Goal: Task Accomplishment & Management: Complete application form

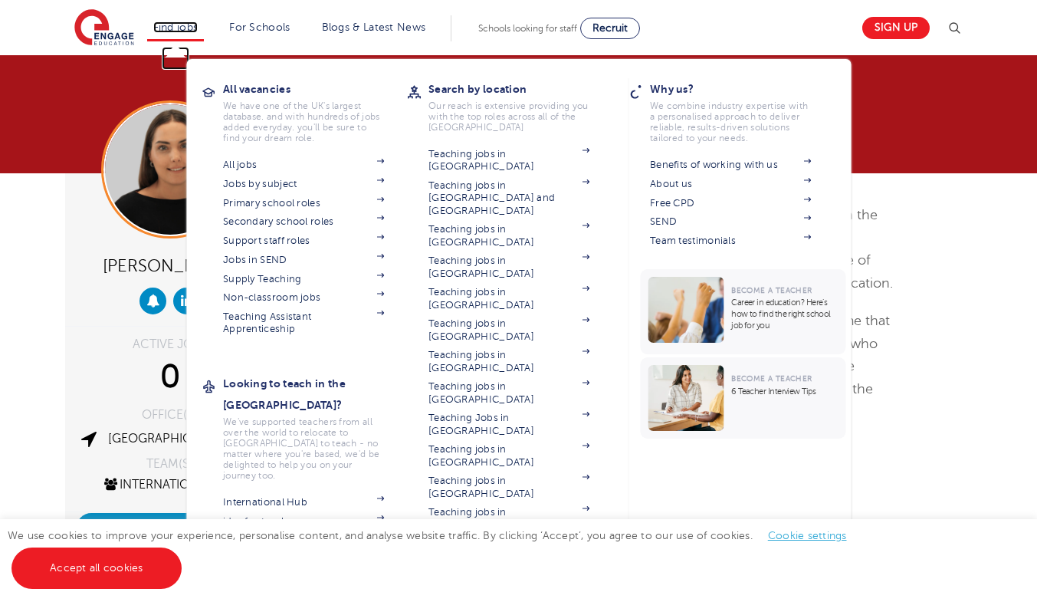
click at [180, 28] on link "Find jobs" at bounding box center [175, 26] width 45 height 11
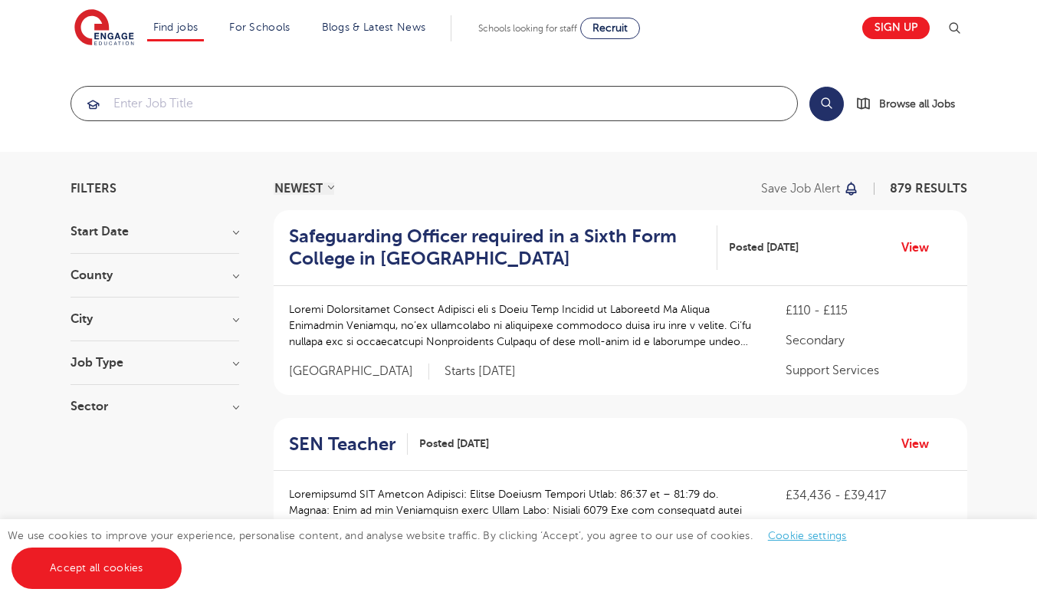
click at [232, 90] on input "search" at bounding box center [434, 104] width 726 height 34
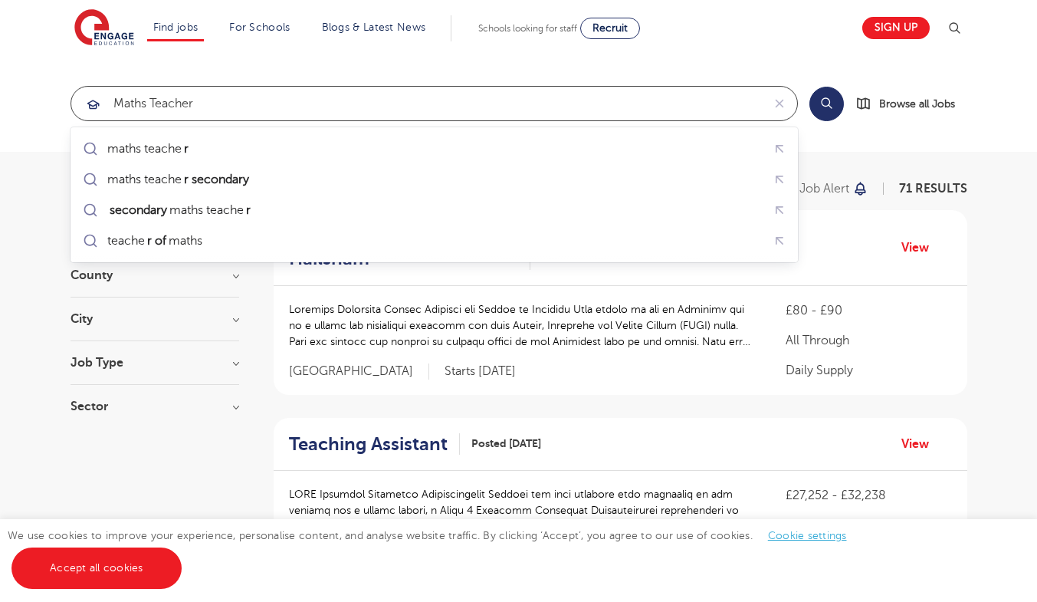
type input "maths teacher"
click button "Submit" at bounding box center [0, 0] width 0 height 0
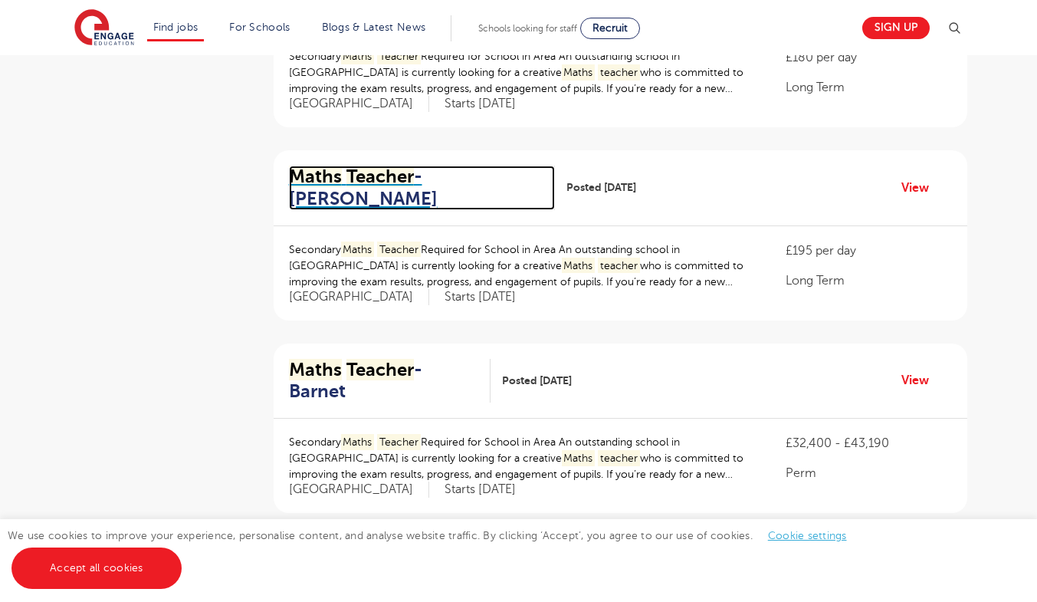
scroll to position [1840, 0]
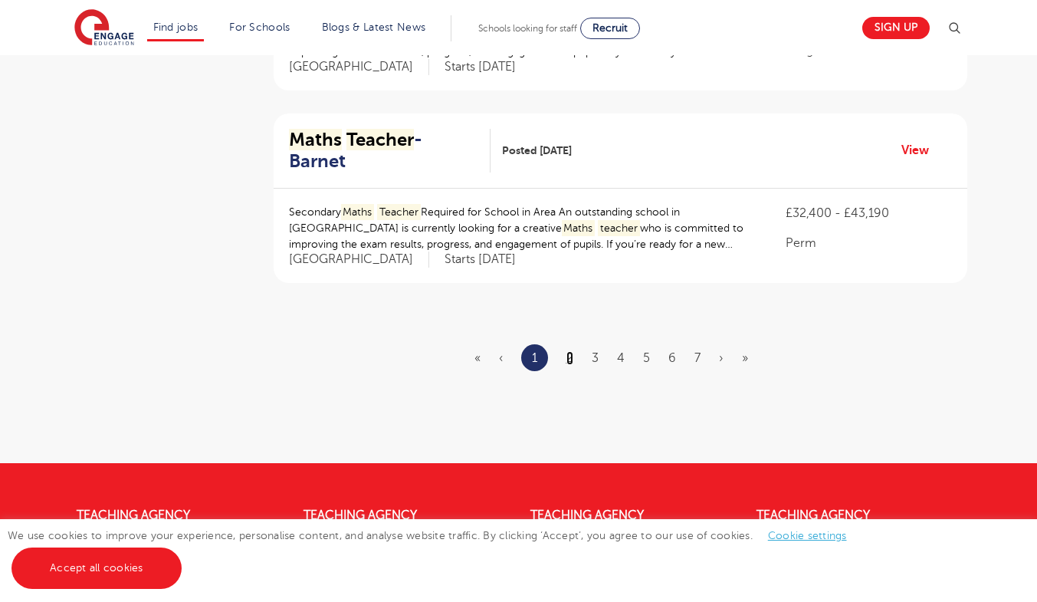
click at [569, 351] on link "2" at bounding box center [570, 358] width 7 height 14
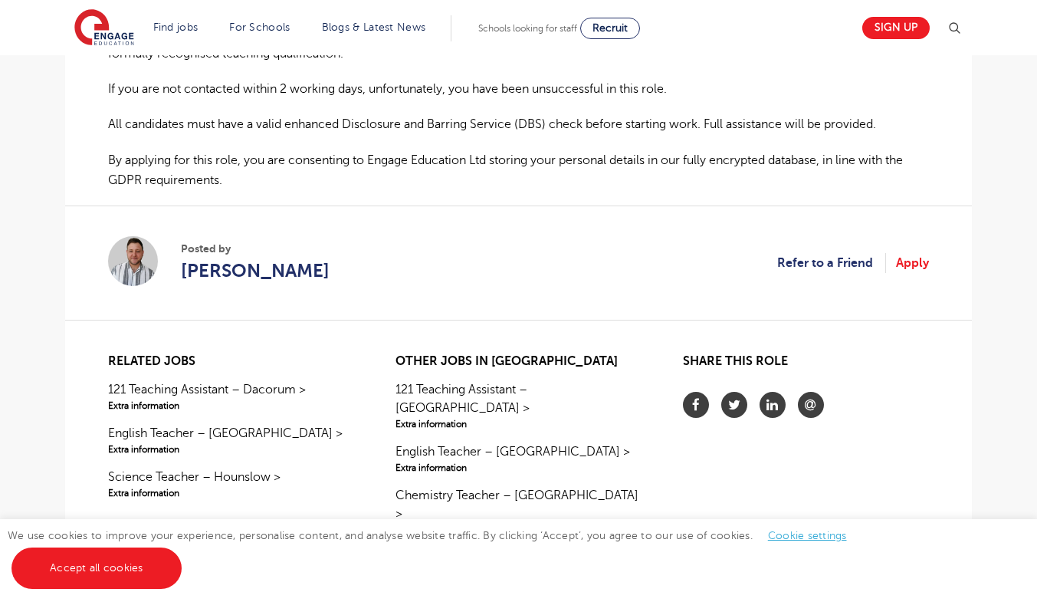
scroll to position [1303, 0]
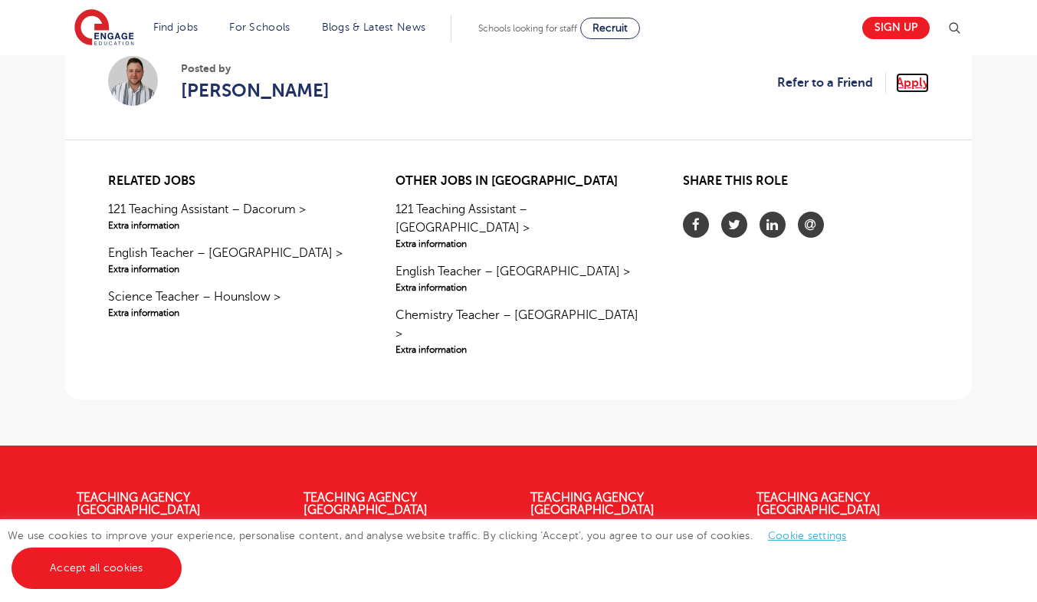
click at [915, 83] on link "Apply" at bounding box center [912, 83] width 33 height 20
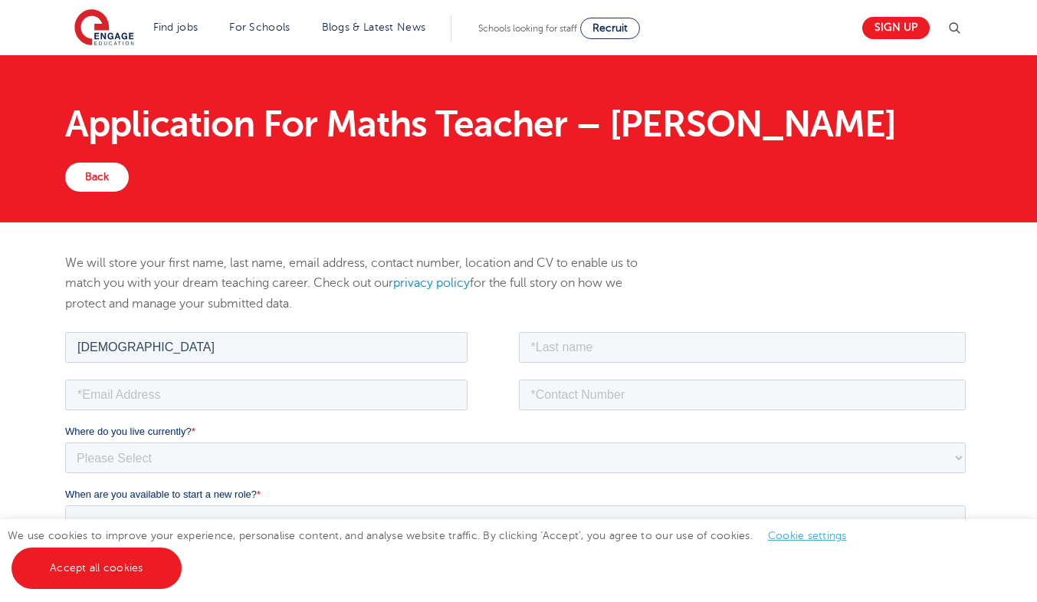
type input "[DEMOGRAPHIC_DATA]"
type input "Tariq"
click at [570, 394] on input "tel" at bounding box center [743, 394] width 448 height 31
type input "[PHONE_NUMBER]"
click at [192, 396] on input "email" at bounding box center [266, 394] width 402 height 31
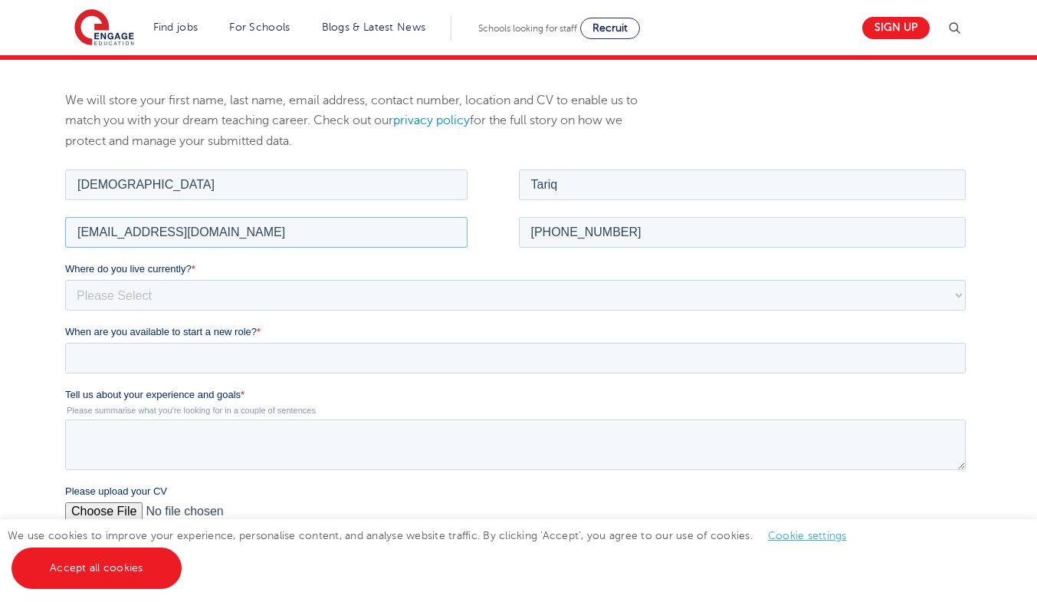
scroll to position [153, 0]
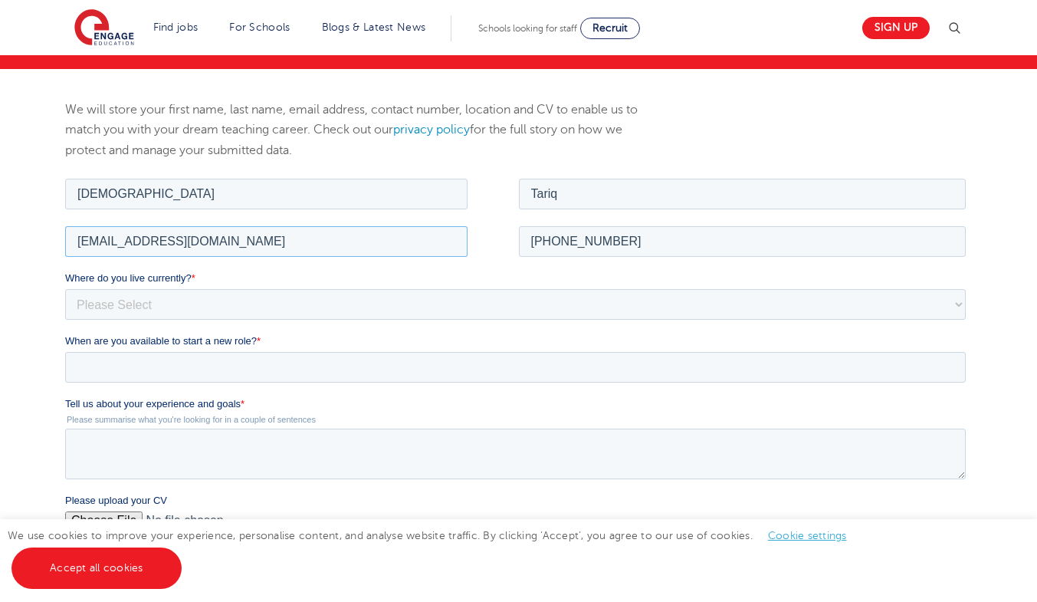
type input "proftariq2005@gmail.com"
click at [152, 304] on select "Please Select UK Canada Ireland Australia New Zealand Europe USA South Africa J…" at bounding box center [515, 303] width 901 height 31
select select "Middle East"
click at [65, 288] on select "Please Select UK Canada Ireland Australia New Zealand Europe USA South Africa J…" at bounding box center [515, 303] width 901 height 31
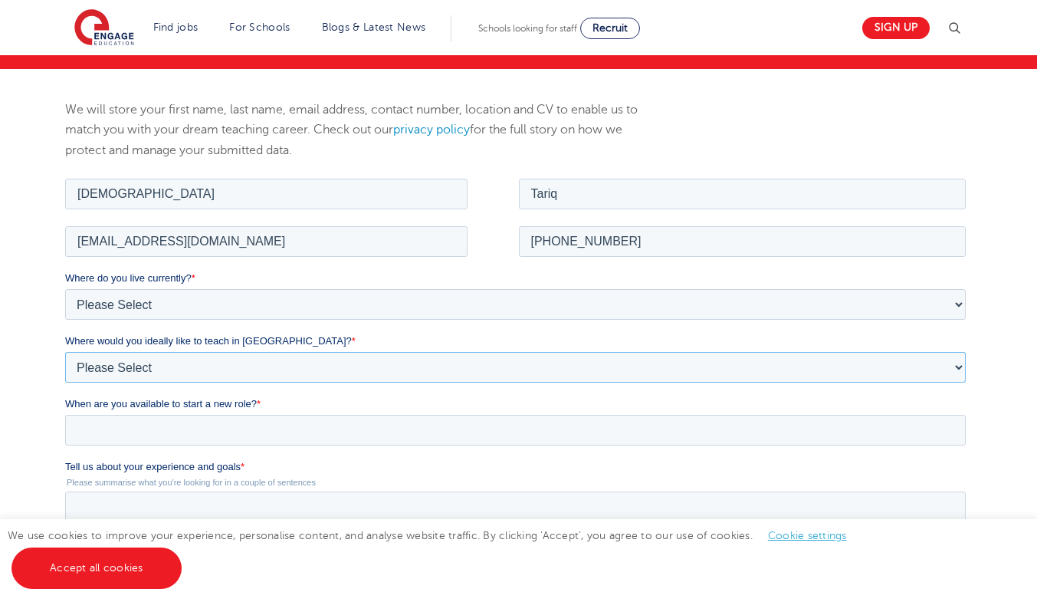
click at [133, 366] on select "Please Select I'm flexible! London Any city in England Greater London/Home Coun…" at bounding box center [515, 366] width 901 height 31
select select "Flexible"
click at [65, 351] on select "Please Select I'm flexible! London Any city in England Greater London/Home Coun…" at bounding box center [515, 366] width 901 height 31
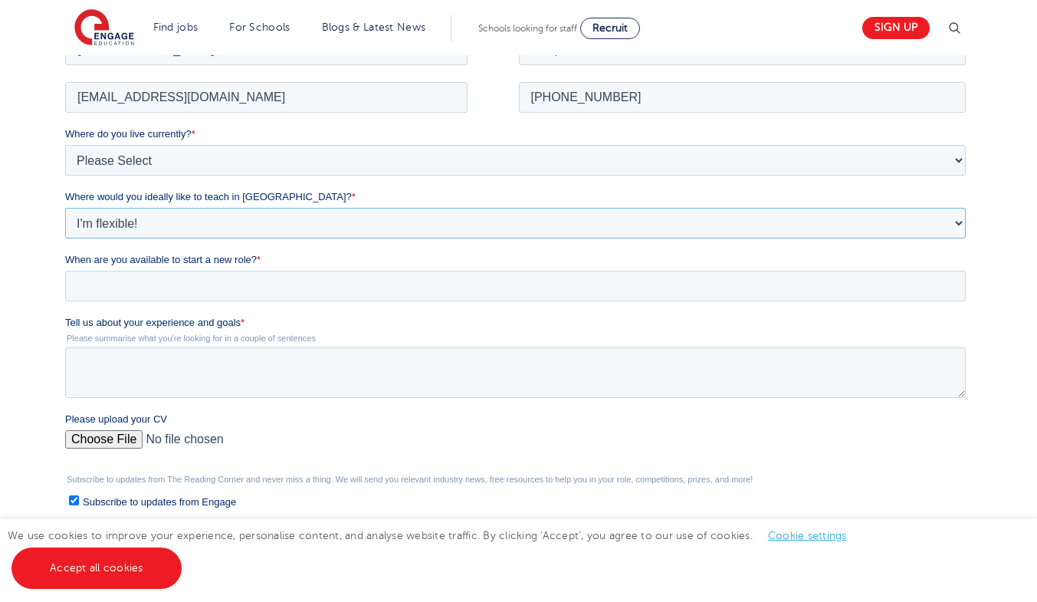
scroll to position [307, 0]
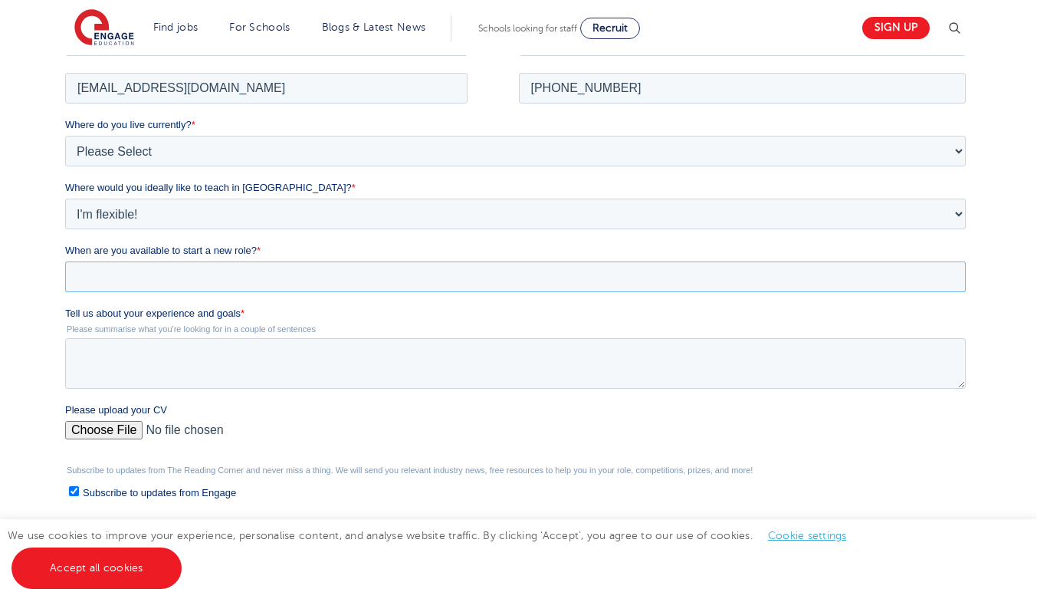
click at [116, 276] on input "When are you available to start a new role? *" at bounding box center [515, 276] width 901 height 31
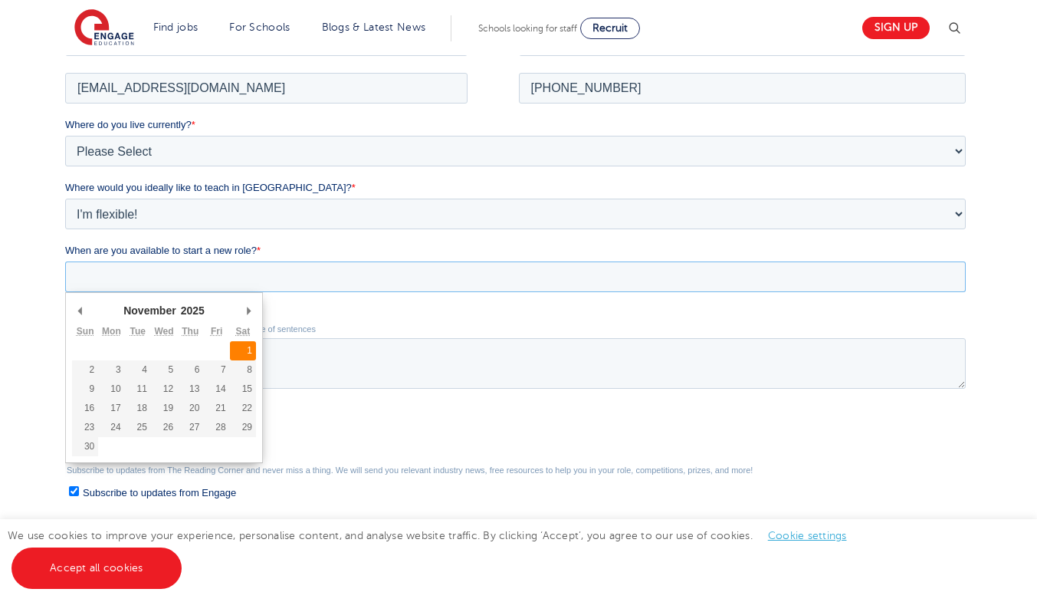
type div "2025-11-01"
type input "2025/11/01"
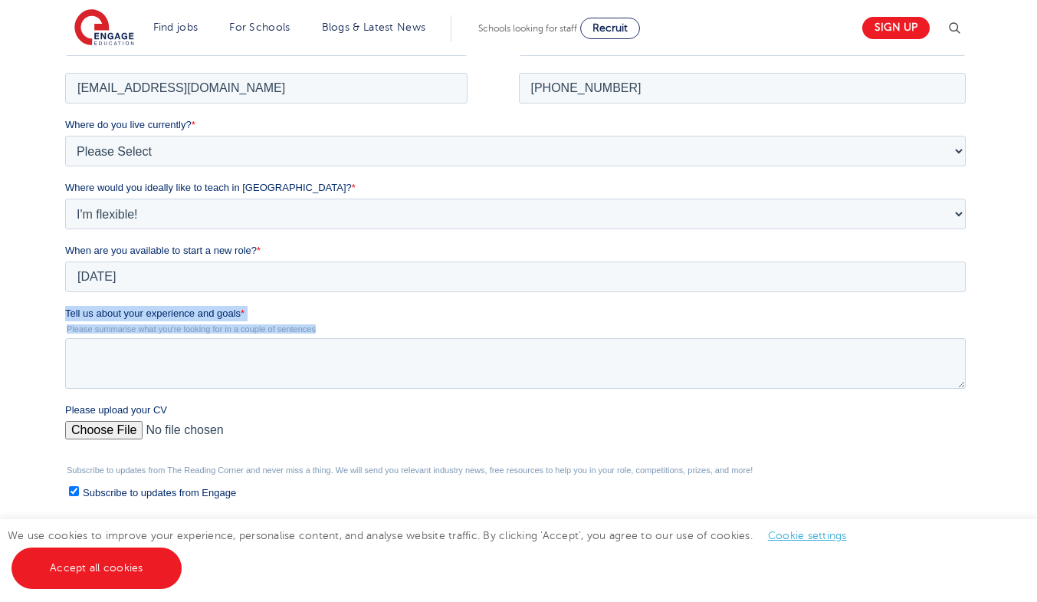
drag, startPoint x: 130, startPoint y: 328, endPoint x: 325, endPoint y: 330, distance: 195.5
click at [325, 330] on div "Tell us about your experience and goals * Please summarise what you're looking …" at bounding box center [518, 346] width 907 height 83
copy div "Tell us about your experience and goals * Please summarise what you're looking …"
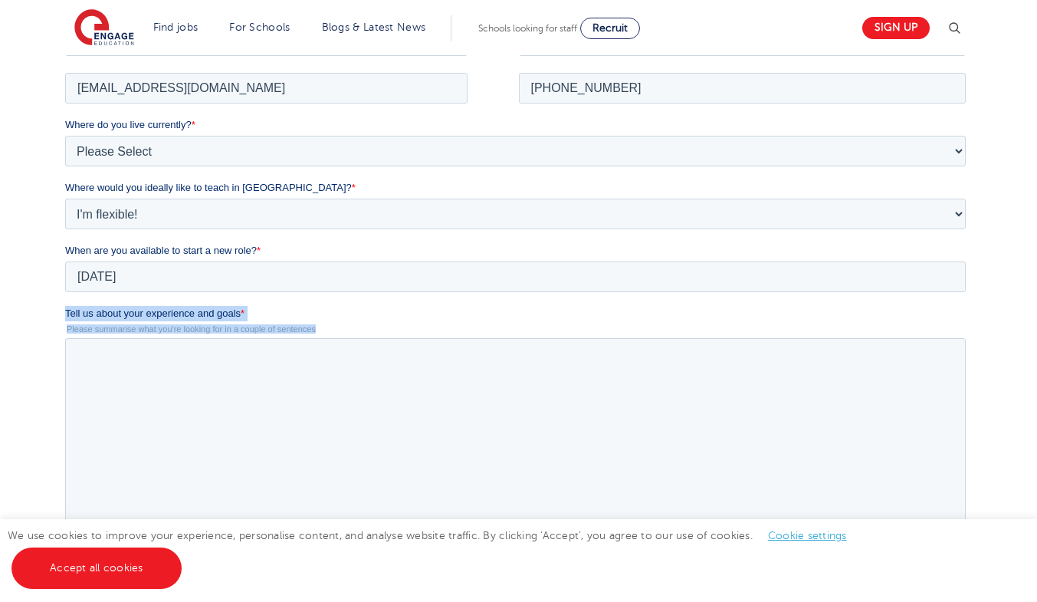
drag, startPoint x: 959, startPoint y: 386, endPoint x: 956, endPoint y: 529, distance: 142.6
click at [956, 527] on textarea "Tell us about your experience and goals *" at bounding box center [515, 431] width 901 height 189
click at [242, 402] on textarea "Tell us about your experience and goals *" at bounding box center [515, 433] width 901 height 193
paste textarea "I’ve helped many students grow their confidence and succeed in GCSE maths. My g…"
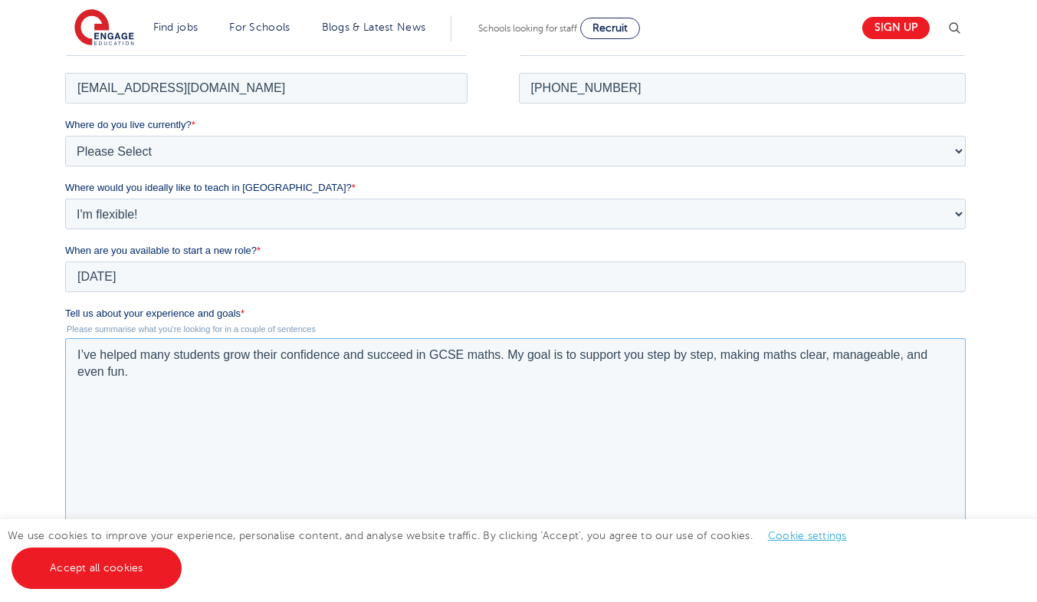
click at [462, 353] on textarea "I’ve helped many students grow their confidence and succeed in GCSE maths. My g…" at bounding box center [515, 433] width 901 height 193
click at [537, 355] on textarea "I’ve helped many students grow their confidence and succeed in GCSE / IGCSE, A/…" at bounding box center [515, 433] width 901 height 193
click at [570, 354] on textarea "I’ve helped many students grow their confidence and succeed in GCSE / IGCSE, A/…" at bounding box center [515, 433] width 901 height 193
drag, startPoint x: 728, startPoint y: 354, endPoint x: 745, endPoint y: 354, distance: 16.9
click at [745, 354] on textarea "I’ve helped many students grow their confidence and succeed in GCSE / IGCSE, A/…" at bounding box center [515, 433] width 901 height 193
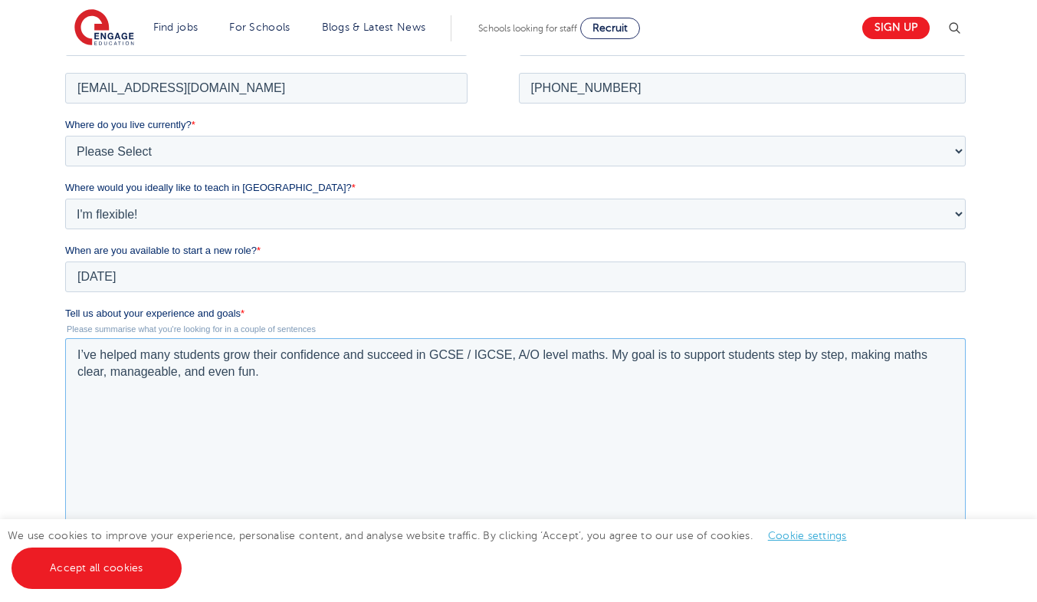
click at [178, 375] on textarea "I’ve helped many students grow their confidence and succeed in GCSE / IGCSE, A/…" at bounding box center [515, 433] width 901 height 193
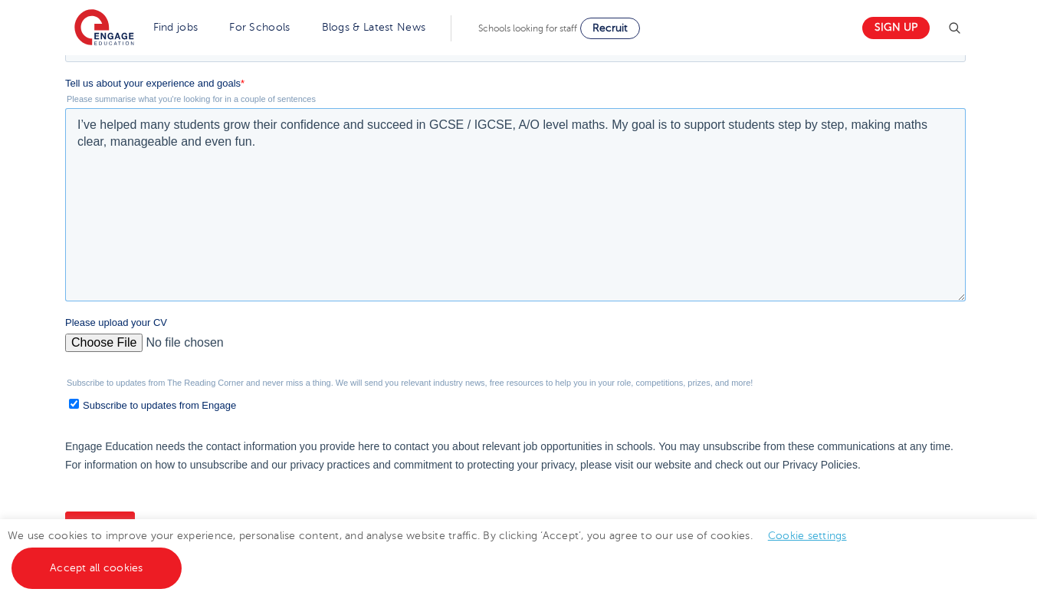
type textarea "I’ve helped many students grow their confidence and succeed in GCSE / IGCSE, A/…"
click at [123, 342] on input "Please upload your CV" at bounding box center [515, 348] width 901 height 31
click at [110, 351] on input "Please upload your CV" at bounding box center [515, 348] width 901 height 31
click at [117, 343] on input "Please upload your CV" at bounding box center [515, 348] width 901 height 31
type input "C:\fakepath\Updated CV_TariqMuhammad.pdf"
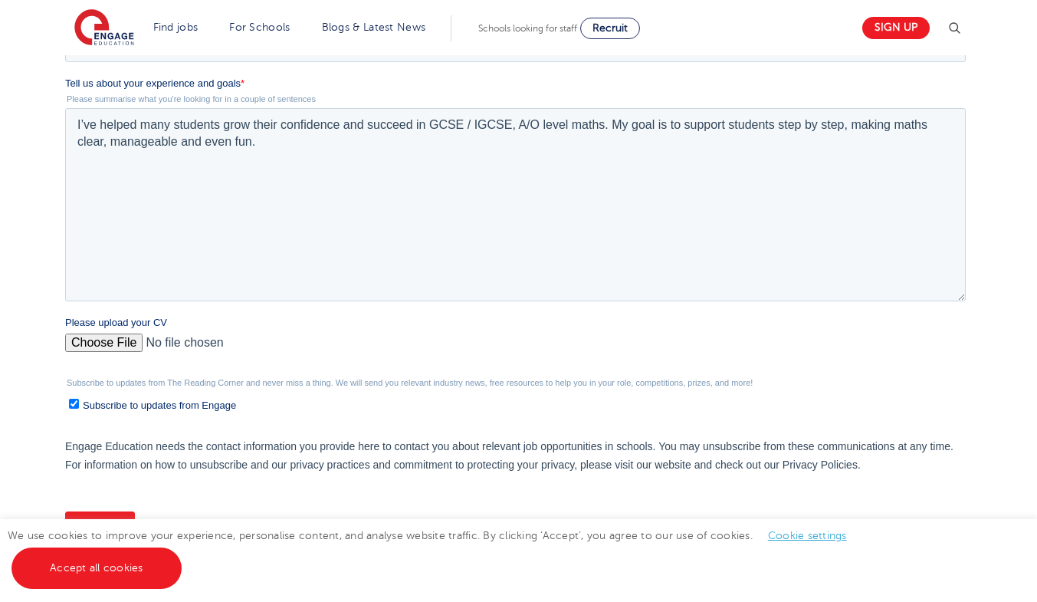
scroll to position [613, 0]
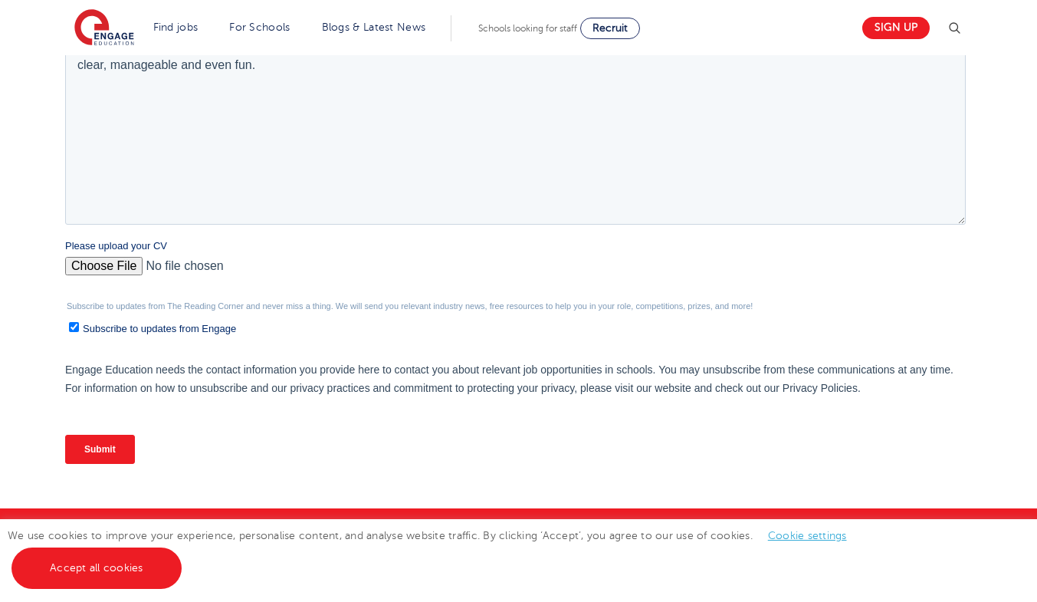
click at [128, 331] on span "Subscribe to updates from Engage" at bounding box center [159, 328] width 153 height 11
click at [79, 331] on input "Subscribe to updates from Engage" at bounding box center [74, 327] width 10 height 10
checkbox input "false"
click at [100, 443] on input "Submit" at bounding box center [100, 449] width 70 height 29
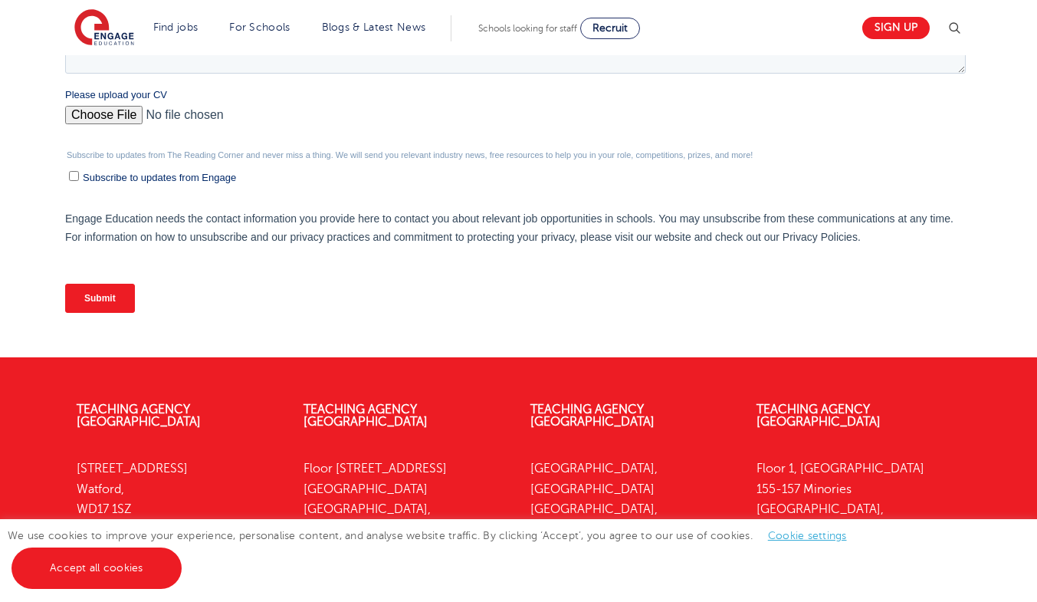
scroll to position [767, 0]
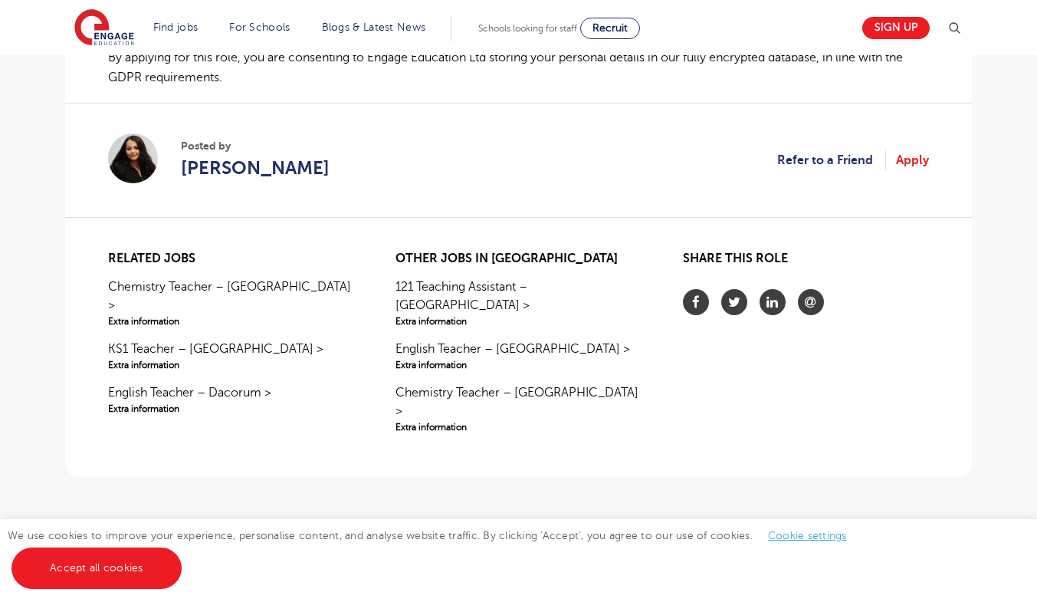
scroll to position [1227, 0]
click at [915, 162] on link "Apply" at bounding box center [912, 159] width 33 height 20
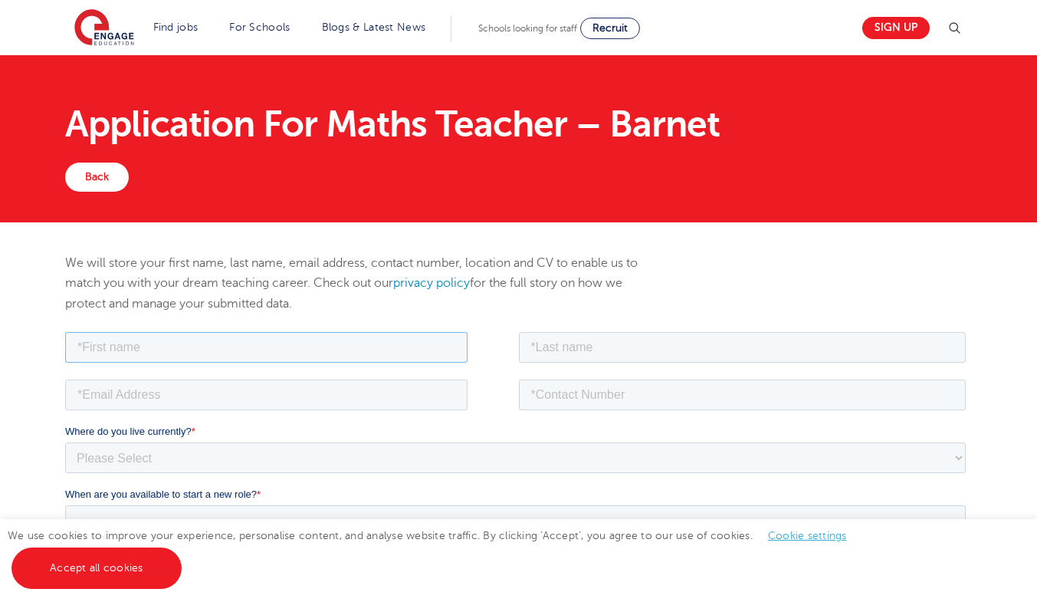
click at [324, 347] on input "text" at bounding box center [266, 346] width 402 height 31
drag, startPoint x: 235, startPoint y: 354, endPoint x: 146, endPoint y: 352, distance: 89.7
click at [146, 352] on input "Muhammad Tariq" at bounding box center [266, 346] width 402 height 31
type input "Muhammad Tariq"
click at [571, 346] on input "text" at bounding box center [743, 346] width 448 height 31
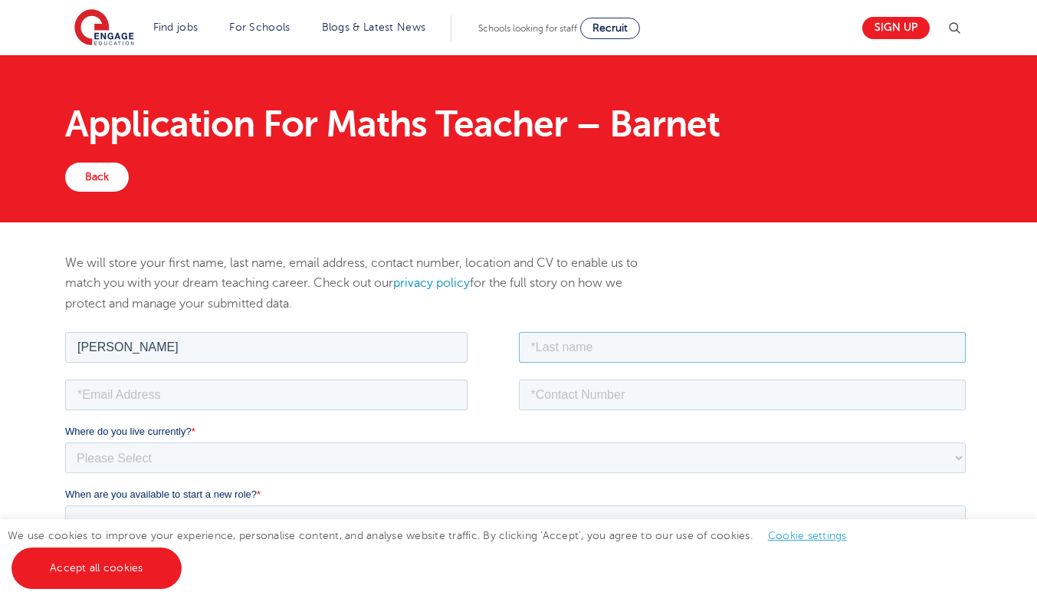
paste input "Tariq"
type input "Tariq"
click at [241, 396] on input "email" at bounding box center [266, 394] width 402 height 31
paste input "proftariq2005@gmail.com"
type input "[EMAIL_ADDRESS][DOMAIN_NAME]"
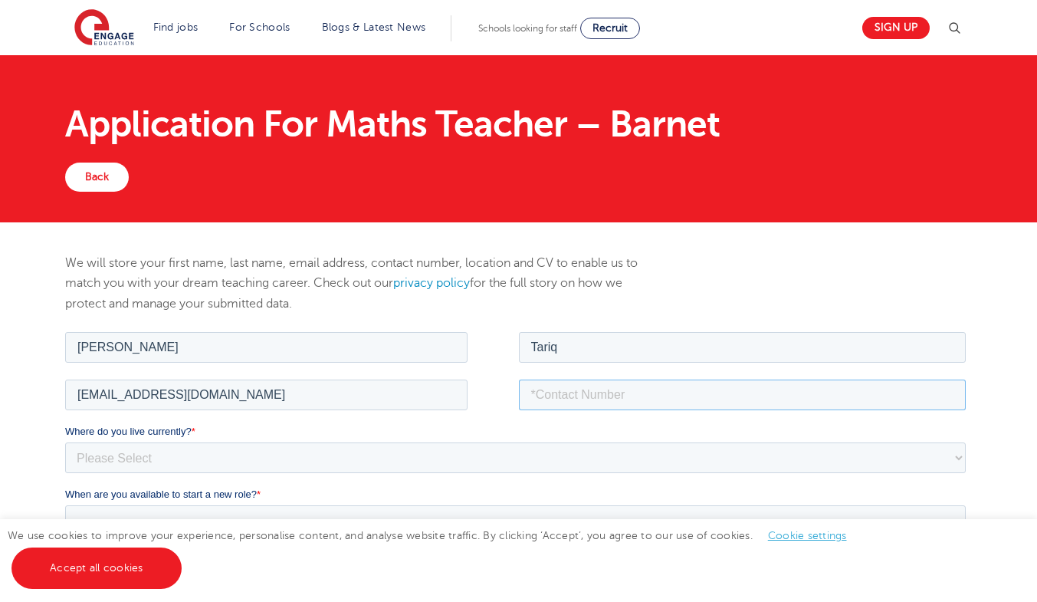
click at [565, 384] on input "tel" at bounding box center [743, 394] width 448 height 31
paste input "E+97430611334"
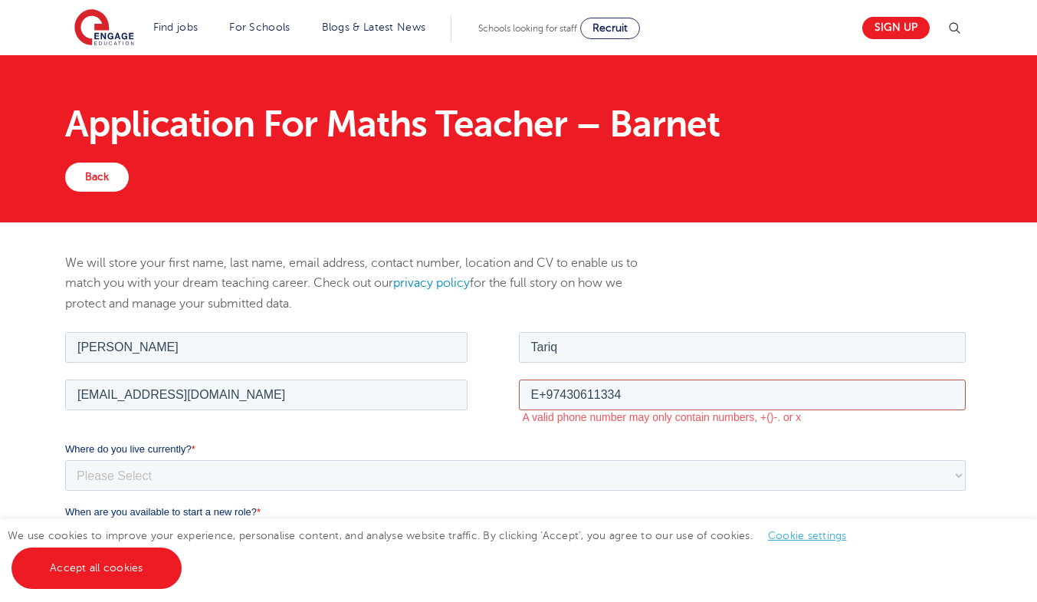
drag, startPoint x: 538, startPoint y: 396, endPoint x: 514, endPoint y: 398, distance: 24.6
click at [514, 398] on fieldset "proftariq2005@gmail.com E+97430611334 A valid phone number may only contain num…" at bounding box center [518, 408] width 907 height 65
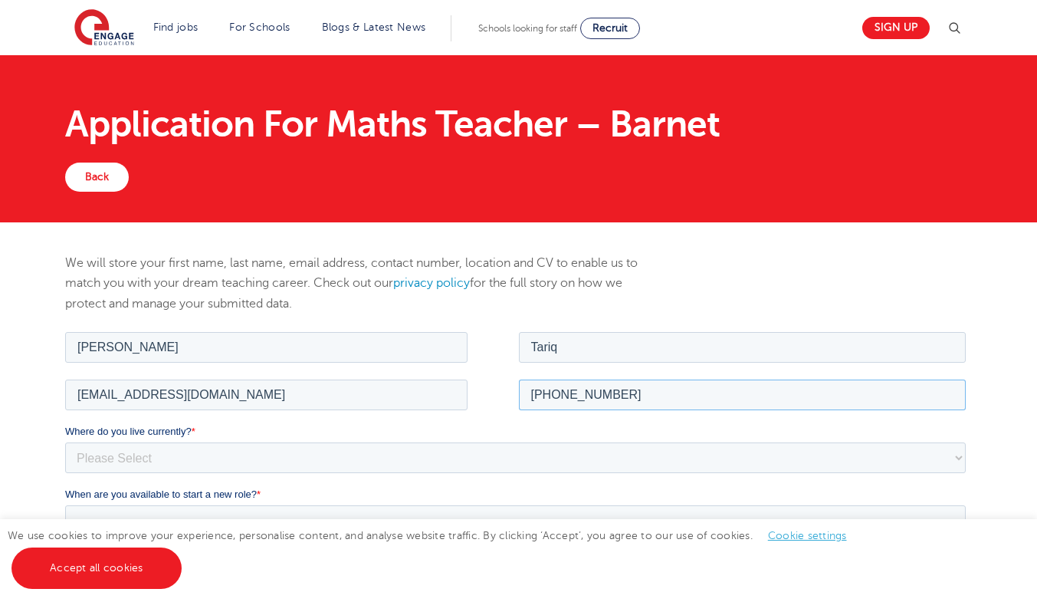
scroll to position [153, 0]
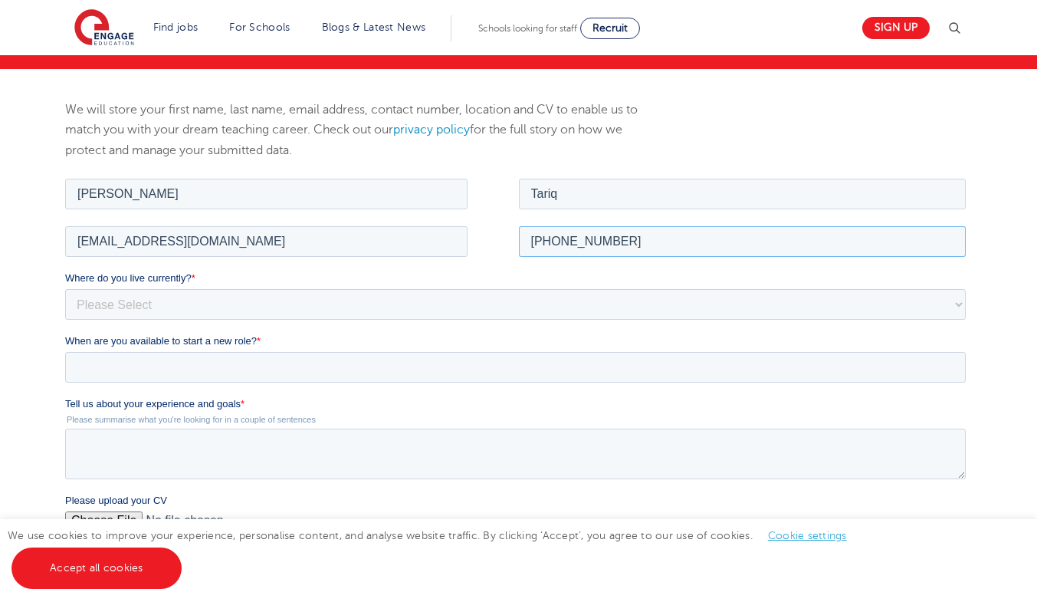
type input "[PHONE_NUMBER]"
click at [134, 270] on label "Where do you live currently? *" at bounding box center [518, 277] width 907 height 15
click at [134, 288] on select "Please Select [GEOGRAPHIC_DATA] [GEOGRAPHIC_DATA] [GEOGRAPHIC_DATA] [GEOGRAPHIC…" at bounding box center [515, 303] width 901 height 31
click at [138, 296] on select "Please Select [GEOGRAPHIC_DATA] [GEOGRAPHIC_DATA] [GEOGRAPHIC_DATA] [GEOGRAPHIC…" at bounding box center [515, 303] width 901 height 31
select select "[GEOGRAPHIC_DATA]"
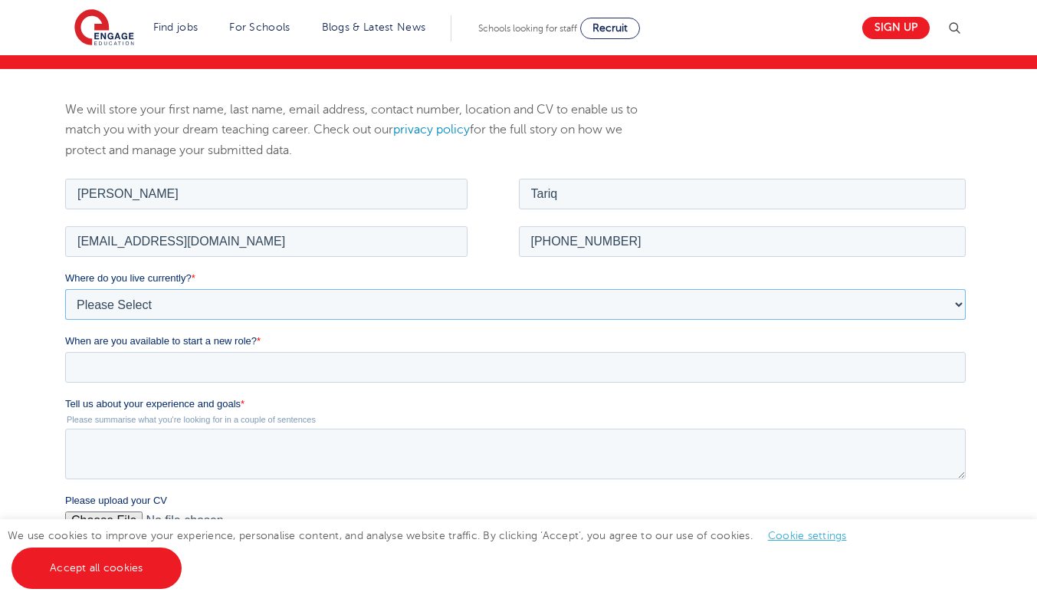
click at [65, 288] on select "Please Select [GEOGRAPHIC_DATA] [GEOGRAPHIC_DATA] [GEOGRAPHIC_DATA] [GEOGRAPHIC…" at bounding box center [515, 303] width 901 height 31
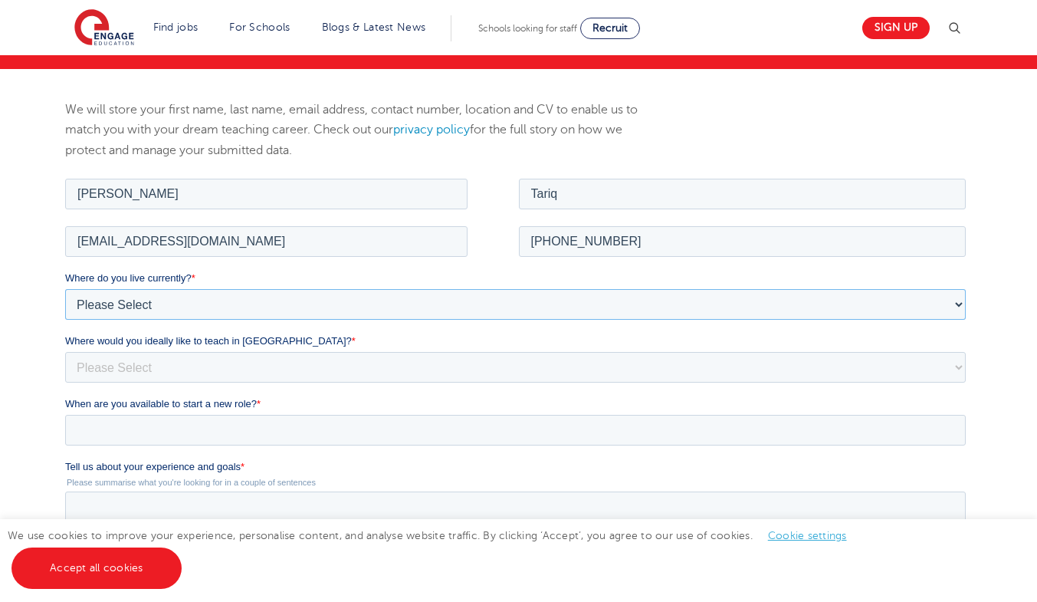
scroll to position [230, 0]
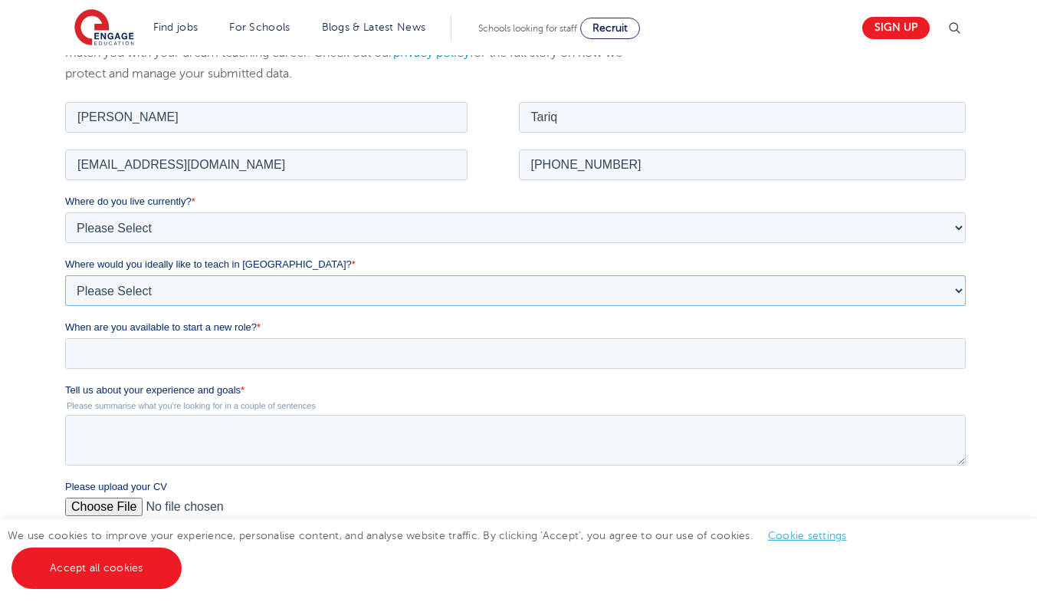
click at [177, 287] on select "Please Select I'm flexible! London Any city in England Greater London/Home Coun…" at bounding box center [515, 289] width 901 height 31
select select "Urban-Other"
click at [65, 274] on select "Please Select I'm flexible! London Any city in England Greater London/Home Coun…" at bounding box center [515, 289] width 901 height 31
click at [150, 358] on input "When are you available to start a new role? *" at bounding box center [515, 352] width 901 height 31
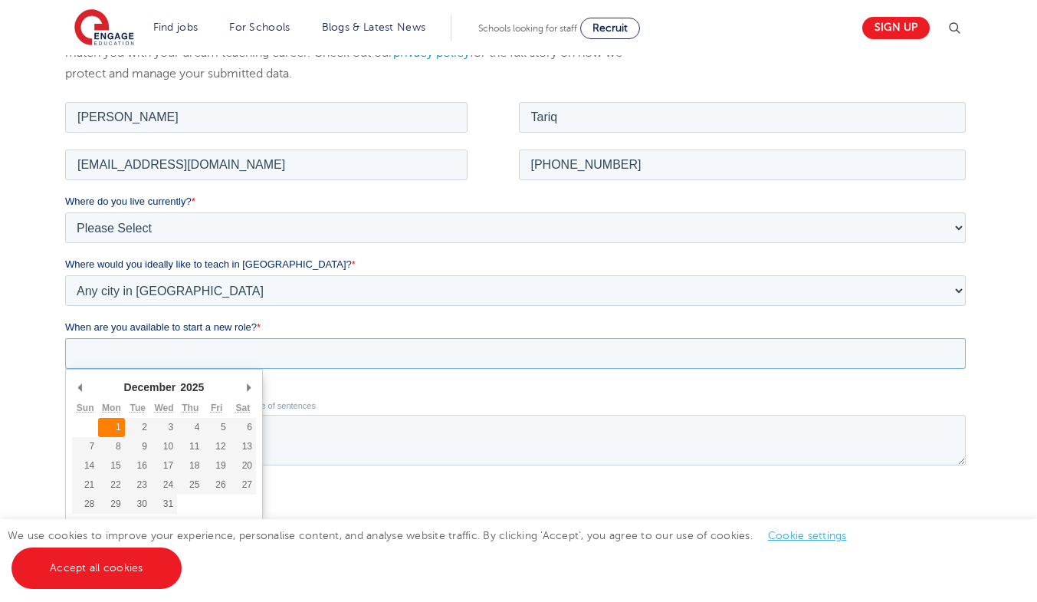
type div "2025-12-01"
type input "2025/12/01"
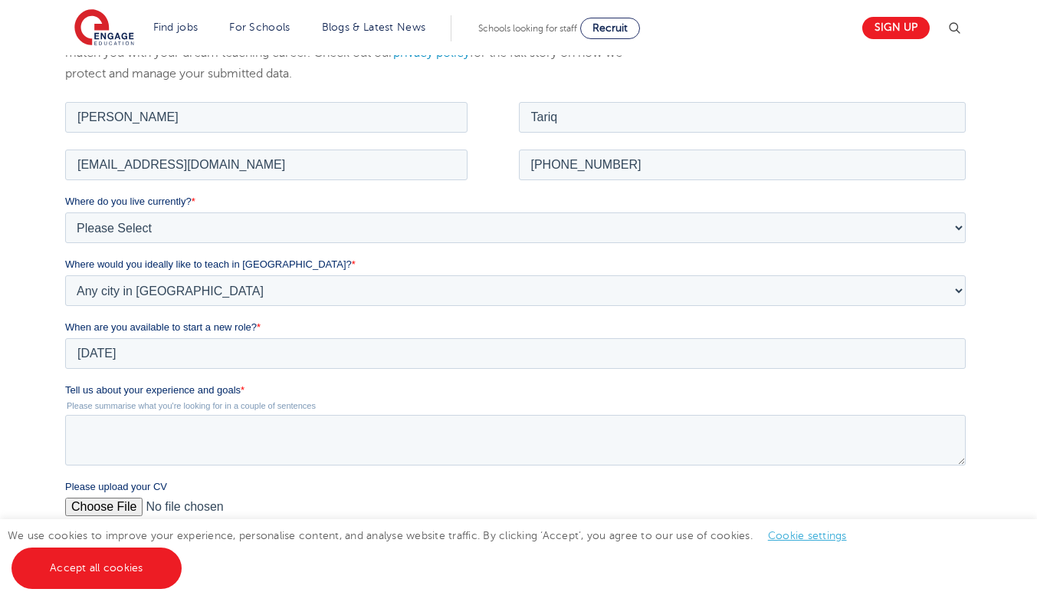
click at [120, 515] on input "Please upload your CV" at bounding box center [515, 512] width 901 height 31
type input "C:\fakepath\Updated CV_TariqMuhammad.pdf"
click at [159, 434] on textarea "Tell us about your experience and goals *" at bounding box center [515, 439] width 901 height 51
paste textarea "With extensive experience teaching maths across a range of abilities, I have su…"
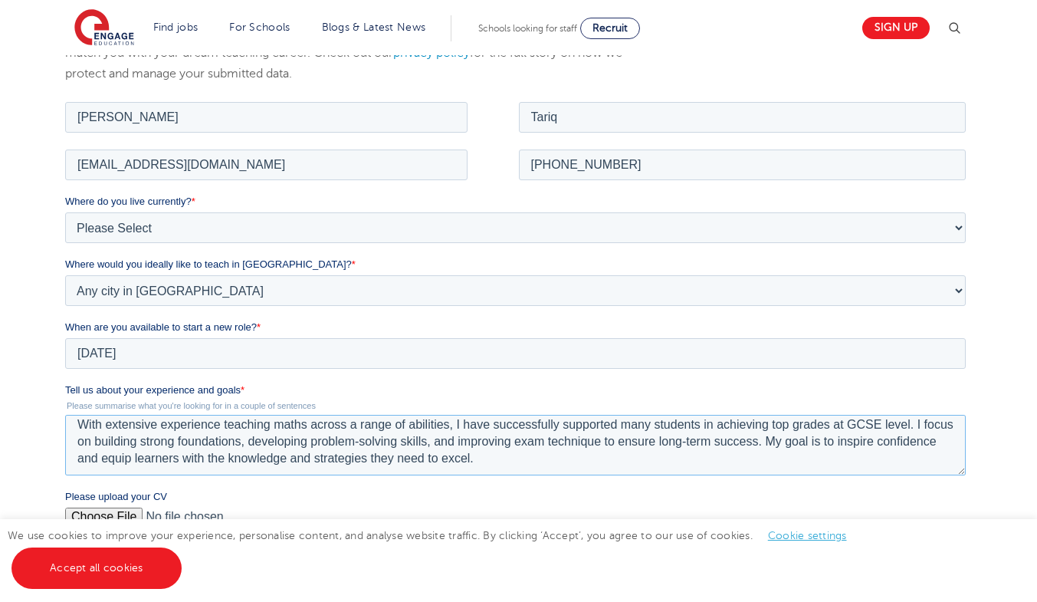
scroll to position [0, 0]
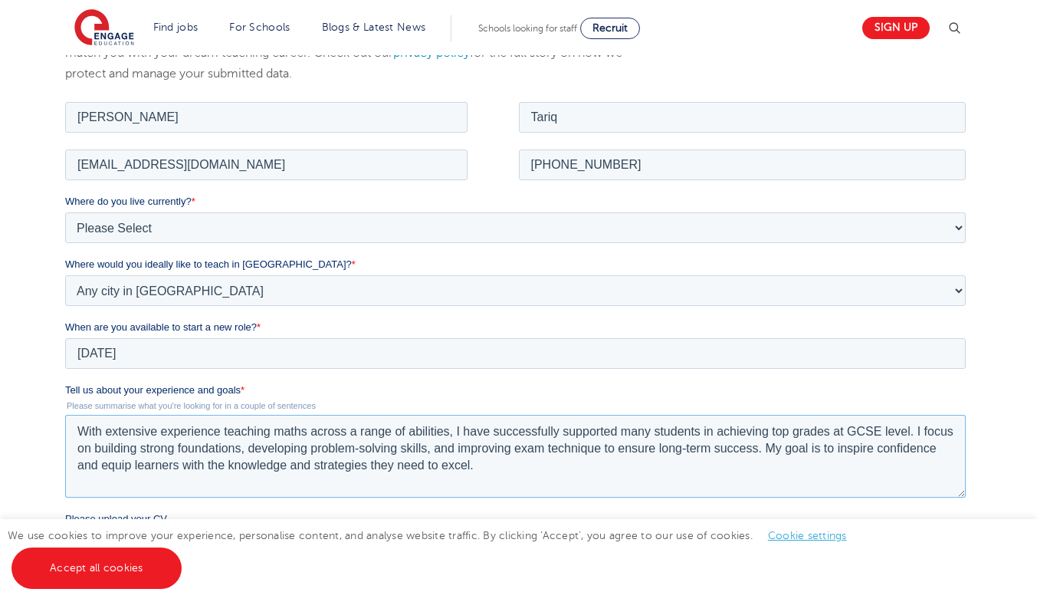
drag, startPoint x: 963, startPoint y: 463, endPoint x: 974, endPoint y: 503, distance: 41.3
click at [972, 503] on html "Job Position Job Sector Job ID Job Number Job Owner Muhammad Tariq Tariq profta…" at bounding box center [518, 430] width 907 height 665
click at [884, 432] on textarea "With extensive experience teaching maths across a range of abilities, I have su…" at bounding box center [515, 459] width 901 height 90
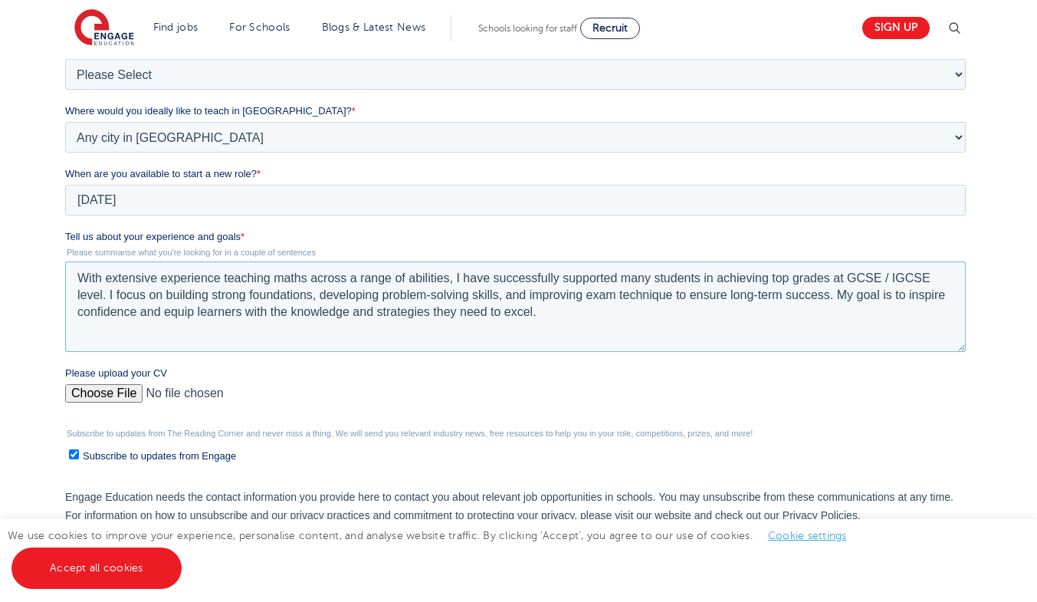
scroll to position [460, 0]
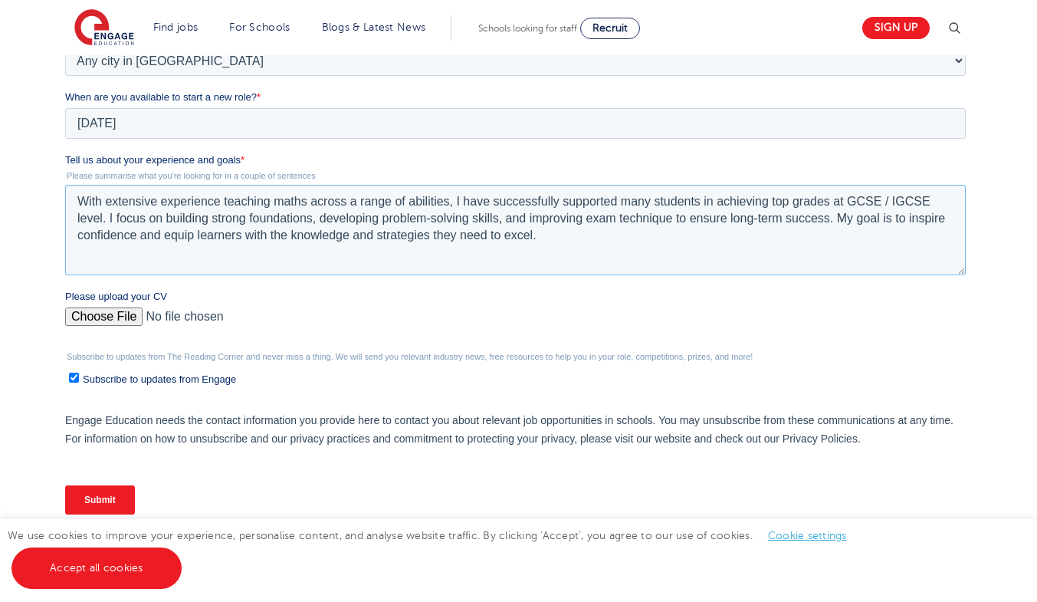
type textarea "With extensive experience teaching maths across a range of abilities, I have su…"
click at [102, 503] on input "Submit" at bounding box center [100, 499] width 70 height 29
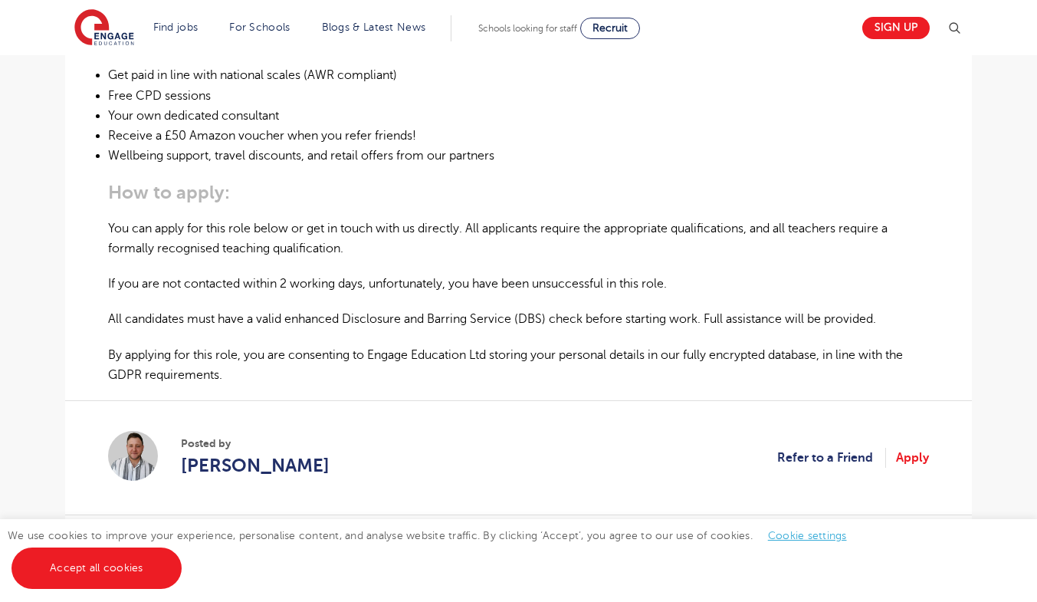
scroll to position [920, 0]
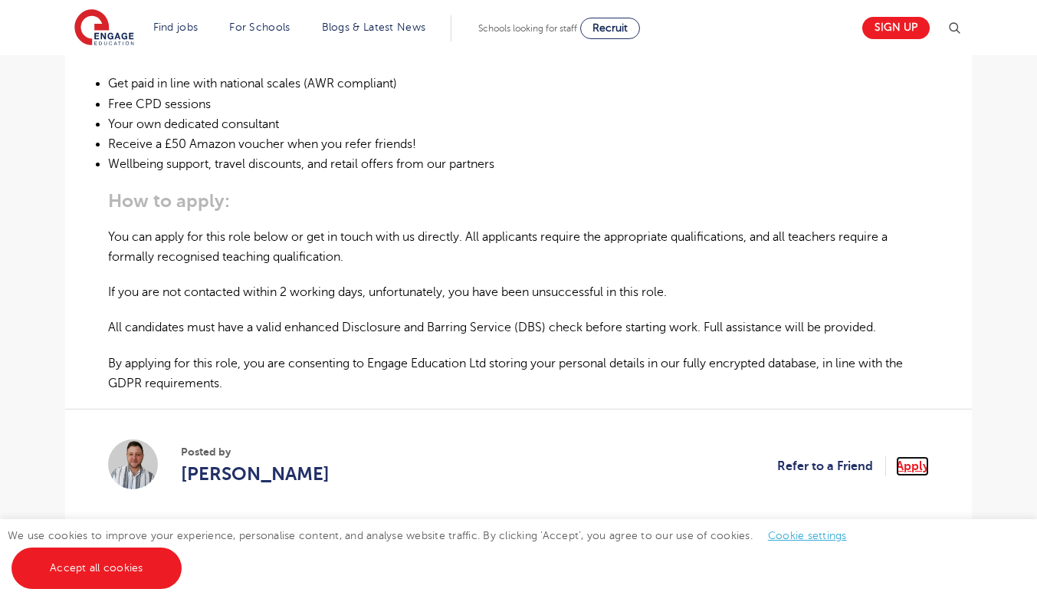
click at [914, 466] on link "Apply" at bounding box center [912, 466] width 33 height 20
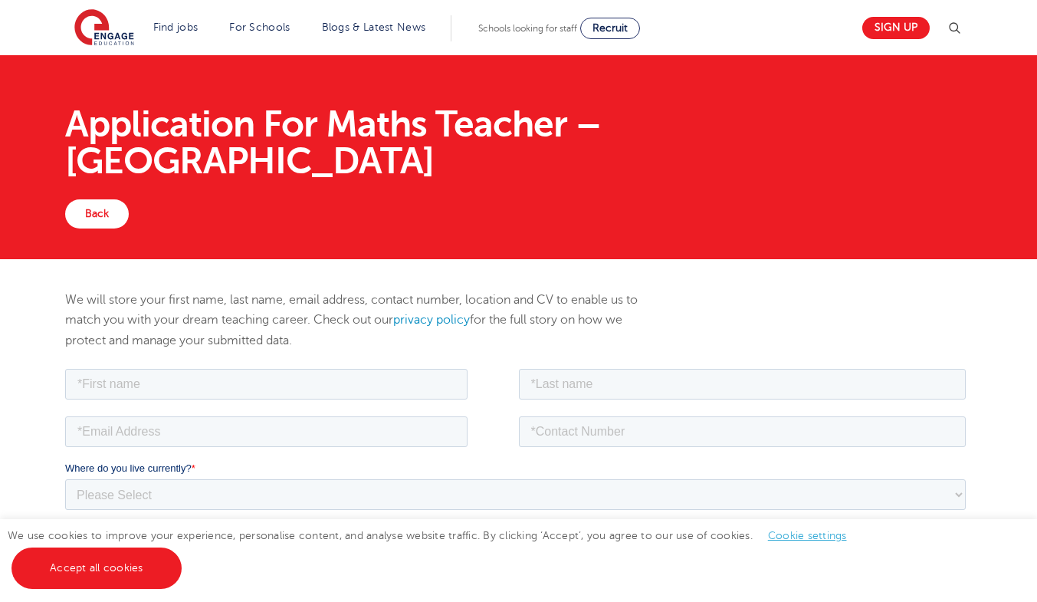
scroll to position [153, 0]
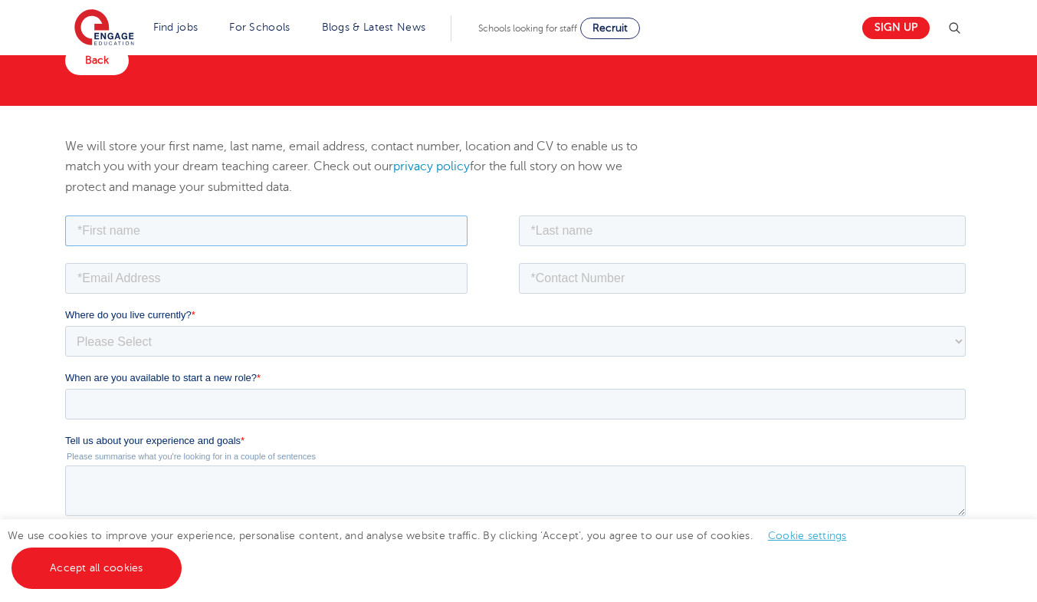
click at [374, 225] on input "text" at bounding box center [266, 230] width 402 height 31
paste input "[PERSON_NAME]"
drag, startPoint x: 155, startPoint y: 228, endPoint x: 212, endPoint y: 228, distance: 57.5
click at [212, 228] on input "[PERSON_NAME]" at bounding box center [266, 230] width 402 height 31
type input "[DEMOGRAPHIC_DATA]"
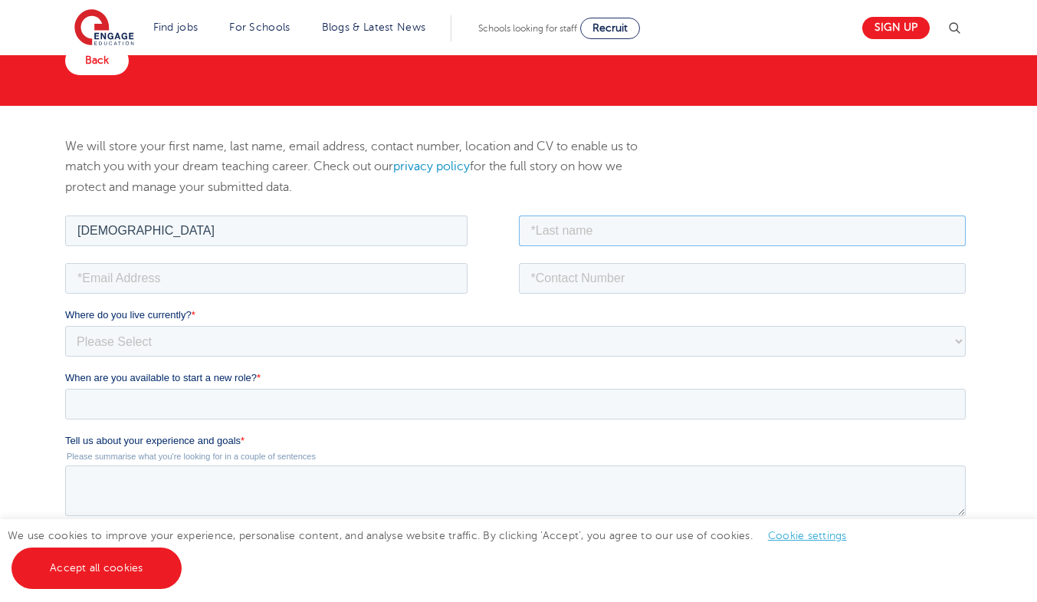
click at [603, 225] on input "text" at bounding box center [743, 230] width 448 height 31
paste input "TARIQ"
type input "TARIQ"
click at [188, 284] on input "email" at bounding box center [266, 277] width 402 height 31
paste input "[EMAIL_ADDRESS][DOMAIN_NAME]"
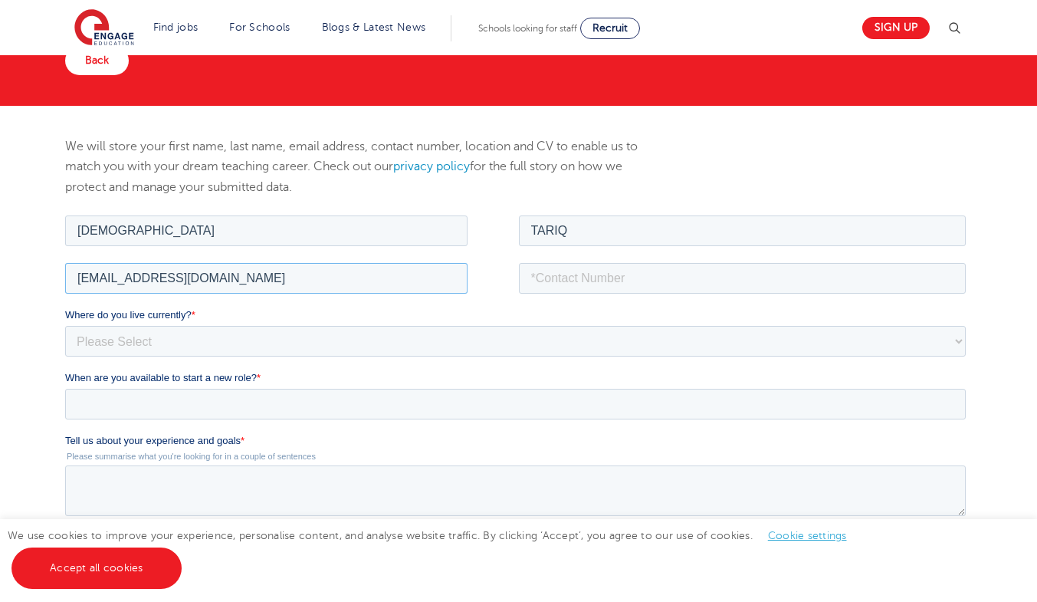
type input "[EMAIL_ADDRESS][DOMAIN_NAME]"
click at [543, 283] on input "tel" at bounding box center [743, 277] width 448 height 31
paste input "[PHONE_NUMBER]"
type input "[PHONE_NUMBER]"
click at [181, 340] on select "Please Select [GEOGRAPHIC_DATA] [GEOGRAPHIC_DATA] [GEOGRAPHIC_DATA] [GEOGRAPHIC…" at bounding box center [515, 340] width 901 height 31
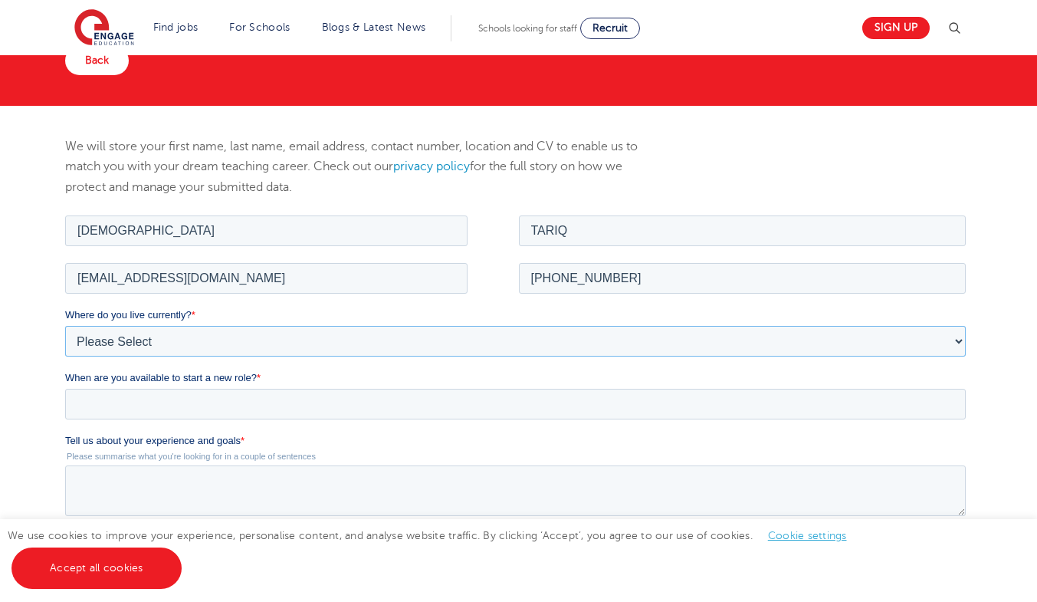
select select "[GEOGRAPHIC_DATA]"
click at [65, 325] on select "Please Select [GEOGRAPHIC_DATA] [GEOGRAPHIC_DATA] [GEOGRAPHIC_DATA] [GEOGRAPHIC…" at bounding box center [515, 340] width 901 height 31
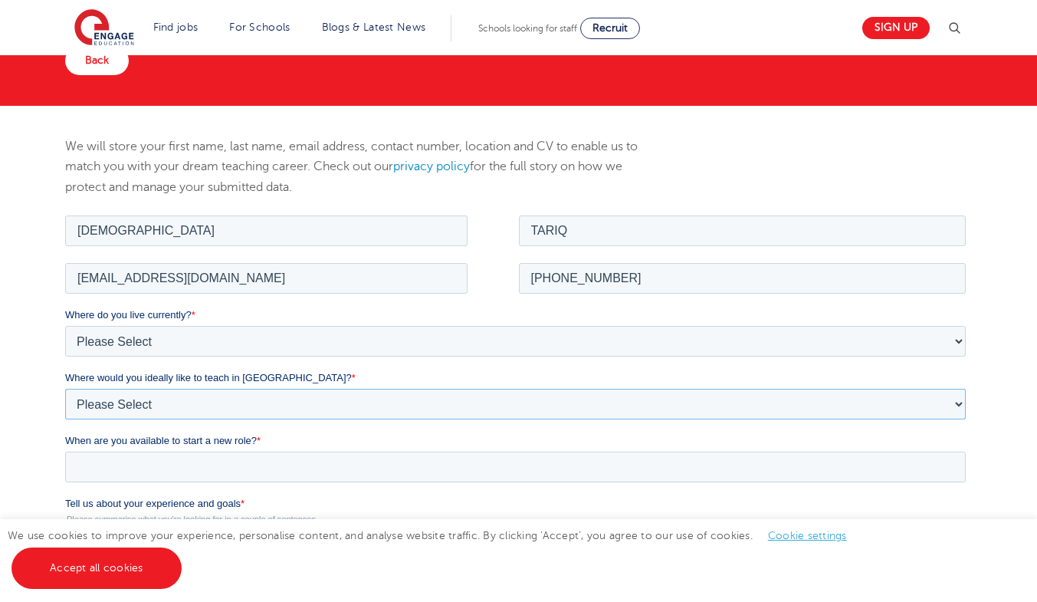
click at [152, 405] on select "Please Select I'm flexible! [GEOGRAPHIC_DATA] Any city in [GEOGRAPHIC_DATA] [GE…" at bounding box center [515, 403] width 901 height 31
select select "Urban-Other"
click at [65, 388] on select "Please Select I'm flexible! [GEOGRAPHIC_DATA] Any city in [GEOGRAPHIC_DATA] [GE…" at bounding box center [515, 403] width 901 height 31
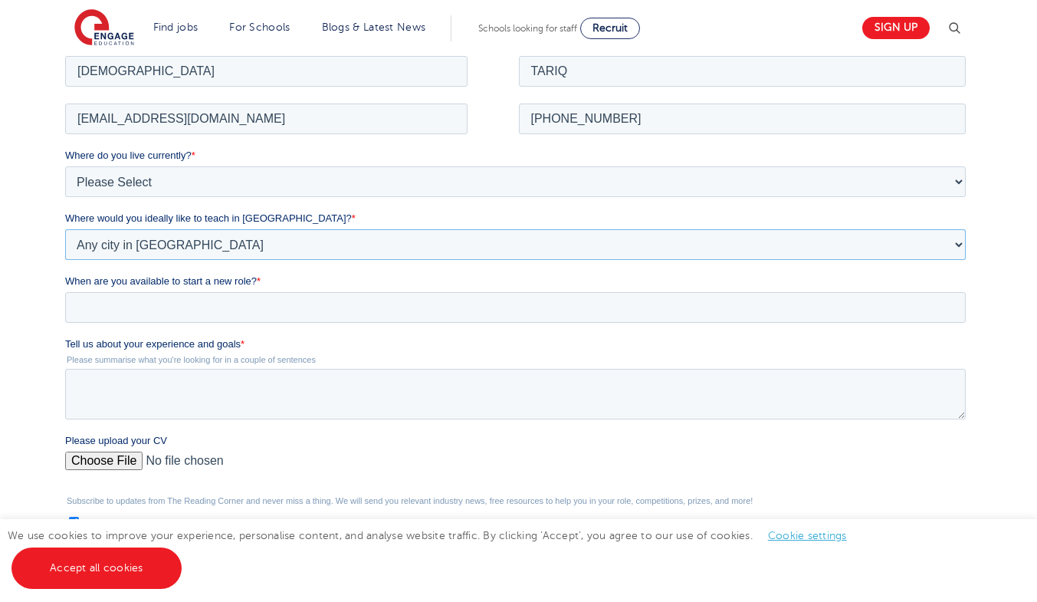
scroll to position [383, 0]
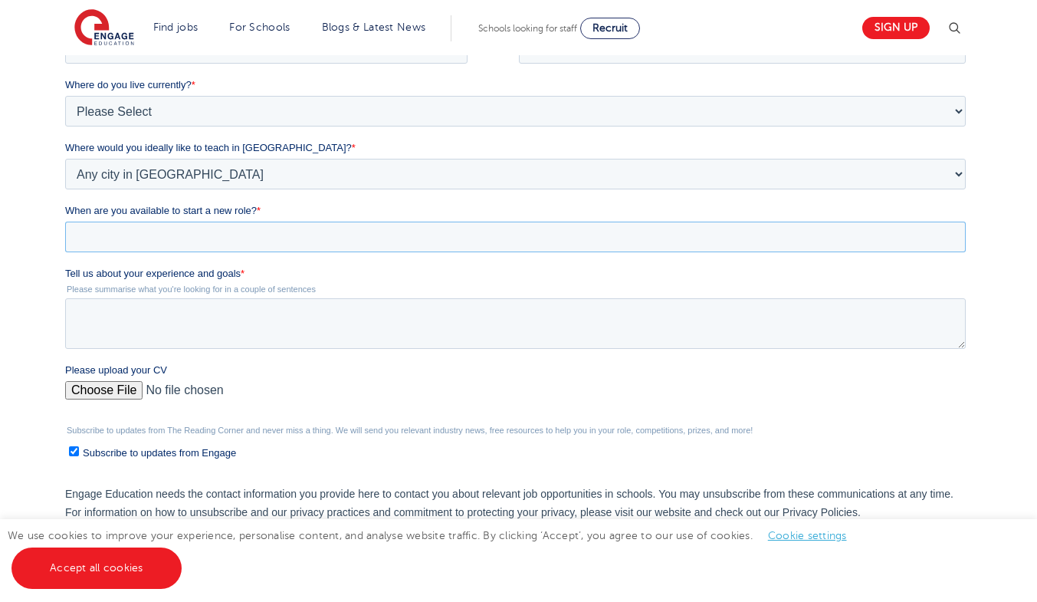
click at [178, 239] on input "When are you available to start a new role? *" at bounding box center [515, 237] width 901 height 31
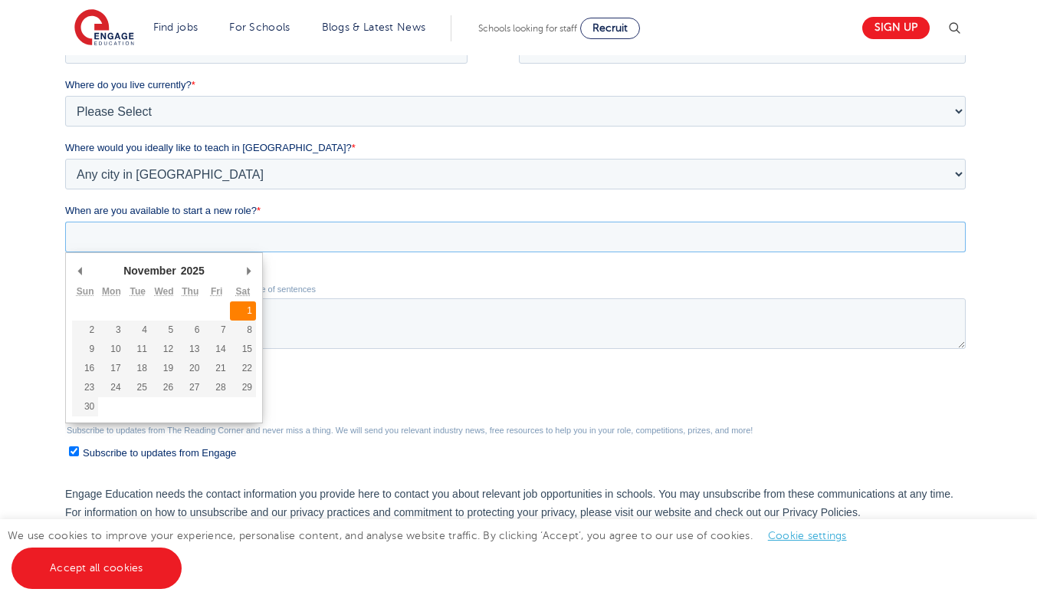
type div "2025-11-01"
type input "2025/11/01"
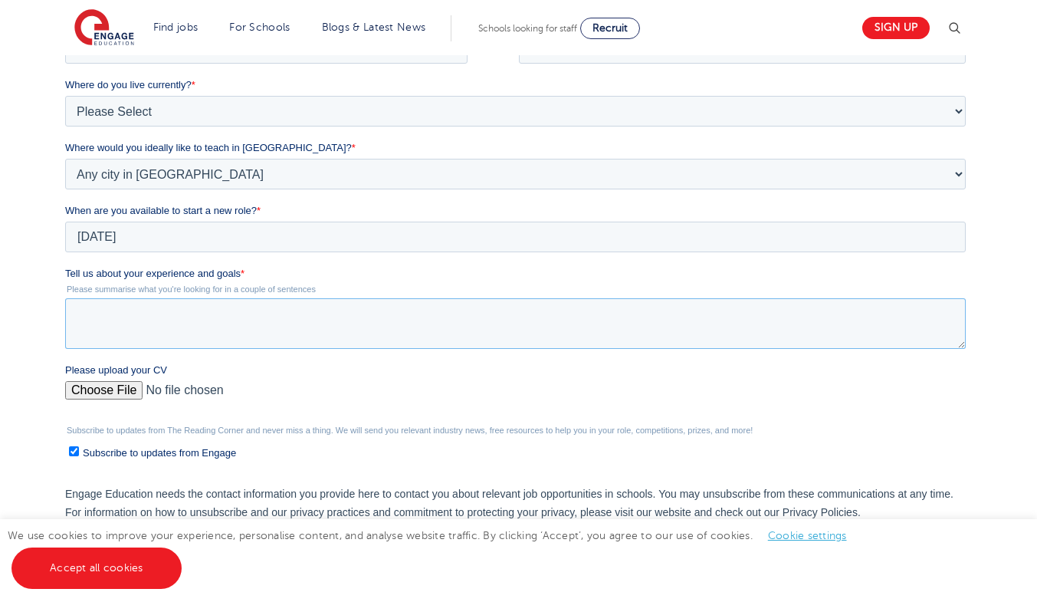
click at [290, 330] on textarea "Tell us about your experience and goals *" at bounding box center [515, 323] width 901 height 51
paste textarea "With extensive experience teaching maths across a range of abilities, I have su…"
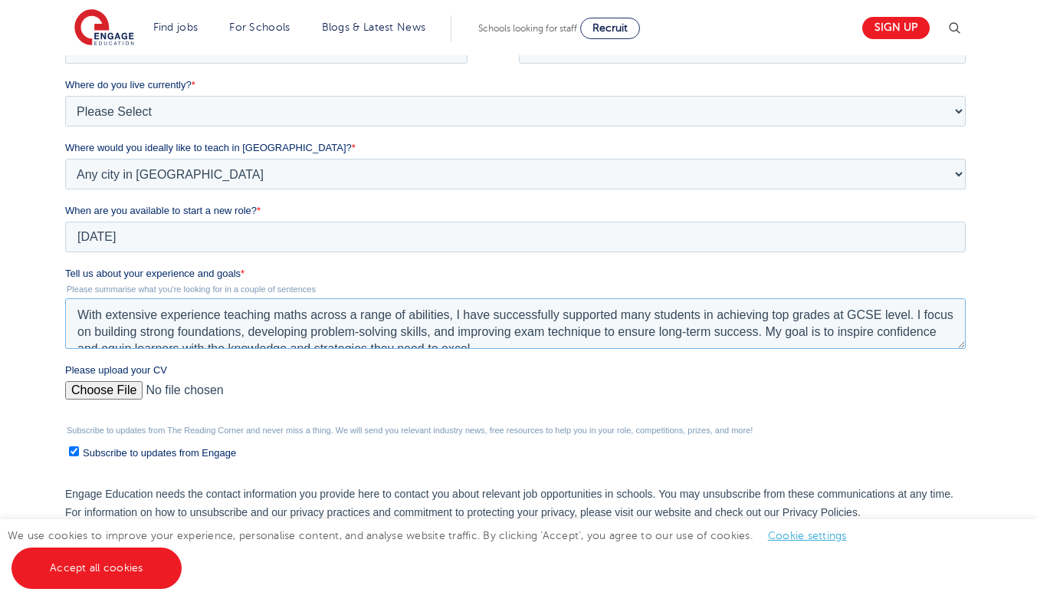
scroll to position [8, 0]
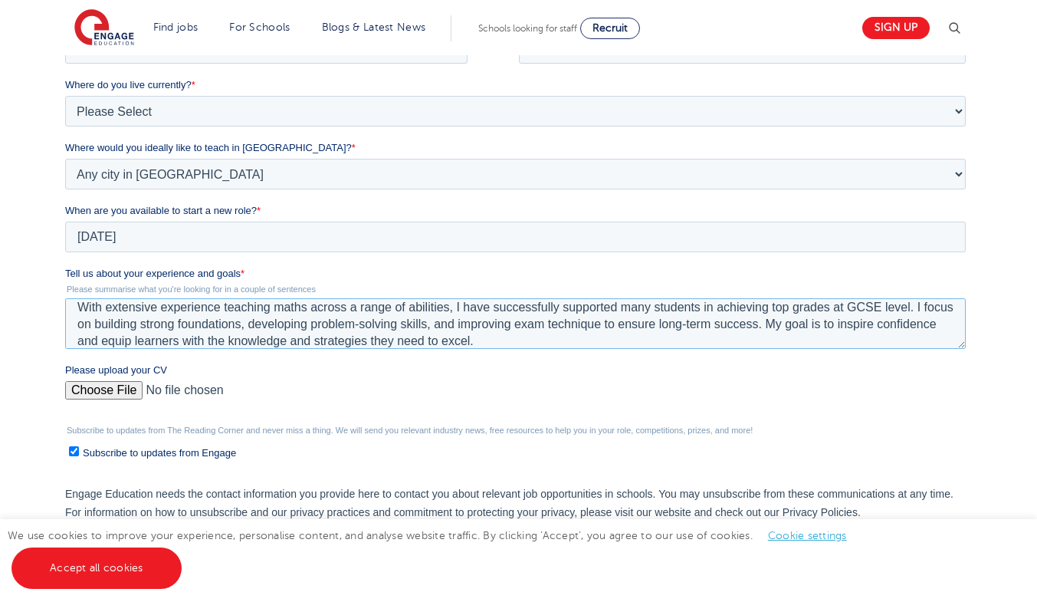
type textarea "With extensive experience teaching maths across a range of abilities, I have su…"
click at [126, 396] on input "Please upload your CV" at bounding box center [515, 396] width 901 height 31
type input "C:\fakepath\Updated CV_TariqMuhammad.pdf"
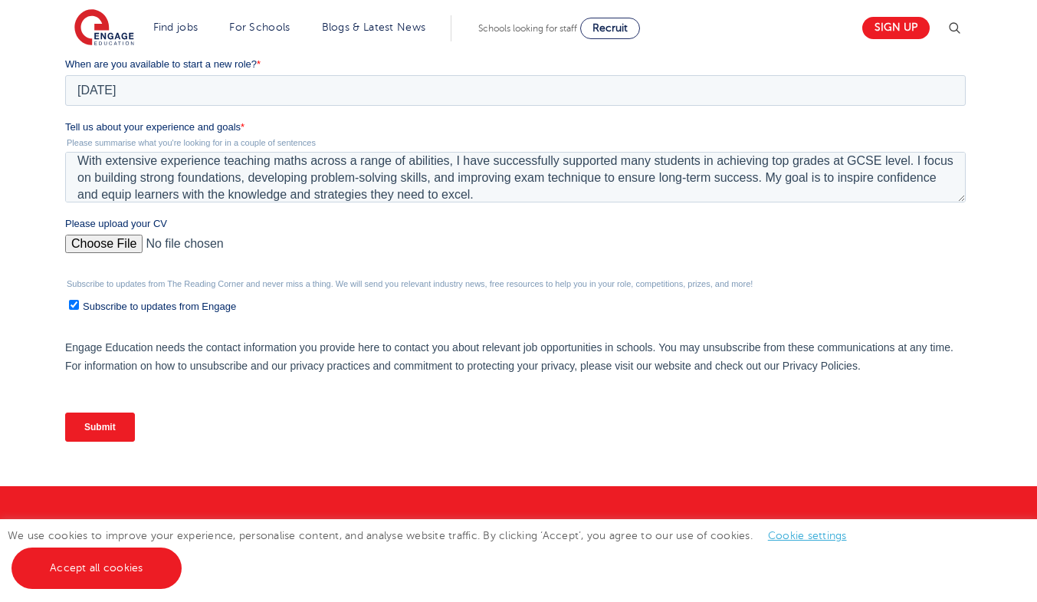
scroll to position [537, 0]
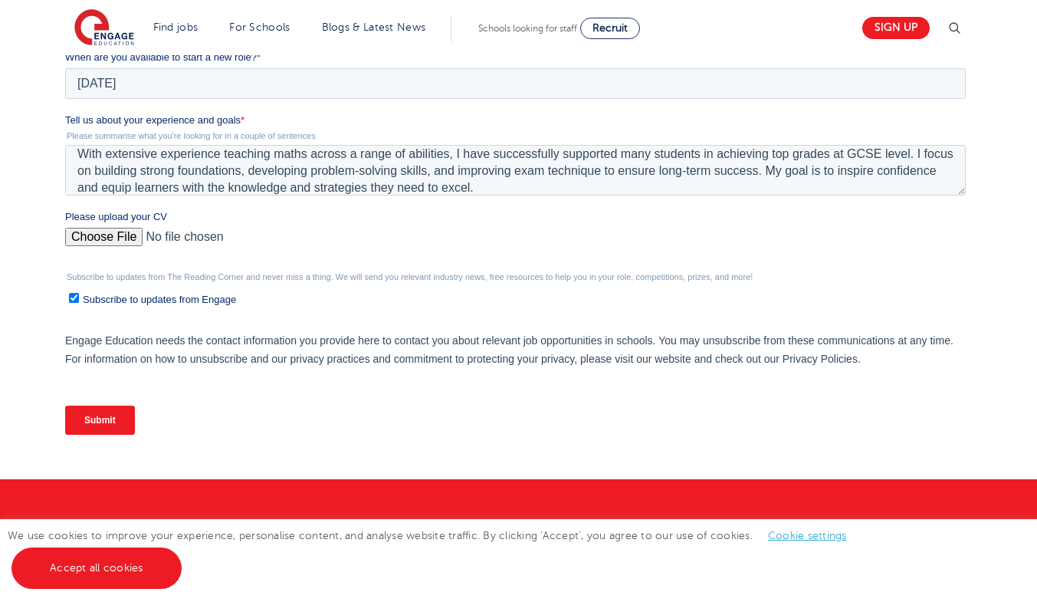
click at [74, 300] on input "Subscribe to updates from Engage" at bounding box center [74, 298] width 10 height 10
checkbox input "false"
click at [100, 416] on input "Submit" at bounding box center [100, 420] width 70 height 29
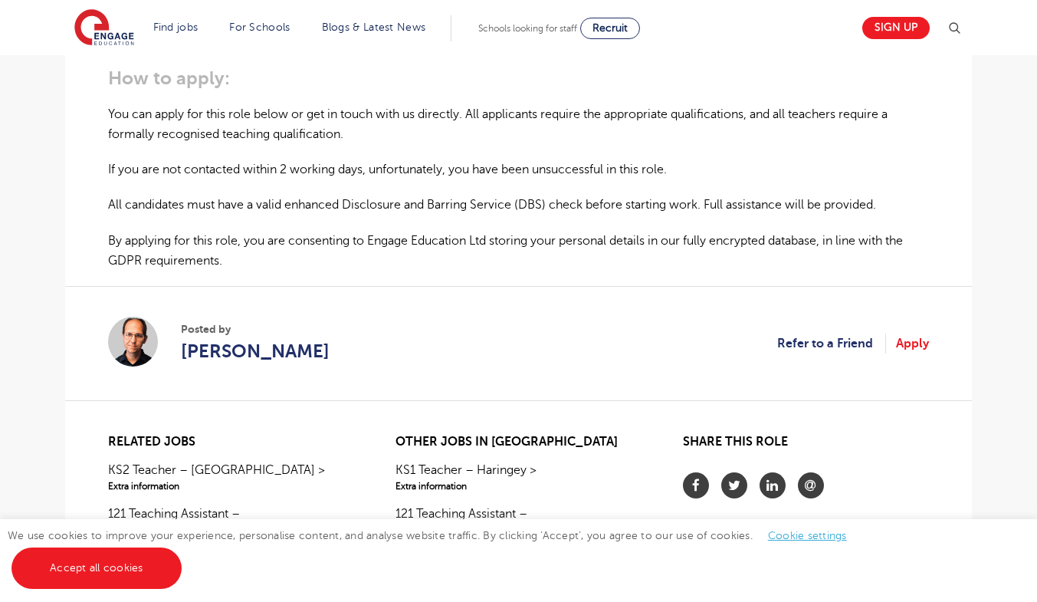
scroll to position [1073, 0]
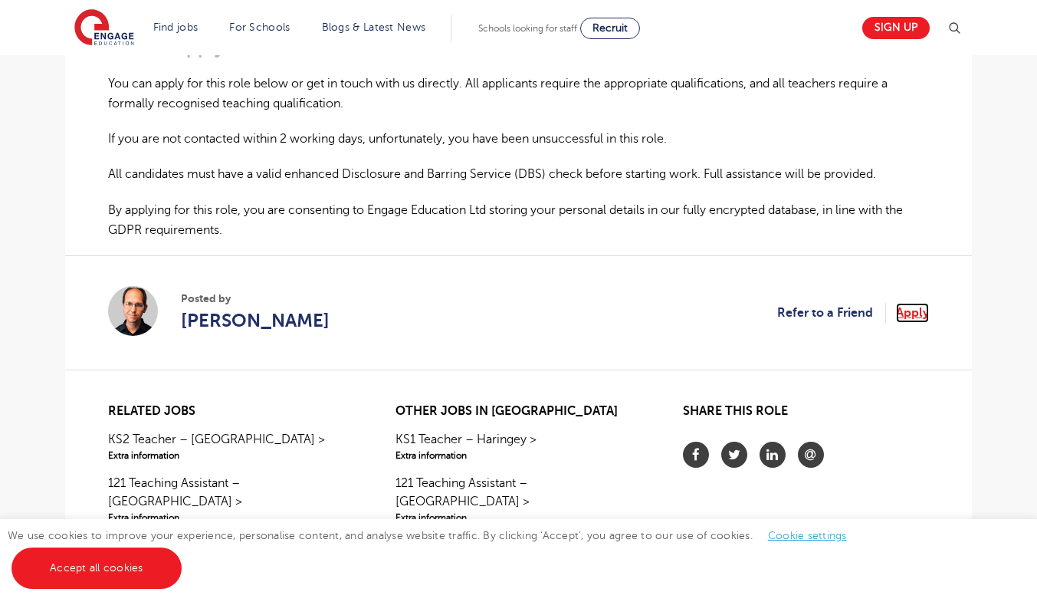
click at [915, 308] on link "Apply" at bounding box center [912, 313] width 33 height 20
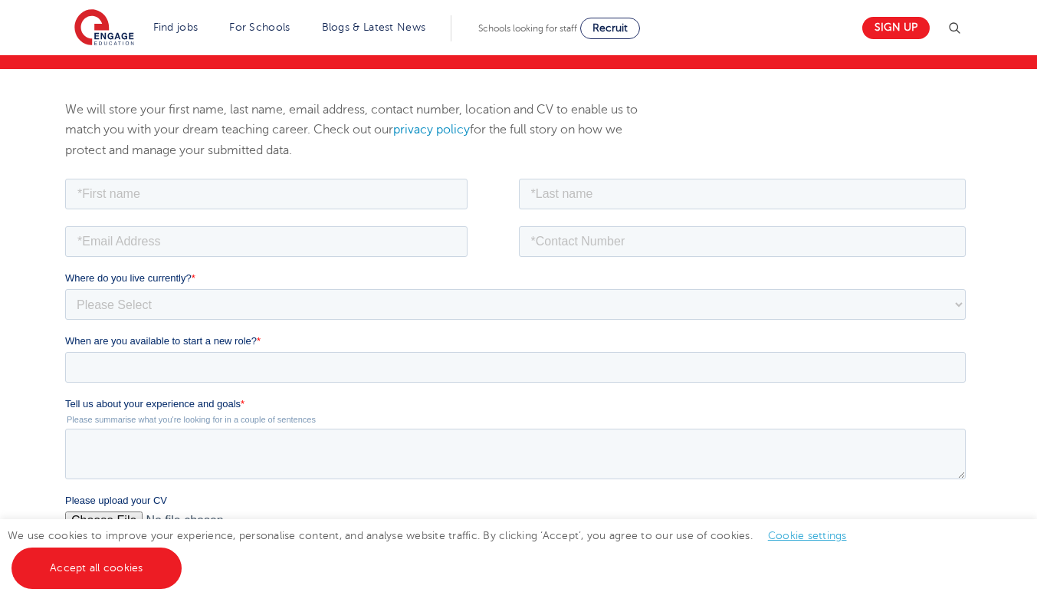
scroll to position [307, 0]
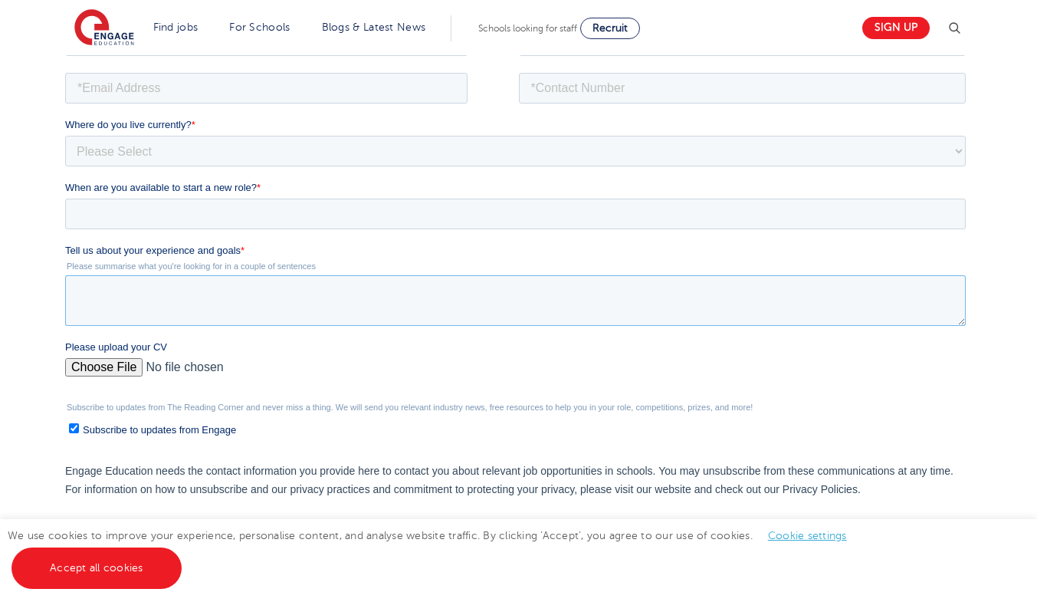
click at [245, 297] on textarea "Tell us about your experience and goals *" at bounding box center [515, 299] width 901 height 51
paste textarea "With extensive experience teaching maths across a range of abilities, I have su…"
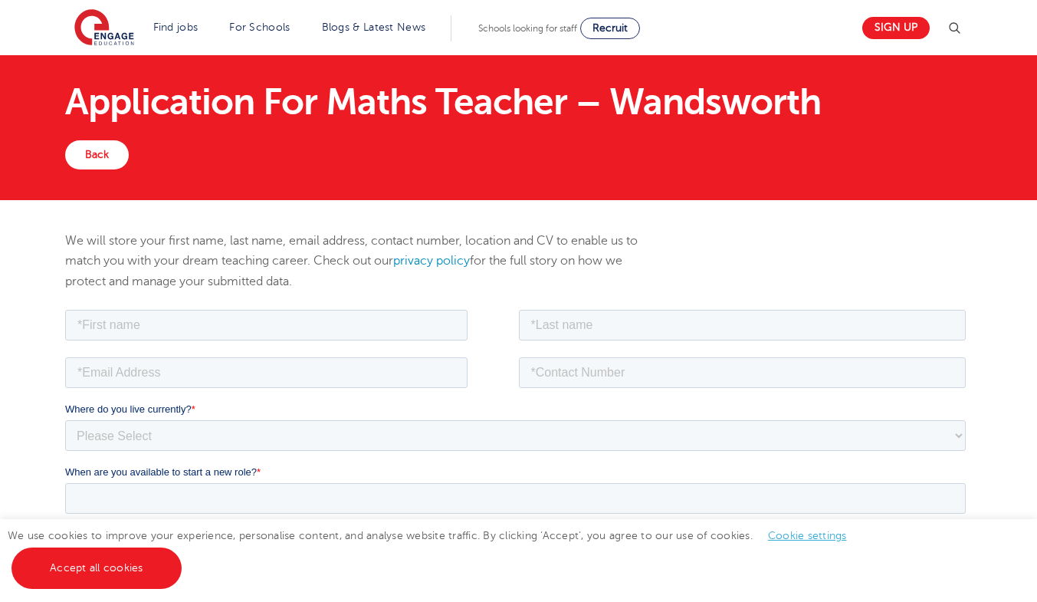
scroll to position [0, 0]
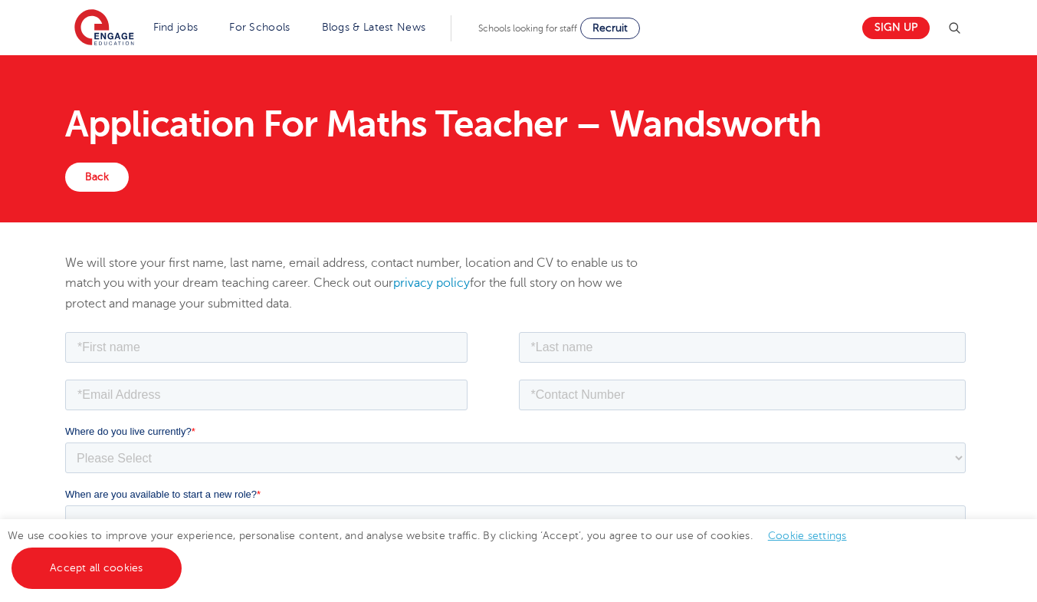
type textarea "With extensive experience teaching maths across a range of abilities, I have su…"
click at [265, 347] on input "text" at bounding box center [266, 346] width 402 height 31
paste input "UHAMMAD TARIQ"
click at [80, 344] on input "UHAMMAD TARIQ" at bounding box center [266, 346] width 402 height 31
drag, startPoint x: 159, startPoint y: 347, endPoint x: 268, endPoint y: 355, distance: 108.4
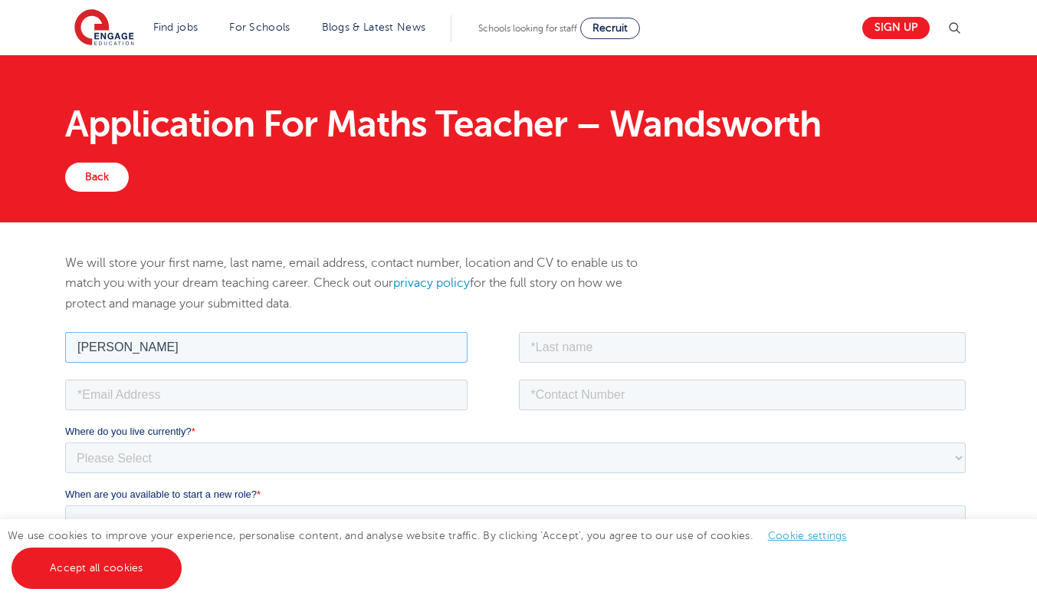
click at [268, 355] on input "MUHAMMAD TARIQ" at bounding box center [266, 346] width 402 height 31
type input "MUHAMMAD"
click at [538, 342] on input "text" at bounding box center [743, 346] width 448 height 31
paste input "TARIQ"
type input "TARIQ"
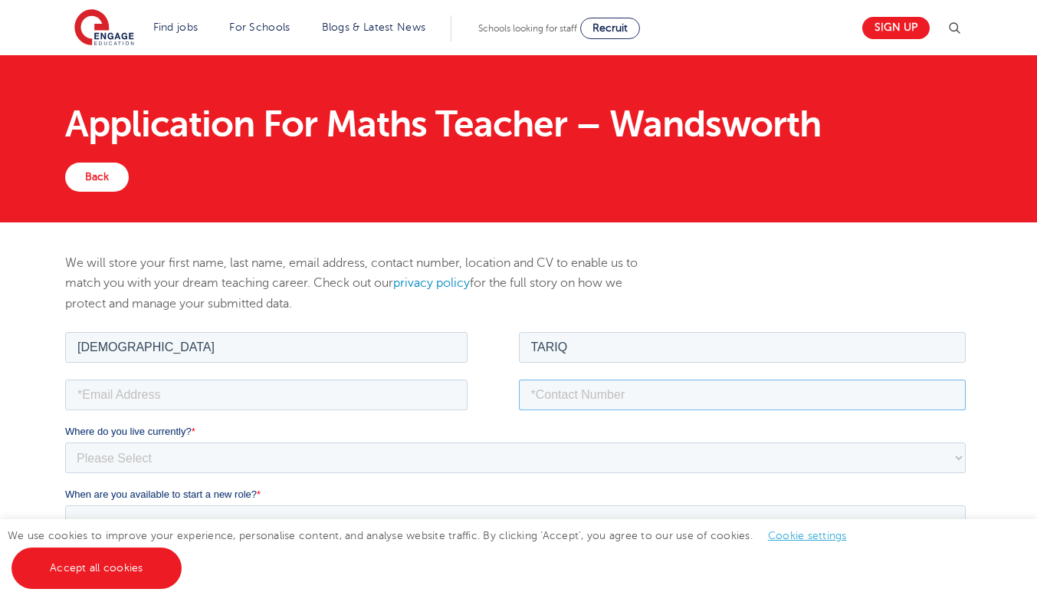
click at [619, 398] on input "tel" at bounding box center [743, 394] width 448 height 31
paste input "+97430611334"
type input "+97430611334"
click at [307, 380] on input "email" at bounding box center [266, 394] width 402 height 31
paste input "proftariq2005@gmail.com"
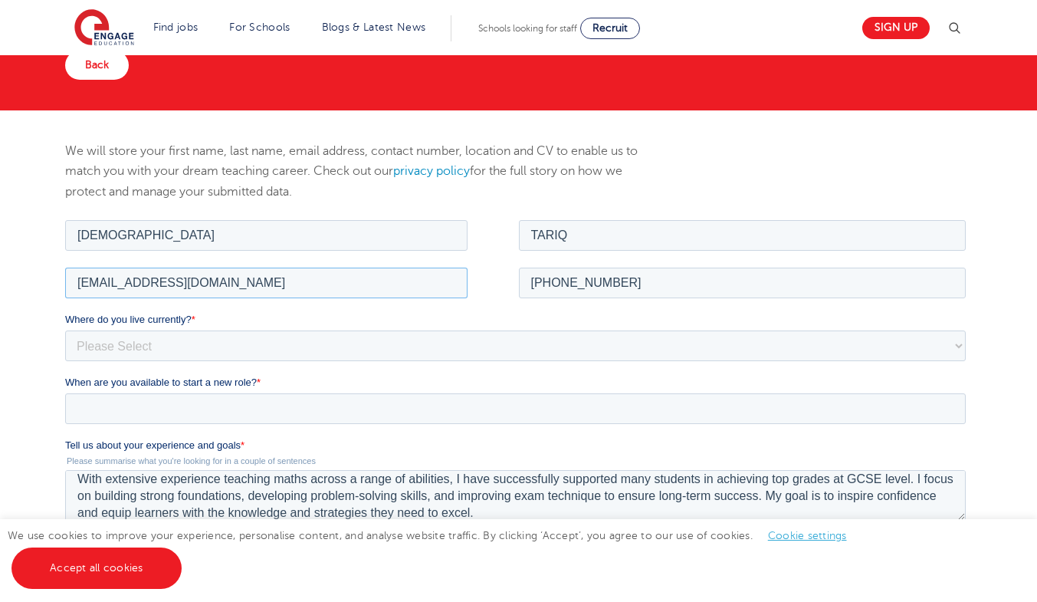
scroll to position [230, 0]
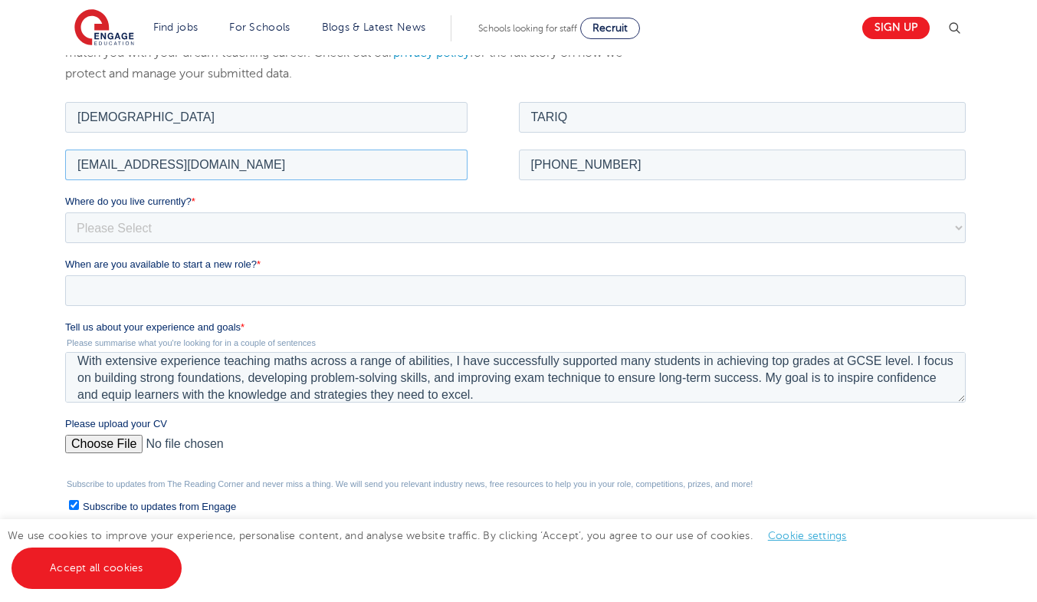
type input "proftariq2005@gmail.com"
click at [167, 220] on select "Please Select UK Canada Ireland Australia New Zealand Europe USA South Africa J…" at bounding box center [515, 227] width 901 height 31
select select "Middle East"
click at [65, 212] on select "Please Select [GEOGRAPHIC_DATA] [GEOGRAPHIC_DATA] [GEOGRAPHIC_DATA] [GEOGRAPHIC…" at bounding box center [515, 227] width 901 height 31
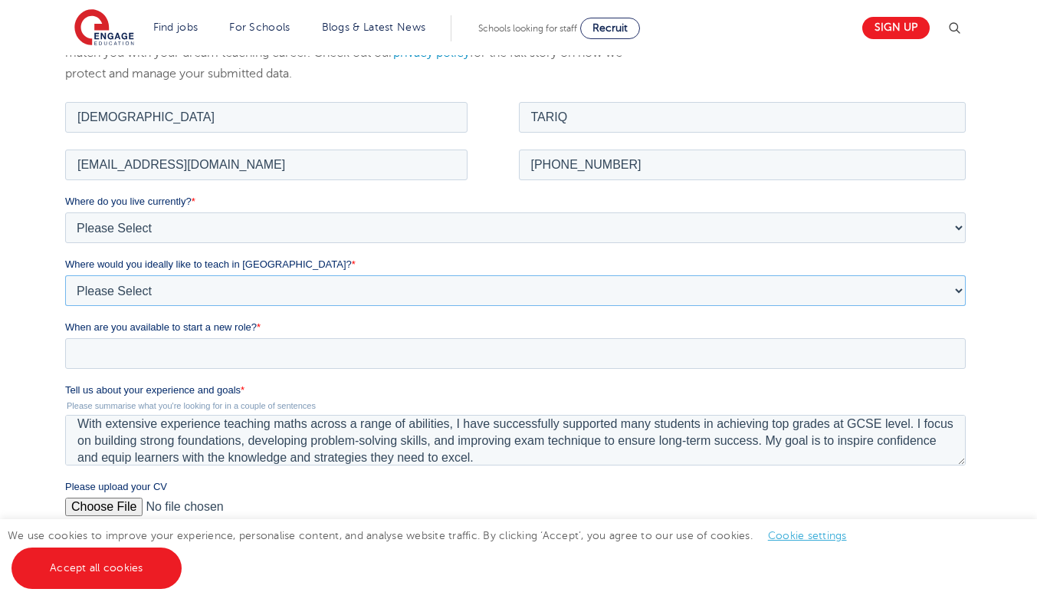
click at [161, 289] on select "Please Select I'm flexible! [GEOGRAPHIC_DATA] Any city in [GEOGRAPHIC_DATA] [GE…" at bounding box center [515, 289] width 901 height 31
select select "Flexible"
click at [65, 274] on select "Please Select I'm flexible! London Any city in England Greater London/Home Coun…" at bounding box center [515, 289] width 901 height 31
click at [148, 352] on input "When are you available to start a new role? *" at bounding box center [515, 352] width 901 height 31
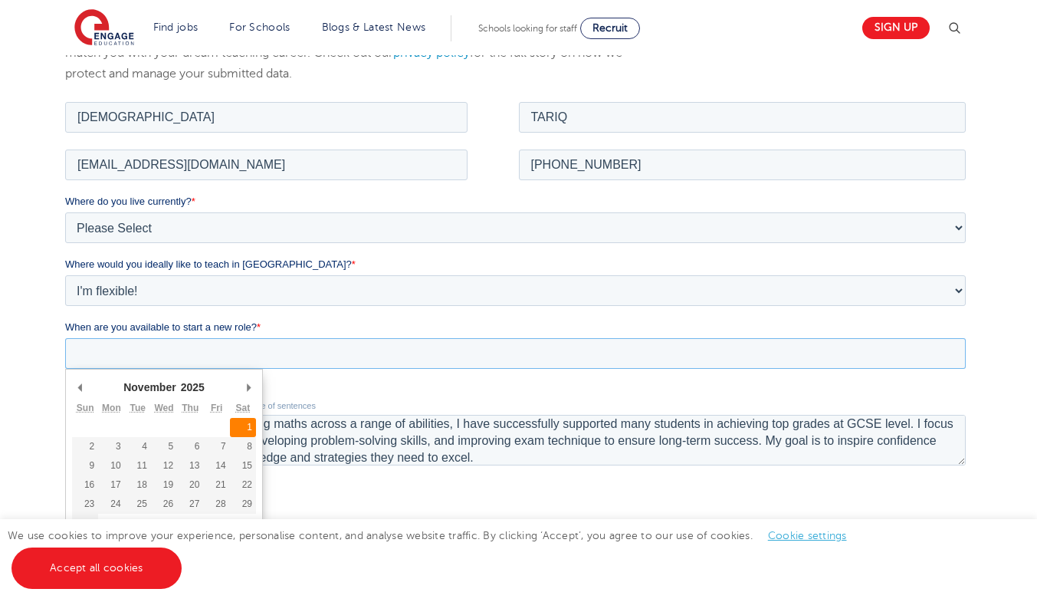
type div "2025-11-01"
type input "2025/11/01"
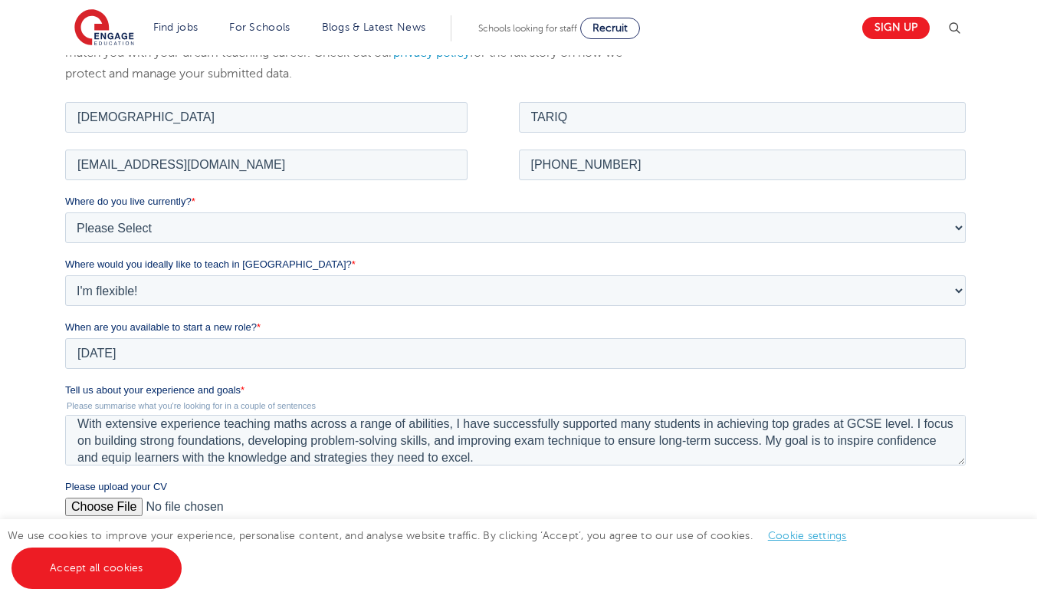
scroll to position [17, 0]
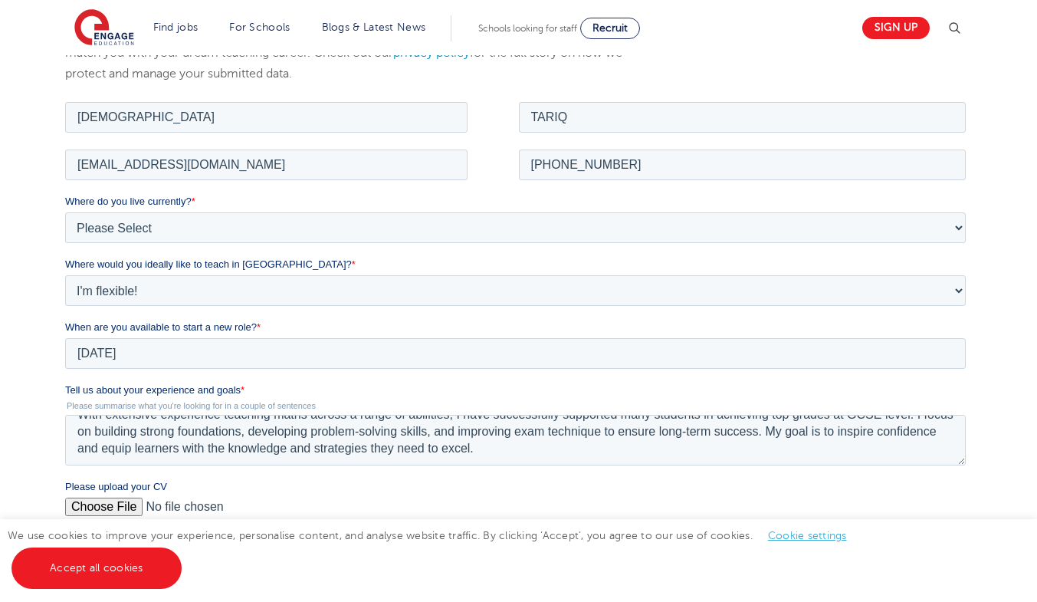
click at [111, 511] on input "Please upload your CV" at bounding box center [515, 512] width 901 height 31
type input "C:\fakepath\Updated CV_TariqMuhammad.pdf"
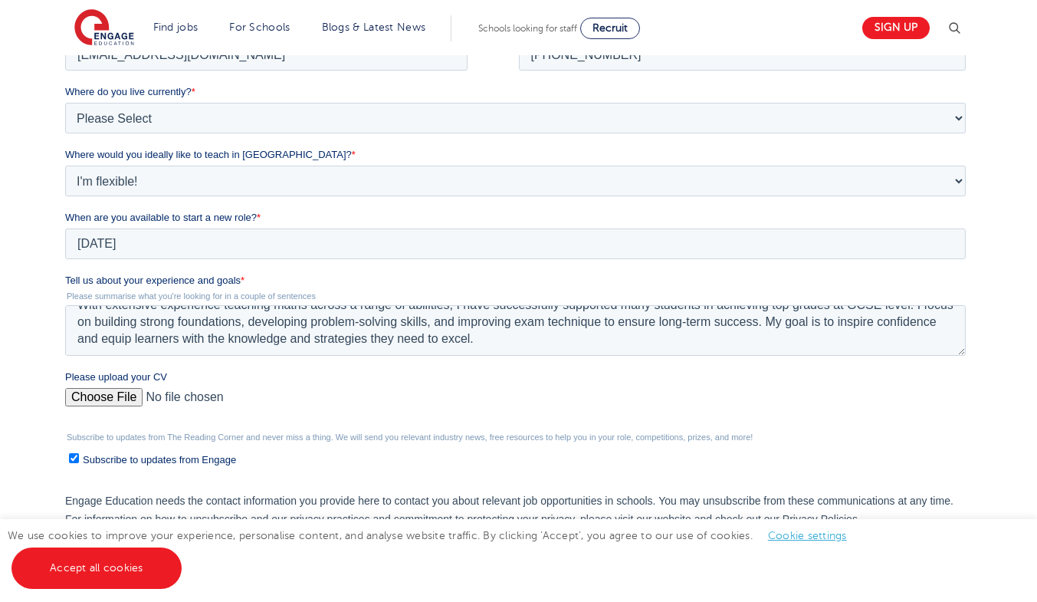
scroll to position [460, 0]
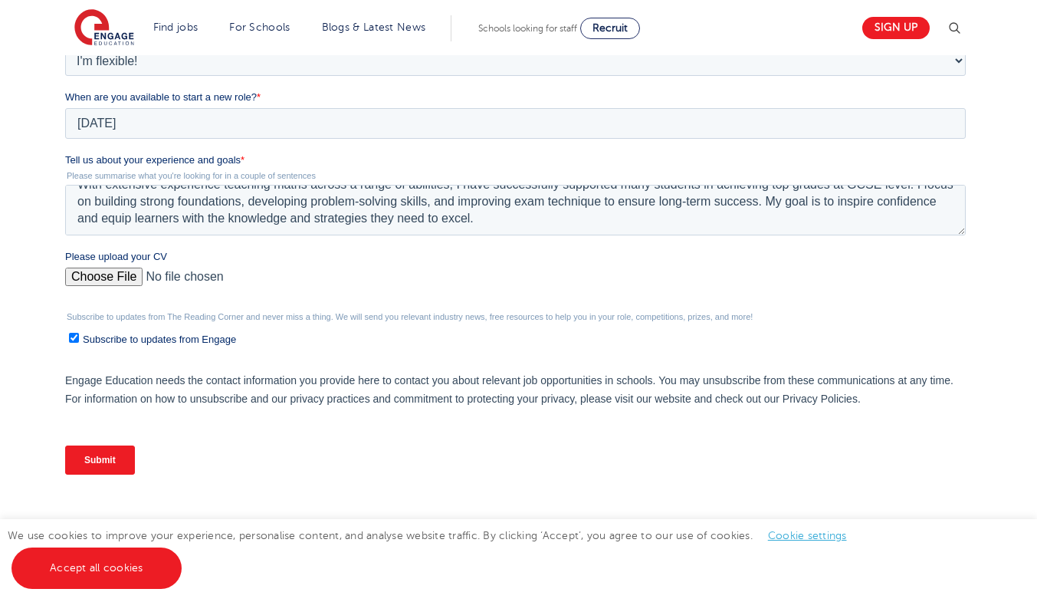
click at [70, 341] on input "Subscribe to updates from Engage" at bounding box center [74, 338] width 10 height 10
checkbox input "false"
click at [130, 461] on input "Submit" at bounding box center [100, 459] width 70 height 29
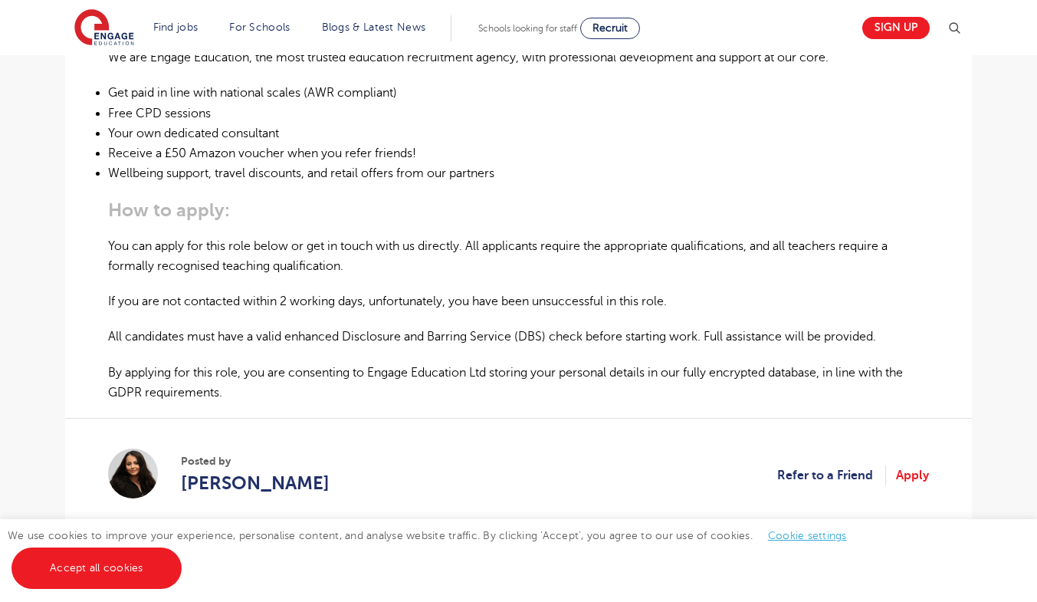
scroll to position [997, 0]
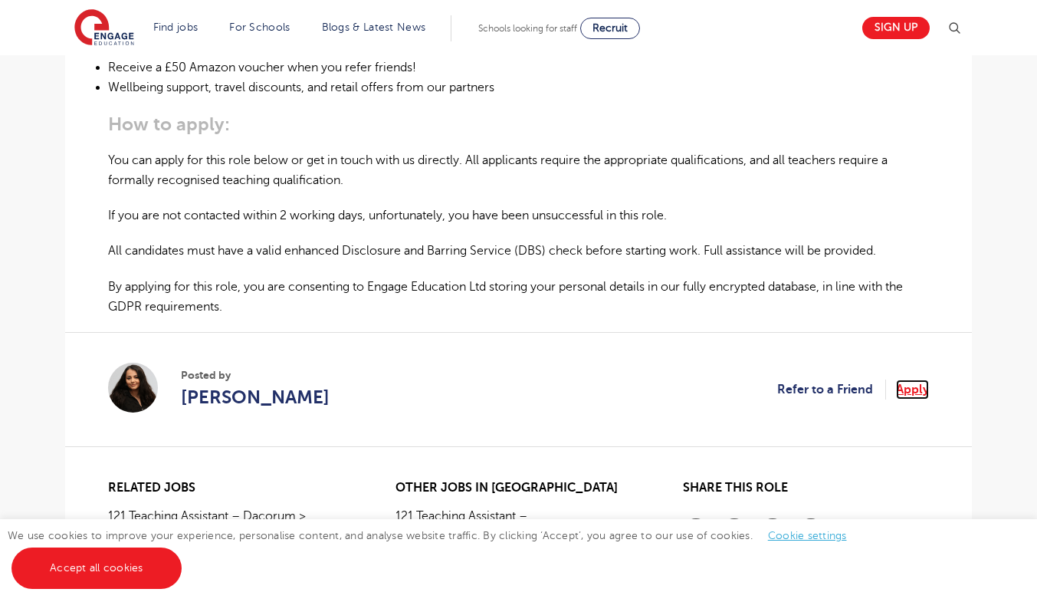
click at [918, 393] on link "Apply" at bounding box center [912, 389] width 33 height 20
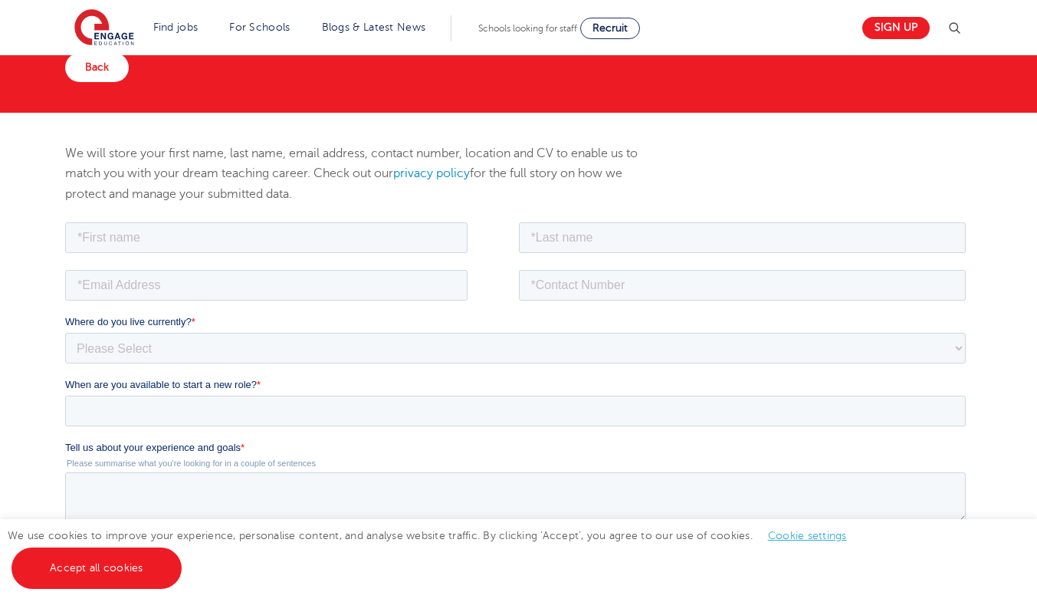
scroll to position [153, 0]
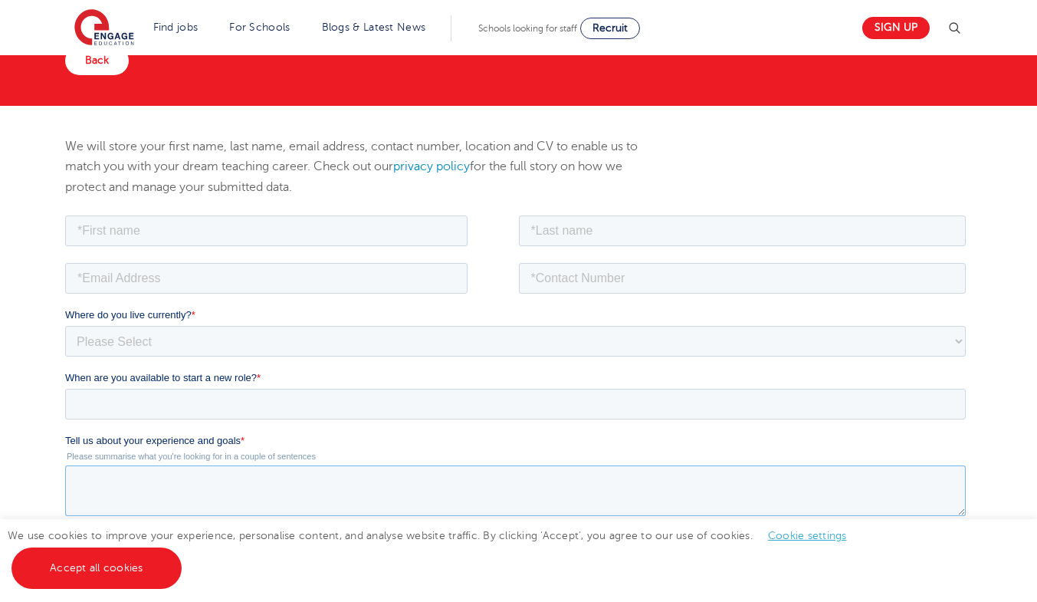
click at [225, 490] on textarea "Tell us about your experience and goals *" at bounding box center [515, 490] width 901 height 51
paste textarea "[EMAIL_ADDRESS][DOMAIN_NAME]"
type textarea "[EMAIL_ADDRESS][DOMAIN_NAME]"
click at [155, 275] on input "email" at bounding box center [266, 277] width 402 height 31
paste input "[EMAIL_ADDRESS][DOMAIN_NAME]"
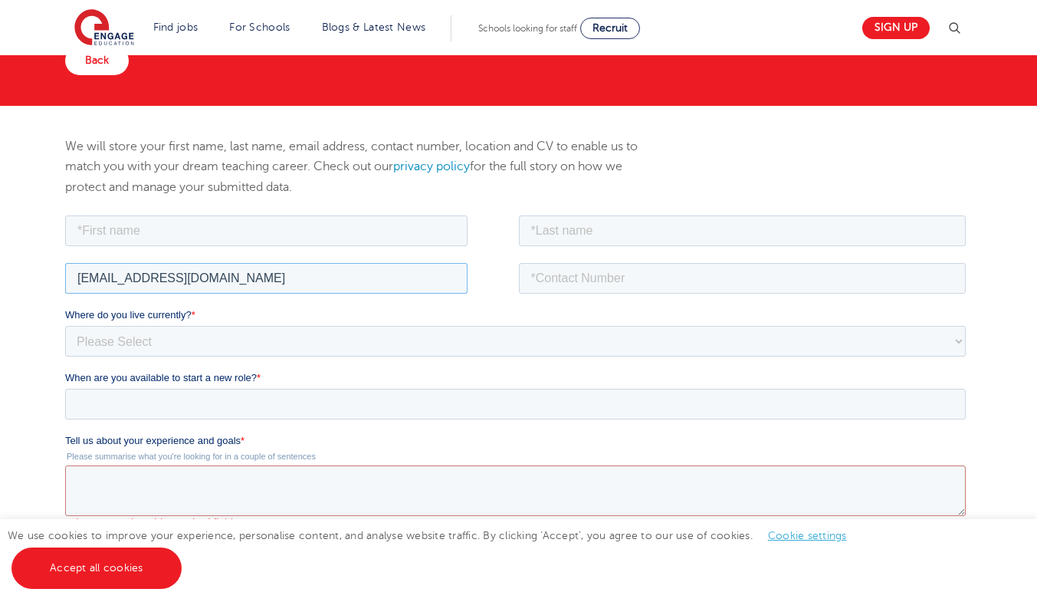
type input "[EMAIL_ADDRESS][DOMAIN_NAME]"
click at [597, 271] on input "tel" at bounding box center [743, 277] width 448 height 31
paste input "[PHONE_NUMBER]"
type input "+97430611334"
click at [314, 232] on input "text" at bounding box center [266, 230] width 402 height 31
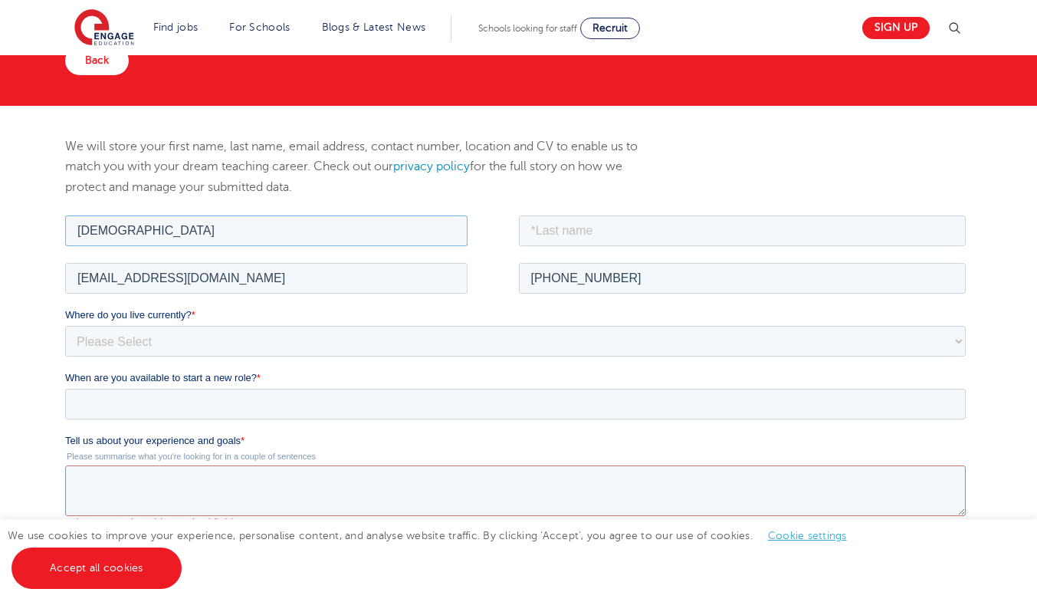
type input "Muhammad"
type input "Tariq"
click at [296, 342] on select "Please Select UK Canada Ireland Australia New Zealand Europe USA South Africa J…" at bounding box center [515, 340] width 901 height 31
select select "Middle East"
click at [65, 325] on select "Please Select UK Canada Ireland Australia New Zealand Europe USA South Africa J…" at bounding box center [515, 340] width 901 height 31
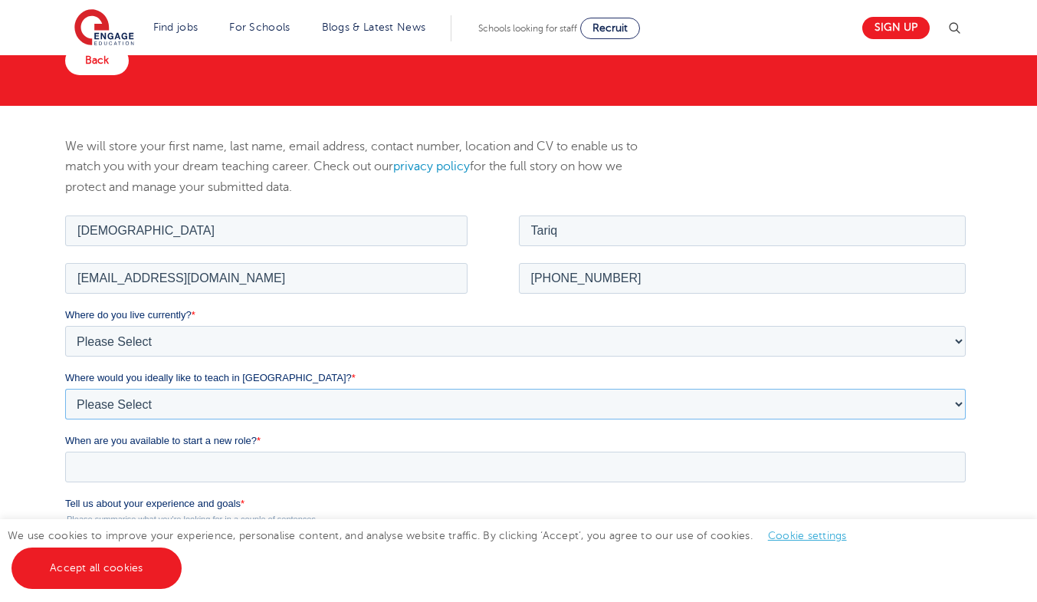
click at [116, 402] on select "Please Select I'm flexible! London Any city in England Greater London/Home Coun…" at bounding box center [515, 403] width 901 height 31
select select "Urban-Other"
click at [65, 388] on select "Please Select I'm flexible! London Any city in England Greater London/Home Coun…" at bounding box center [515, 403] width 901 height 31
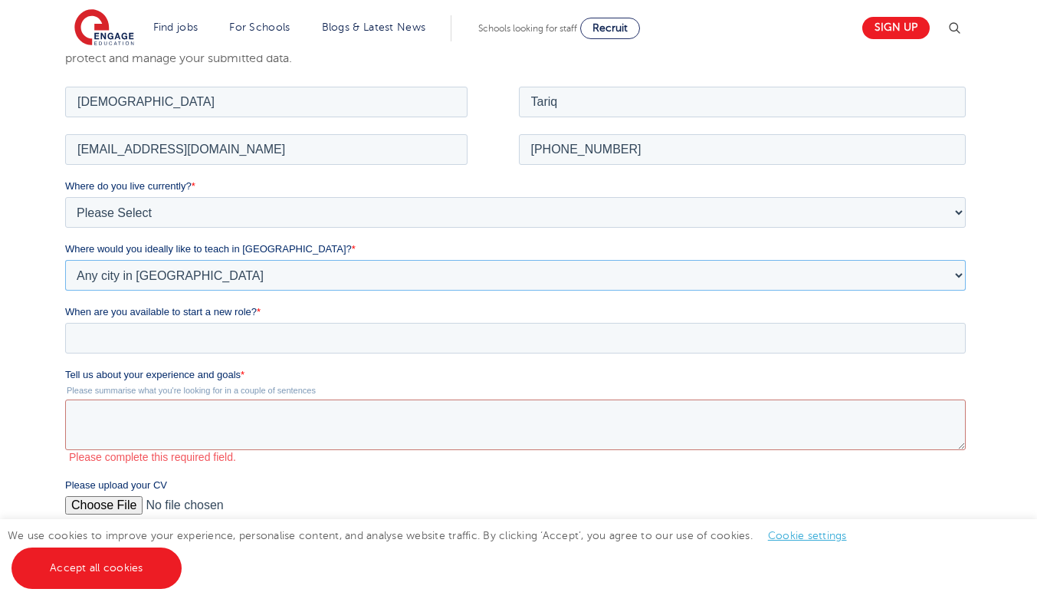
scroll to position [307, 0]
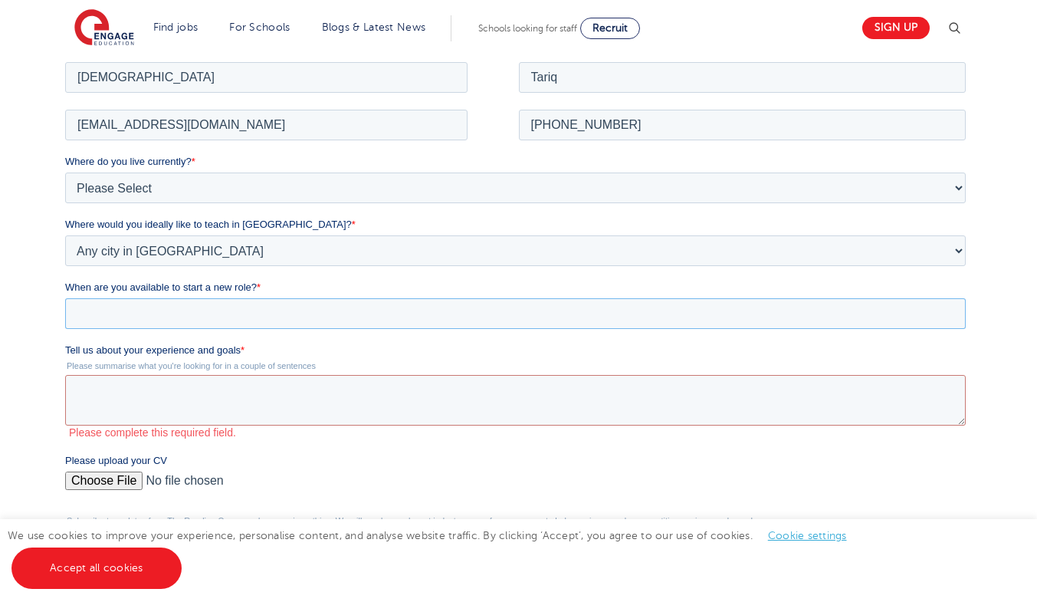
click at [151, 307] on input "When are you available to start a new role? *" at bounding box center [515, 312] width 901 height 31
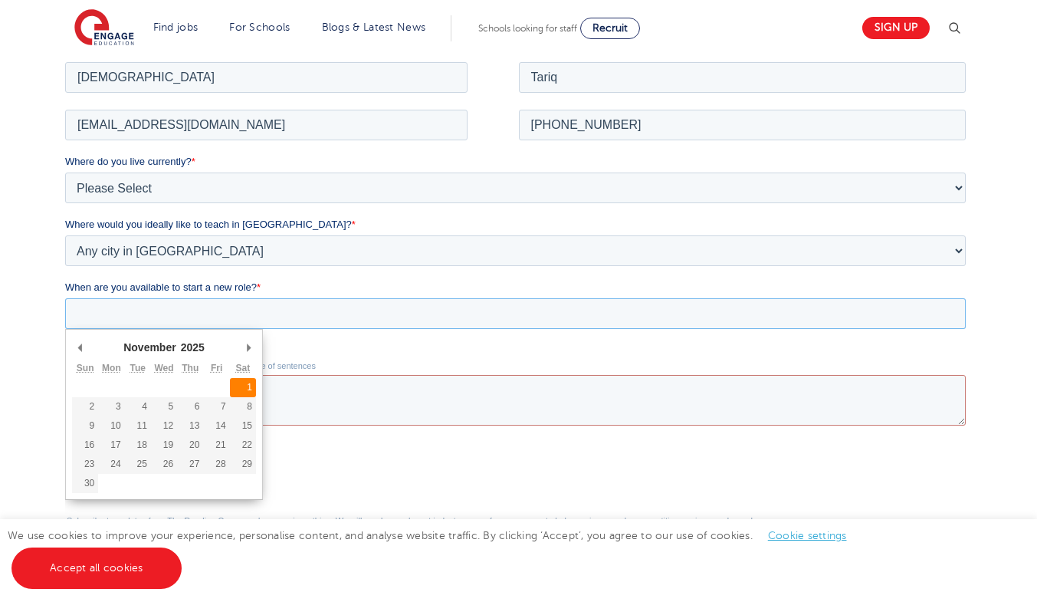
type div "2025-11-01"
type input "2025/11/01"
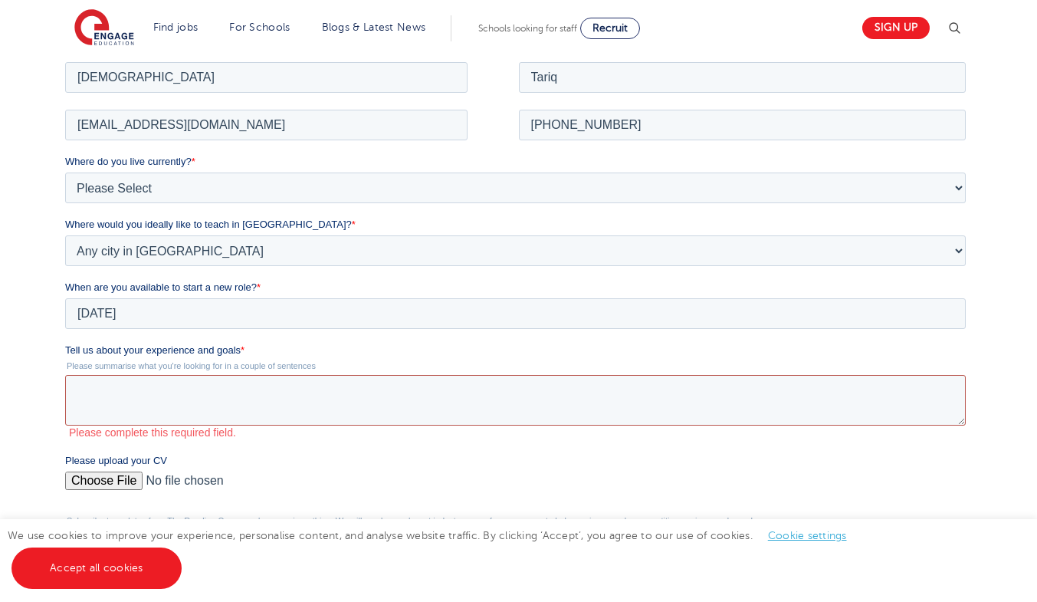
click at [156, 396] on textarea "Tell us about your experience and goals *" at bounding box center [515, 399] width 901 height 51
paste textarea "With extensive experience teaching maths across a range of abilities, I have su…"
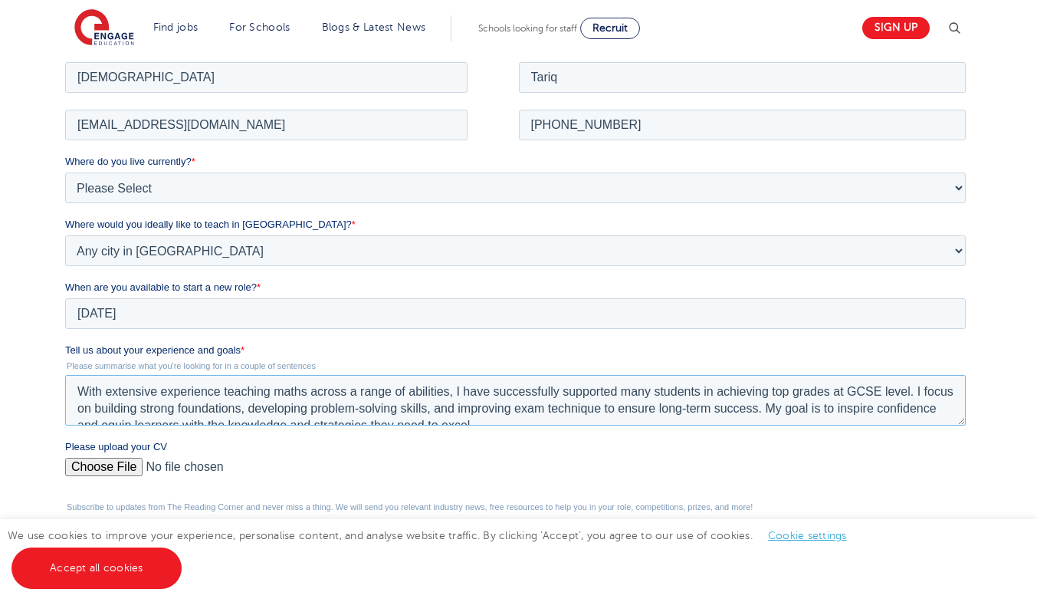
scroll to position [8, 0]
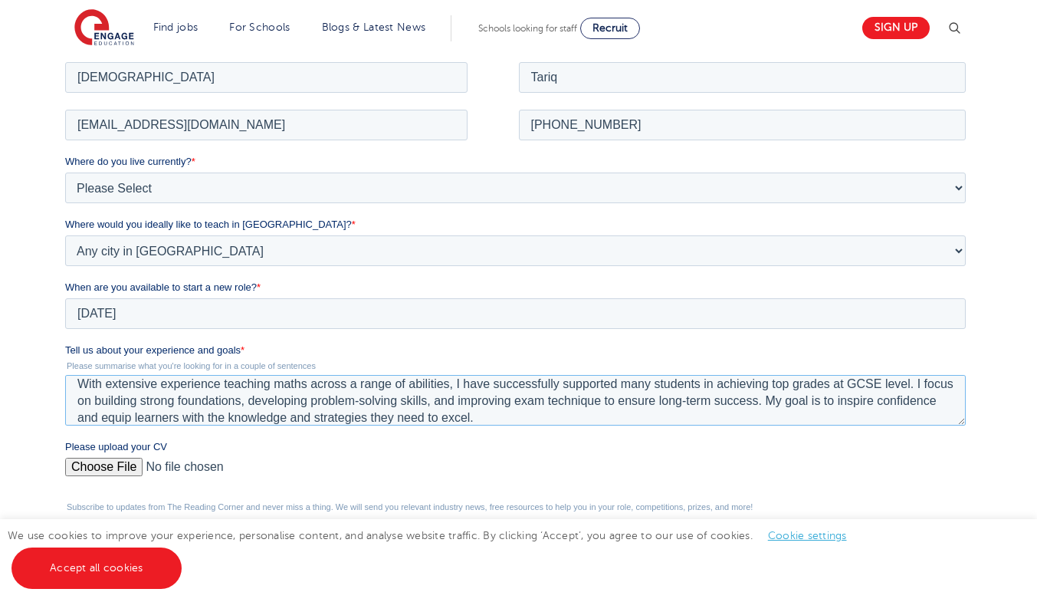
type textarea "With extensive experience teaching maths across a range of abilities, I have su…"
click at [130, 468] on input "Please upload your CV" at bounding box center [515, 472] width 901 height 31
type input "C:\fakepath\Updated CV_TariqMuhammad.pdf"
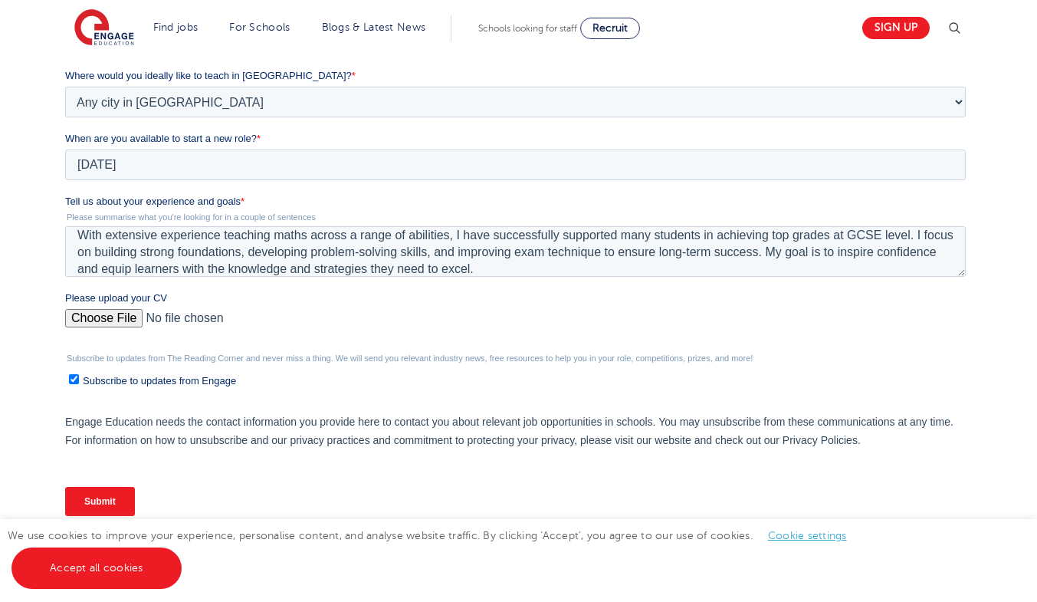
scroll to position [460, 0]
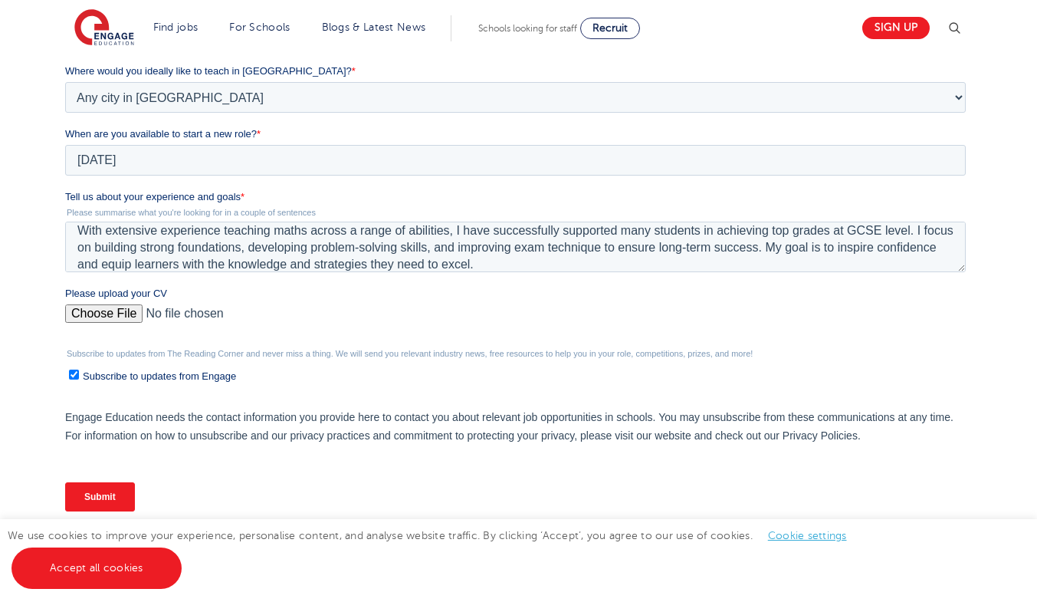
click at [77, 371] on input "Subscribe to updates from Engage" at bounding box center [74, 375] width 10 height 10
checkbox input "false"
click at [107, 496] on input "Submit" at bounding box center [100, 496] width 70 height 29
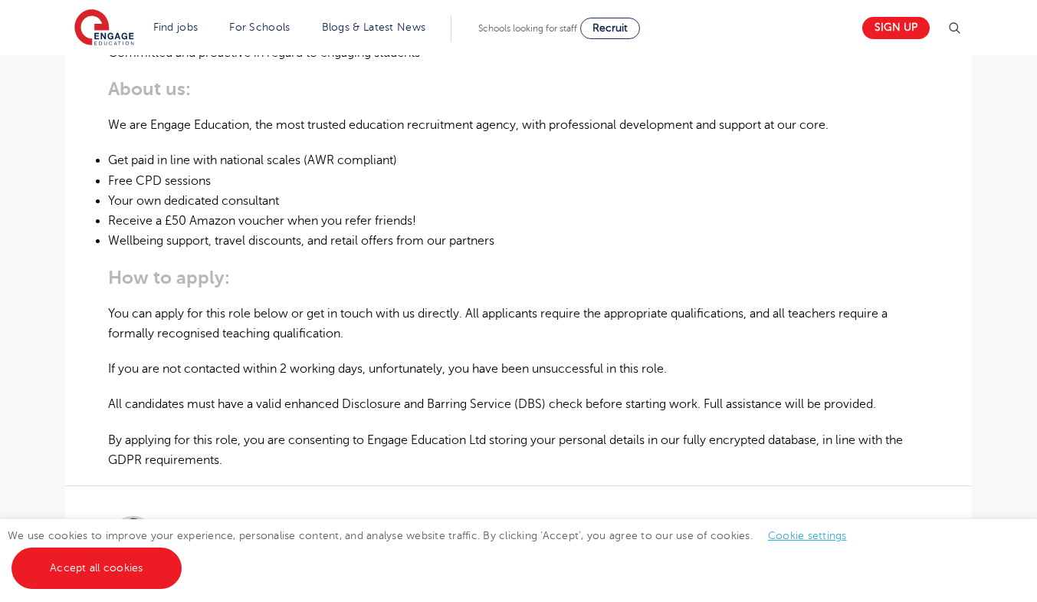
scroll to position [1150, 0]
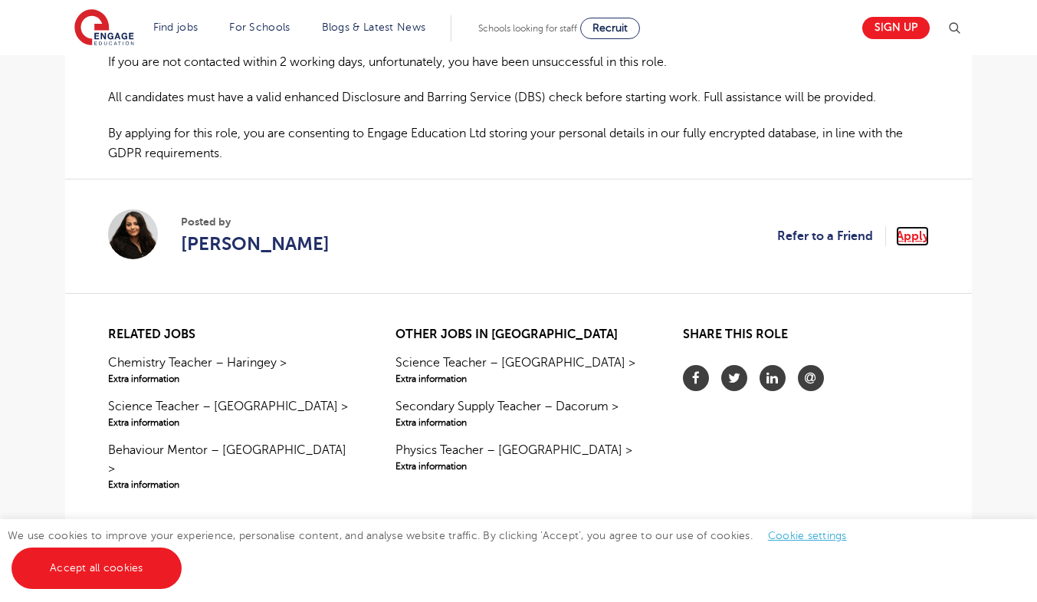
click at [908, 236] on link "Apply" at bounding box center [912, 236] width 33 height 20
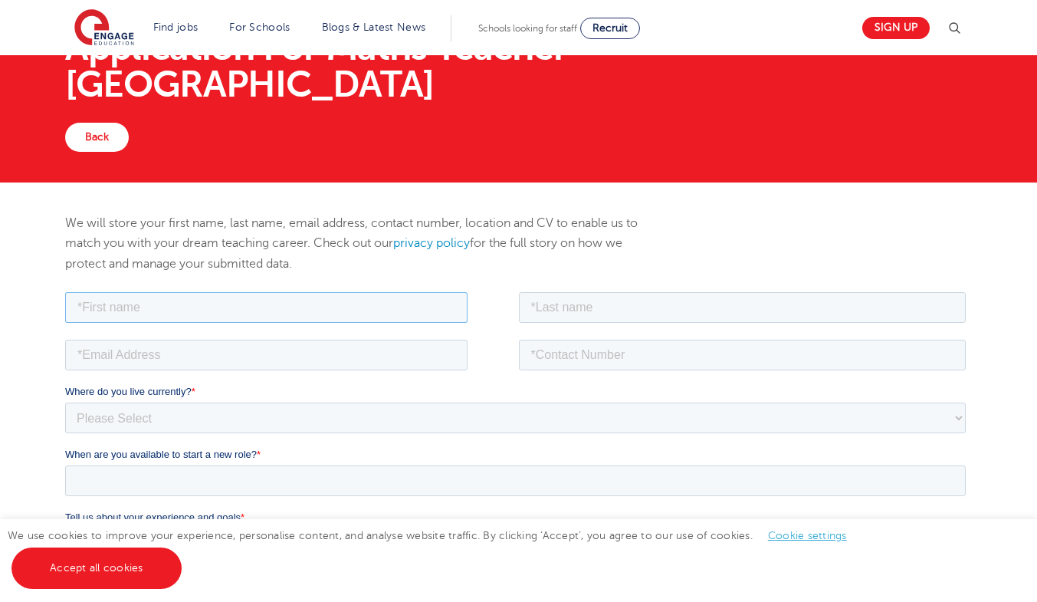
click at [282, 302] on input "text" at bounding box center [266, 306] width 402 height 31
type input "[DEMOGRAPHIC_DATA]"
type input "Tariq"
click at [244, 354] on input "email" at bounding box center [266, 354] width 402 height 31
click at [649, 356] on input "tel" at bounding box center [743, 354] width 448 height 31
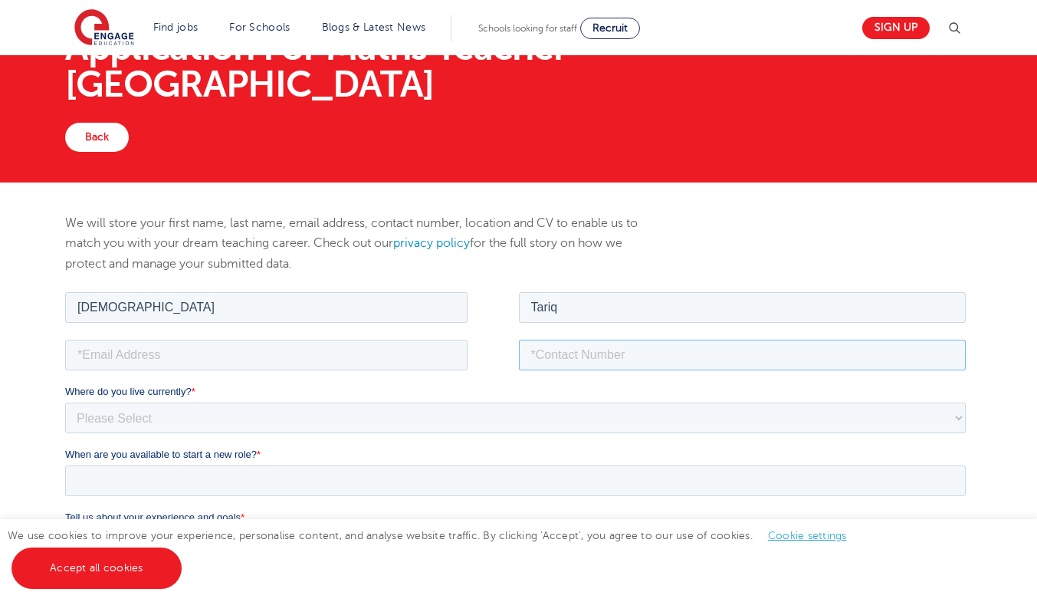
paste input "+97430611334"
type input "+97430611334"
click at [384, 351] on input "email" at bounding box center [266, 354] width 402 height 31
paste input "proftariq2005@gmail.com"
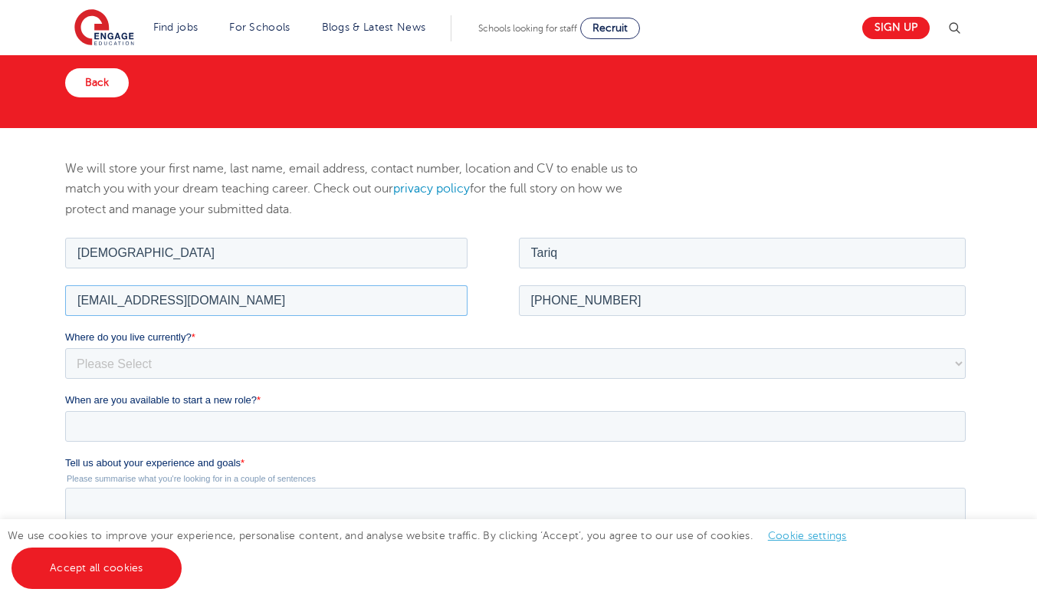
scroll to position [307, 0]
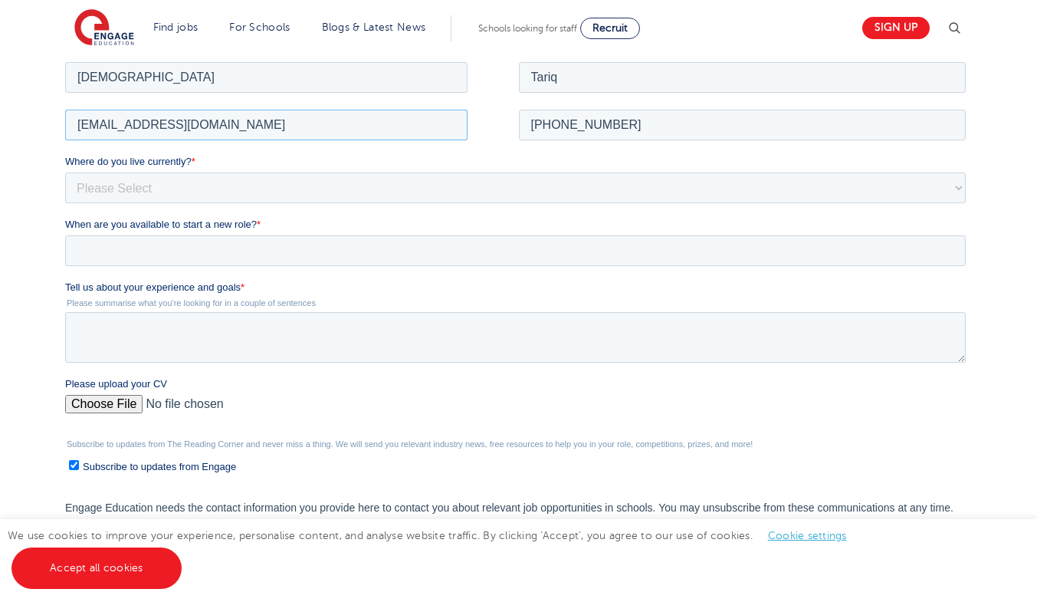
type input "proftariq2005@gmail.com"
click at [153, 181] on select "Please Select UK Canada Ireland Australia New Zealand Europe USA South Africa J…" at bounding box center [515, 187] width 901 height 31
select select "Middle East"
click at [65, 172] on select "Please Select UK Canada Ireland Australia New Zealand Europe USA South Africa J…" at bounding box center [515, 187] width 901 height 31
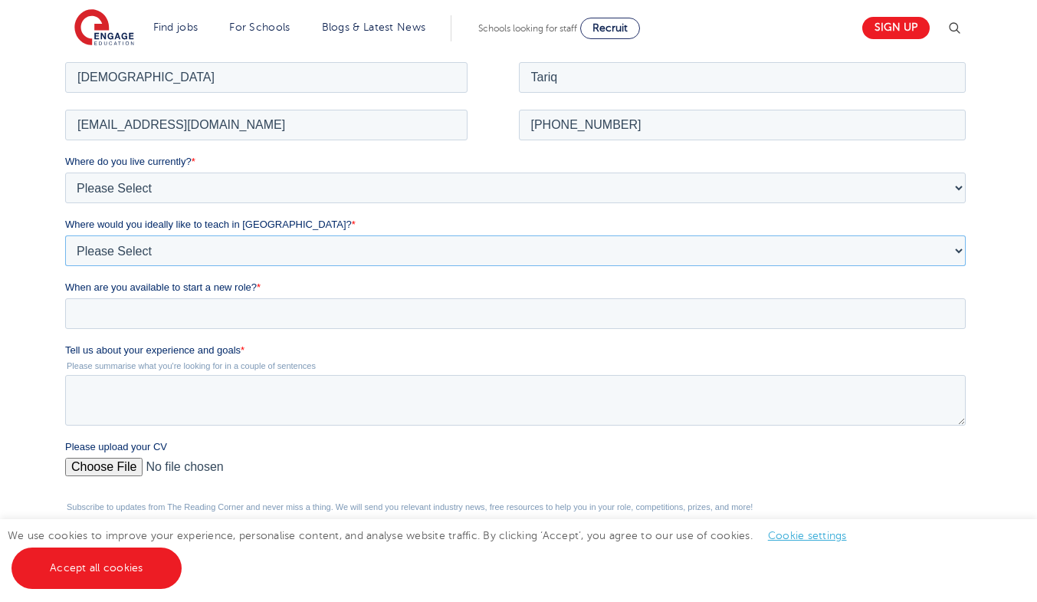
click at [154, 256] on select "Please Select I'm flexible! London Any city in England Greater London/Home Coun…" at bounding box center [515, 250] width 901 height 31
select select "Flexible"
click at [65, 235] on select "Please Select I'm flexible! London Any city in England Greater London/Home Coun…" at bounding box center [515, 250] width 901 height 31
click at [146, 307] on input "When are you available to start a new role? *" at bounding box center [515, 312] width 901 height 31
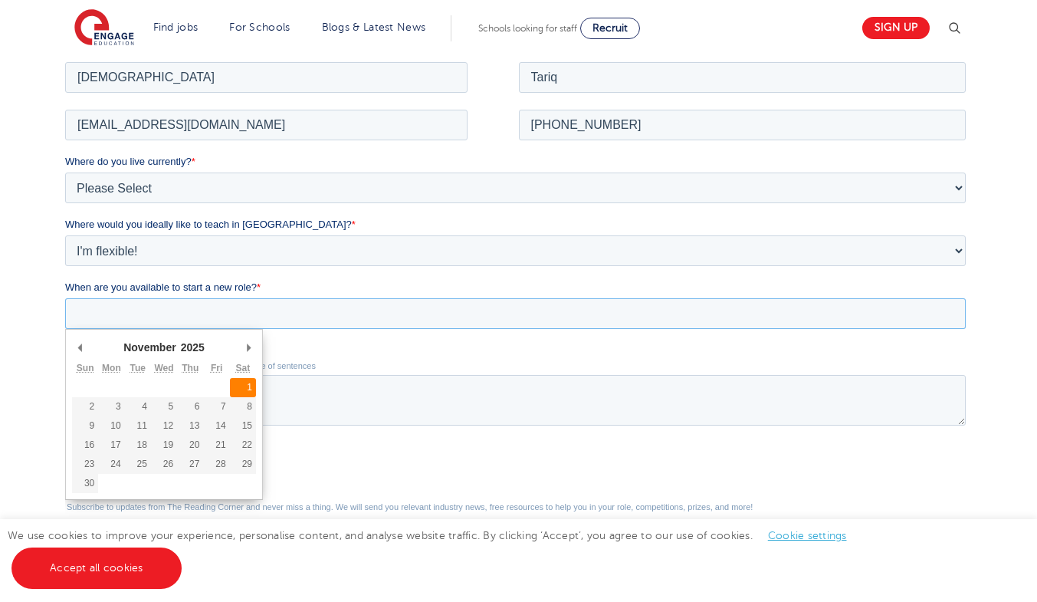
type div "2025-11-01"
type input "2025/11/01"
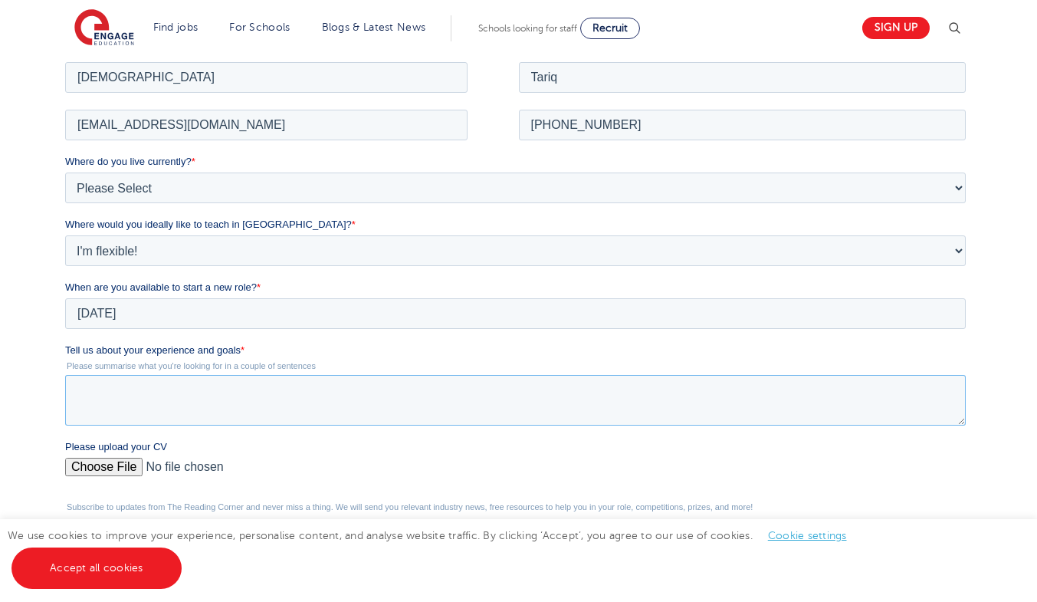
click at [252, 392] on textarea "Tell us about your experience and goals *" at bounding box center [515, 399] width 901 height 51
paste textarea "I have several years of experience teaching mathematics to students of differen…"
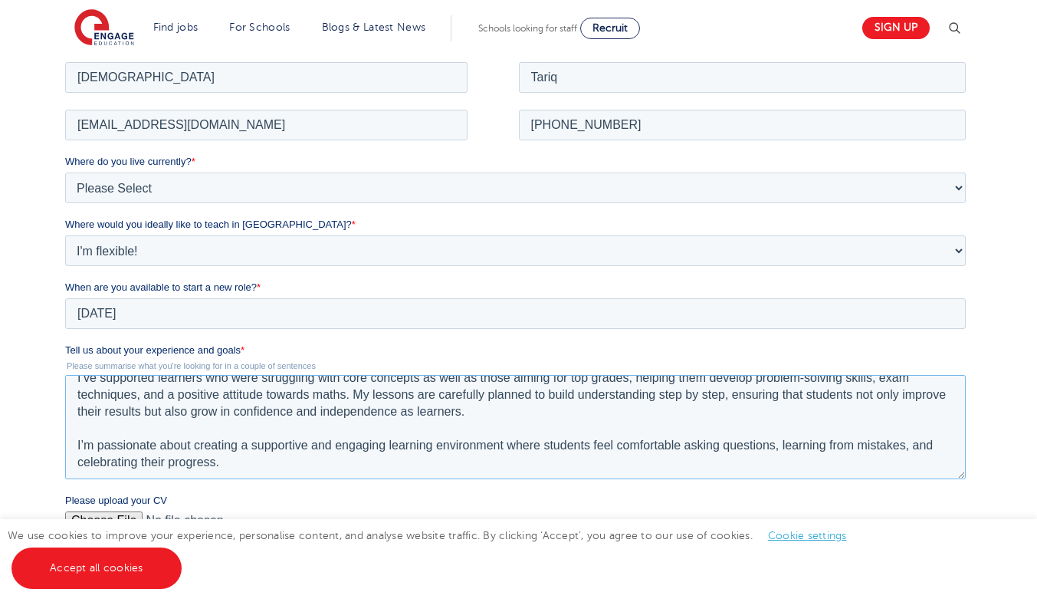
scroll to position [0, 0]
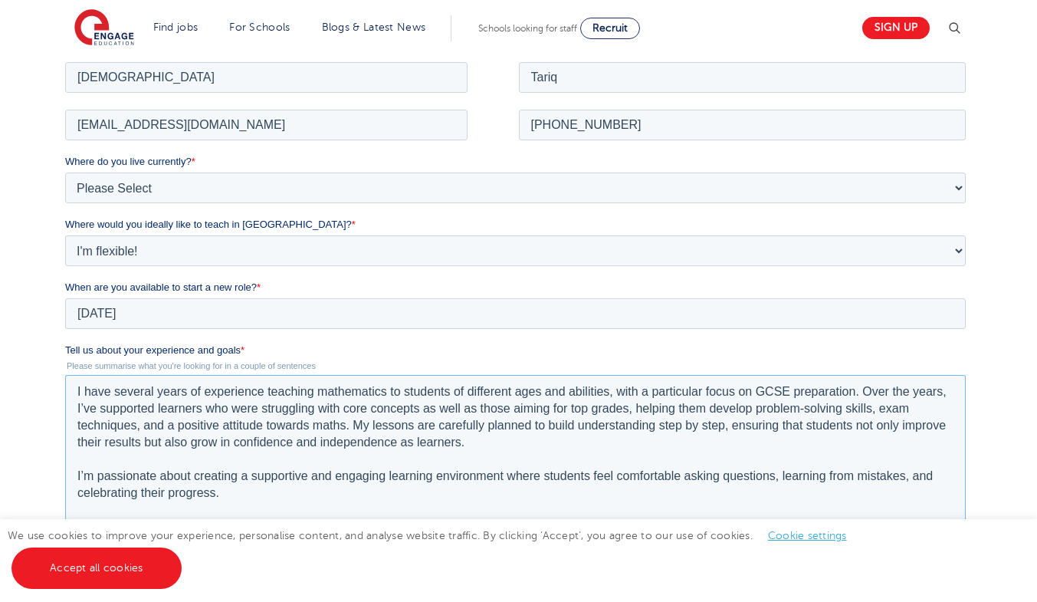
drag, startPoint x: 962, startPoint y: 422, endPoint x: 975, endPoint y: 536, distance: 114.2
click at [972, 536] on html "Job Position Job Sector Job ID Job Number Job Owner Muhammad Tariq proftariq200…" at bounding box center [518, 430] width 907 height 744
drag, startPoint x: 154, startPoint y: 394, endPoint x: 115, endPoint y: 396, distance: 39.1
click at [115, 396] on textarea "I have several years of experience teaching mathematics to students of differen…" at bounding box center [515, 456] width 901 height 164
click at [793, 393] on textarea "I have over 20 years of experience teaching mathematics to students of differen…" at bounding box center [515, 456] width 901 height 164
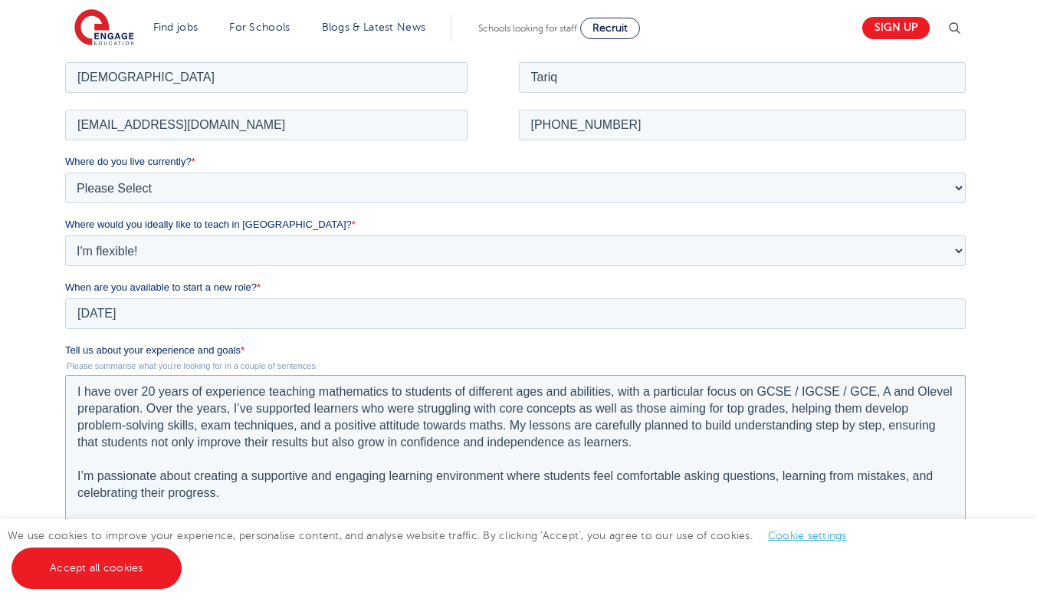
click at [925, 390] on textarea "I have over 20 years of experience teaching mathematics to students of differen…" at bounding box center [515, 456] width 901 height 164
click at [443, 461] on textarea "I have over 20 years of experience teaching mathematics to students of differen…" at bounding box center [515, 456] width 901 height 164
click at [258, 524] on textarea "I have over 20 years of experience teaching mathematics to students of differen…" at bounding box center [515, 456] width 901 height 164
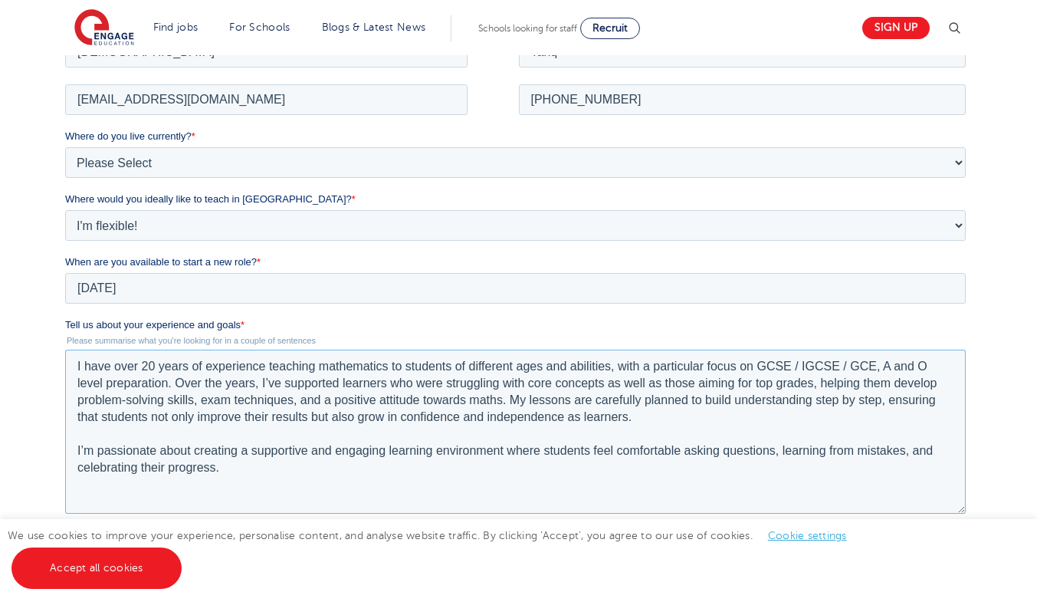
scroll to position [537, 0]
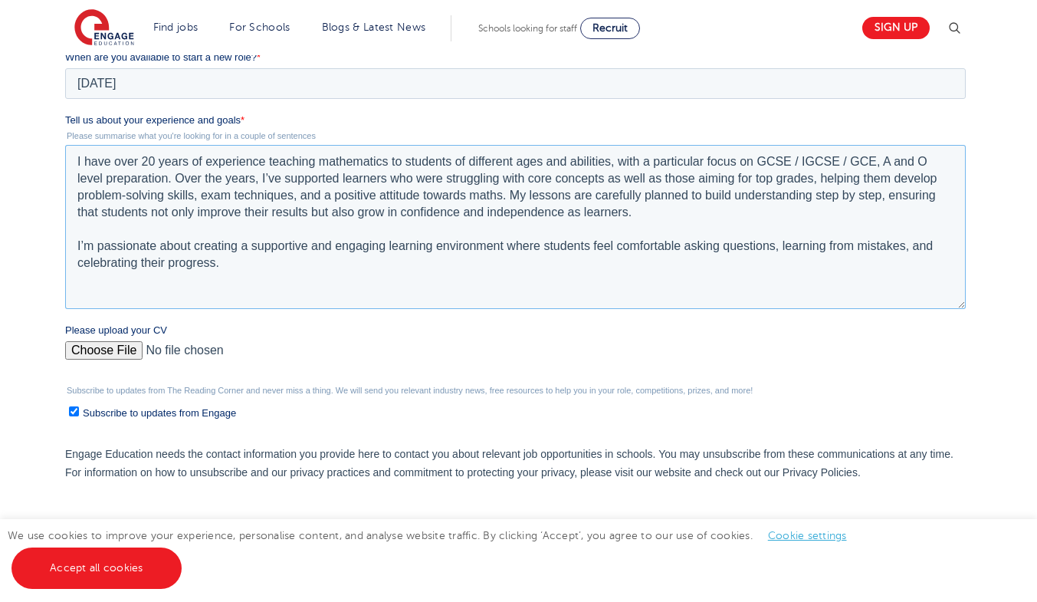
type textarea "I have over 20 years of experience teaching mathematics to students of differen…"
click at [126, 352] on input "Please upload your CV" at bounding box center [515, 356] width 901 height 31
type input "C:\fakepath\Updated CV_TariqMuhammad.pdf"
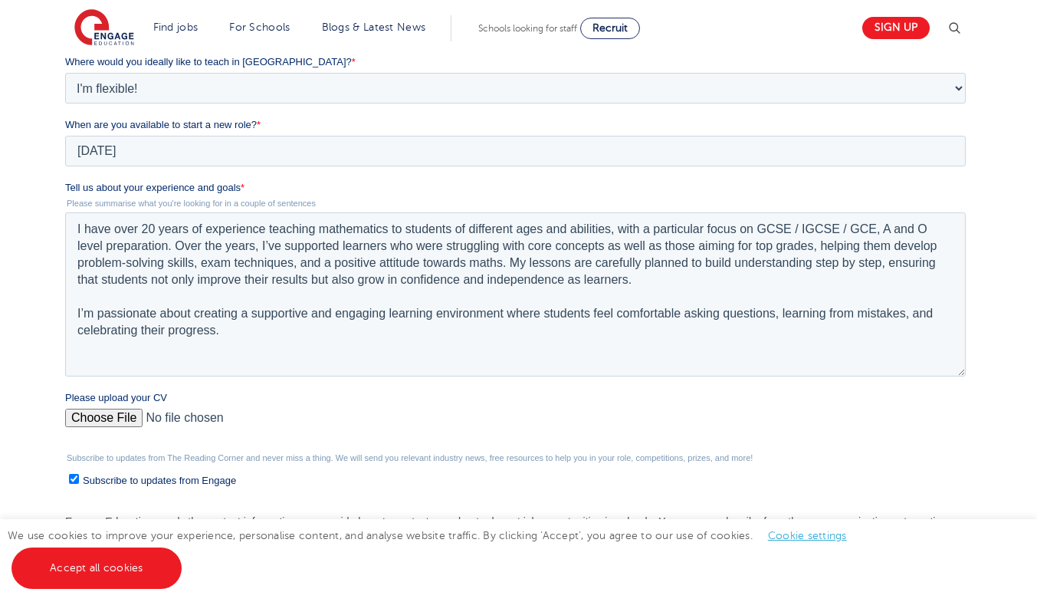
scroll to position [460, 0]
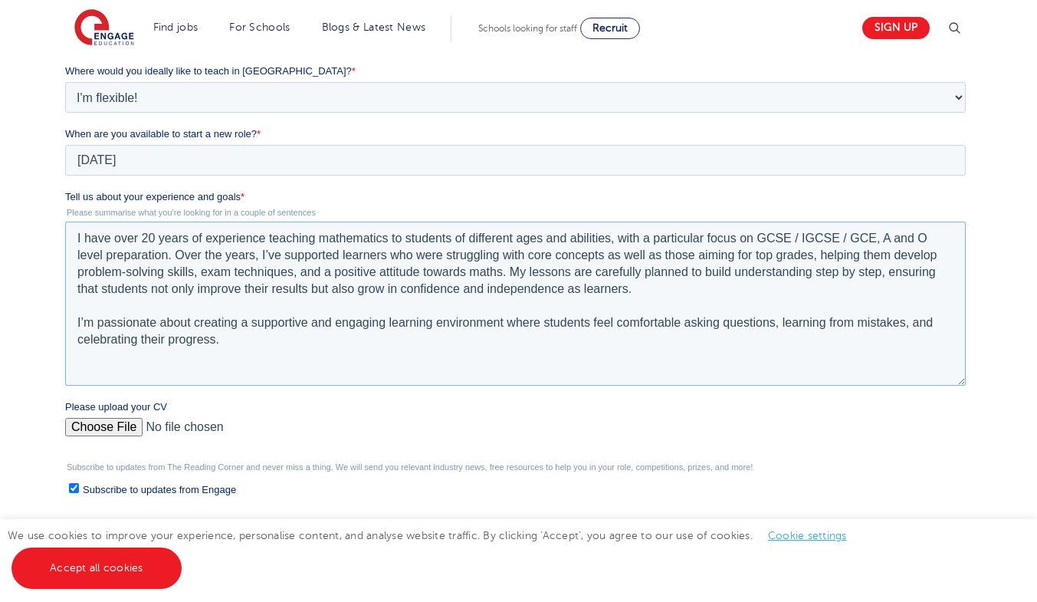
drag, startPoint x: 258, startPoint y: 351, endPoint x: 54, endPoint y: 227, distance: 238.8
click at [65, 227] on html "Job Position Job Sector Job ID Job Number Job Owner Muhammad Tariq proftariq200…" at bounding box center [518, 279] width 907 height 746
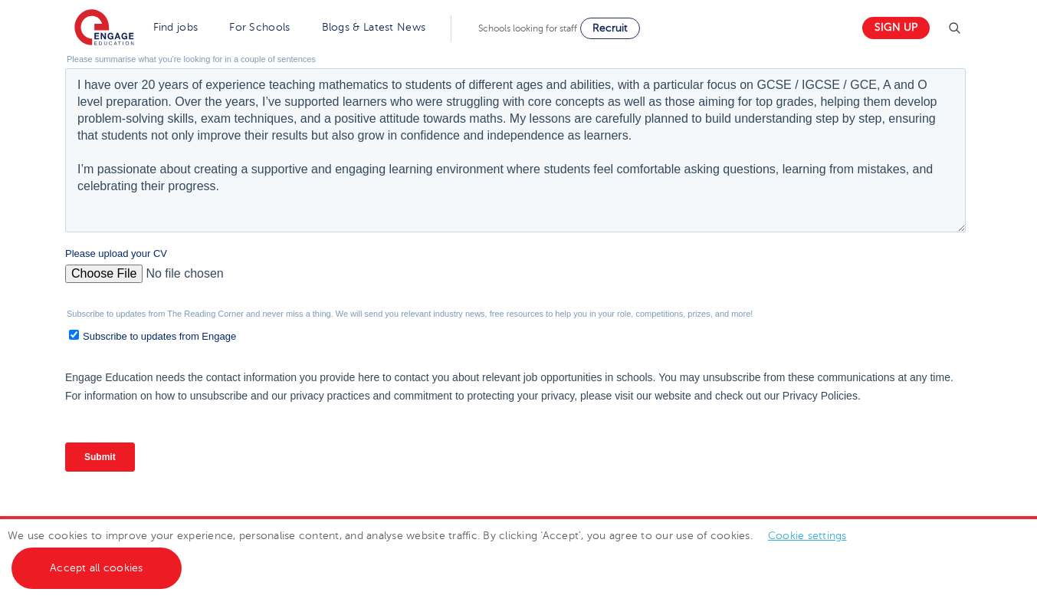
click at [100, 460] on input "Submit" at bounding box center [100, 456] width 70 height 29
click at [74, 332] on input "Subscribe to updates from Engage" at bounding box center [74, 335] width 10 height 10
checkbox input "false"
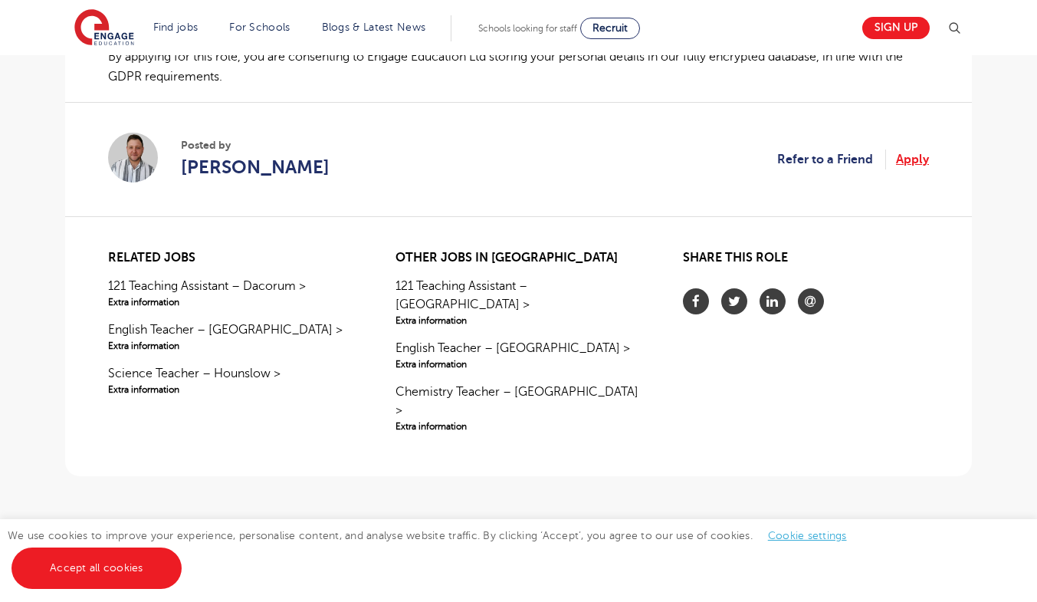
scroll to position [1227, 0]
click at [913, 149] on link "Apply" at bounding box center [912, 159] width 33 height 20
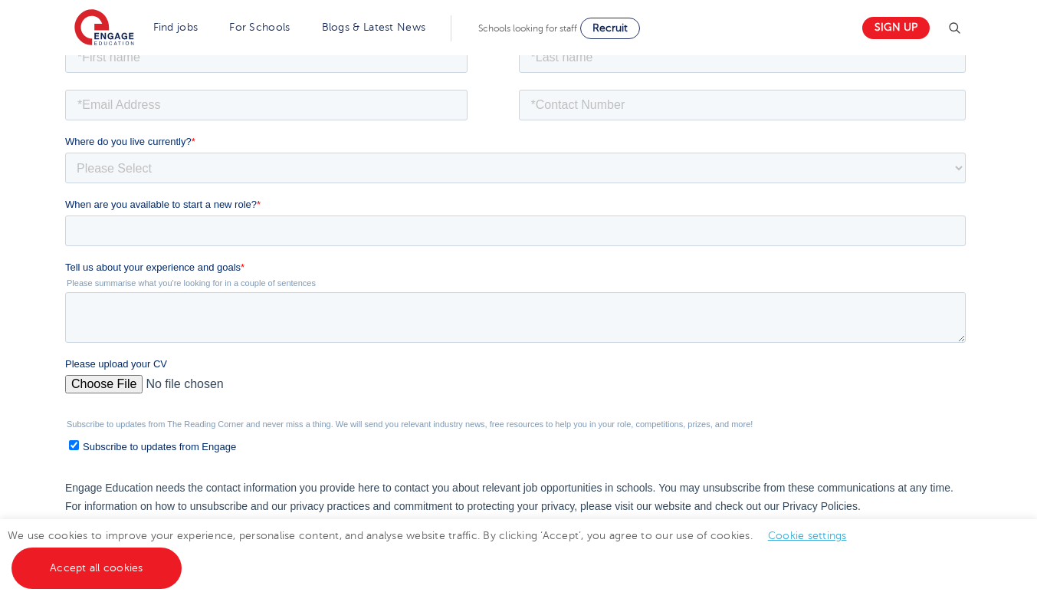
scroll to position [520, 0]
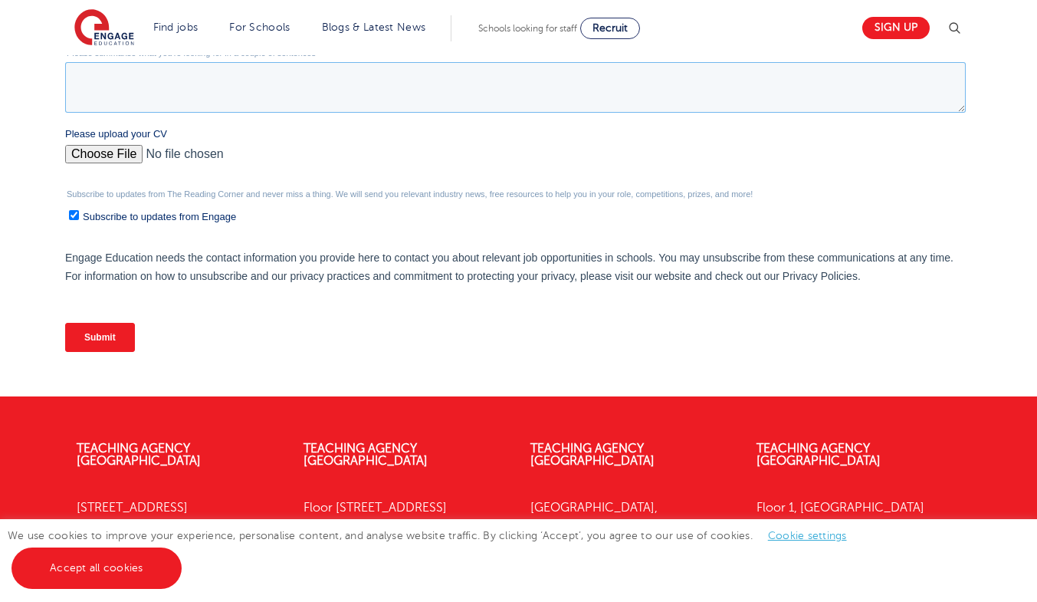
click at [201, 98] on textarea "Tell us about your experience and goals *" at bounding box center [515, 87] width 901 height 51
paste textarea "I have over 20 years of experience teaching mathematics to students of differen…"
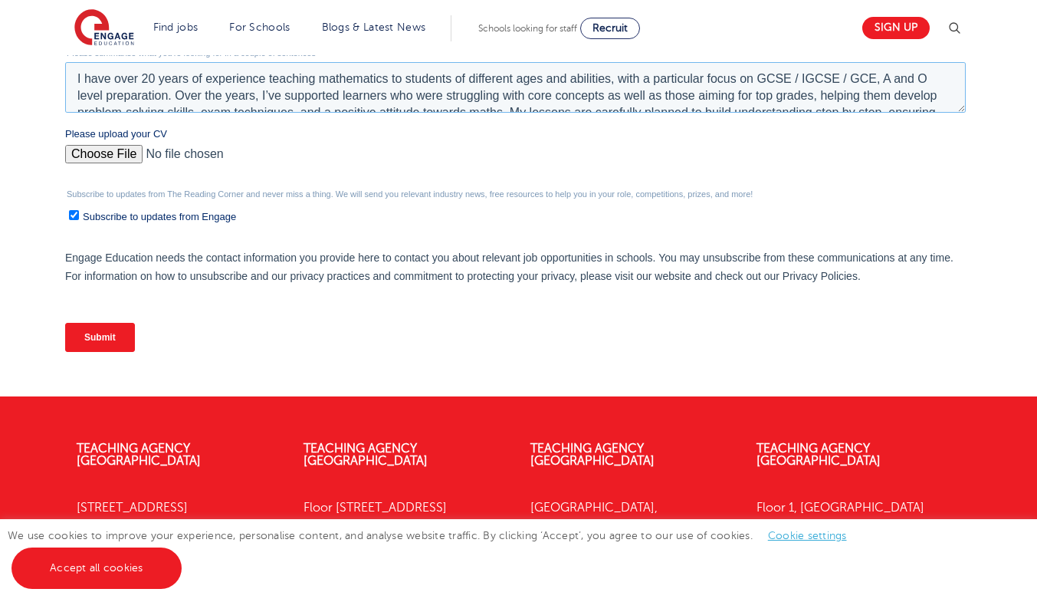
scroll to position [75, 0]
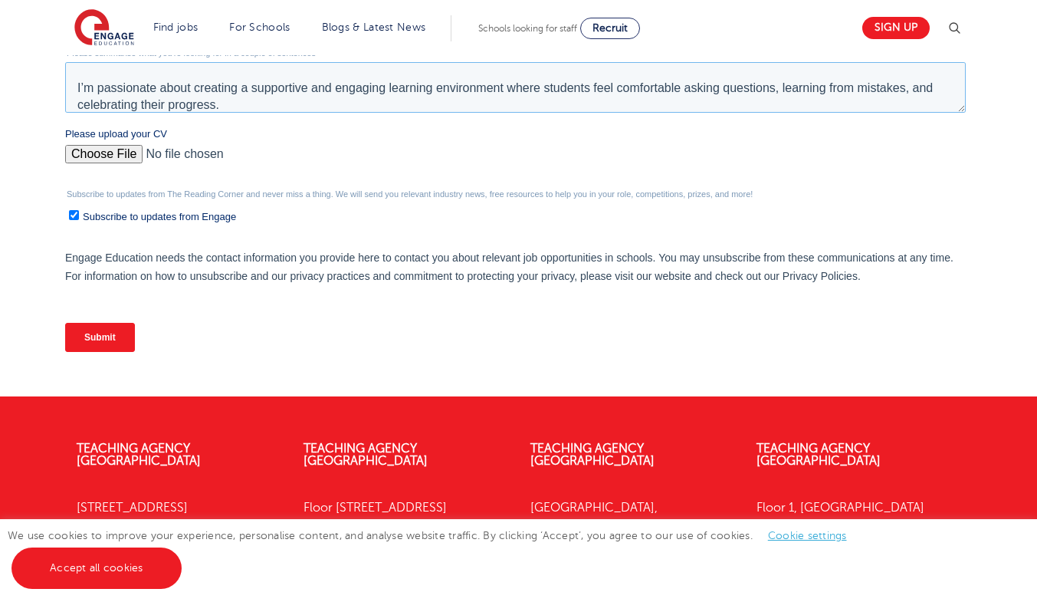
type textarea "I have over 20 years of experience teaching mathematics to students of differen…"
click at [106, 152] on input "Please upload your CV" at bounding box center [515, 160] width 901 height 31
type input "C:\fakepath\Updated CV_TariqMuhammad.pdf"
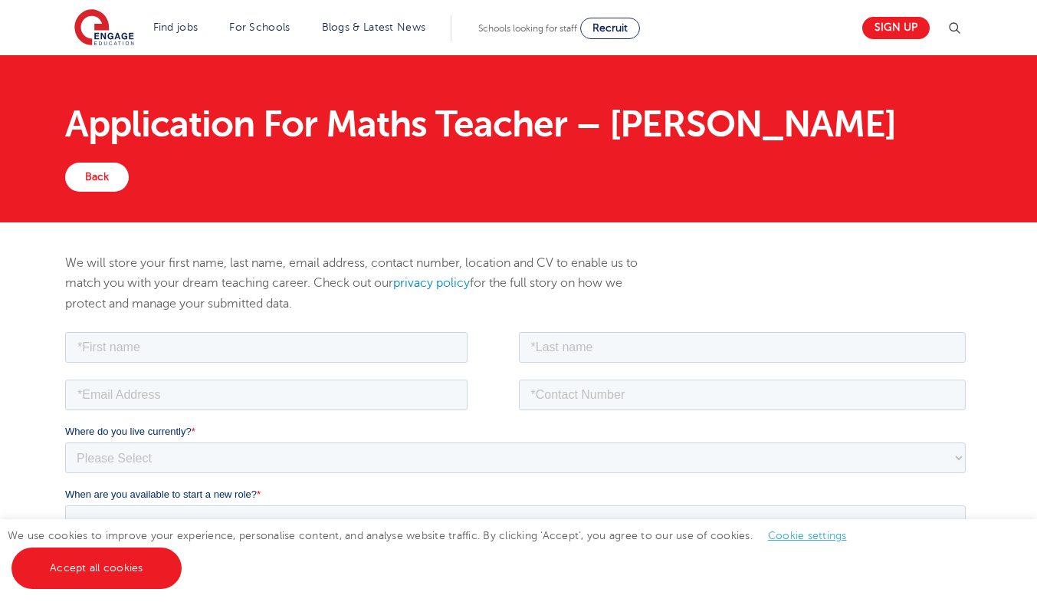
scroll to position [230, 0]
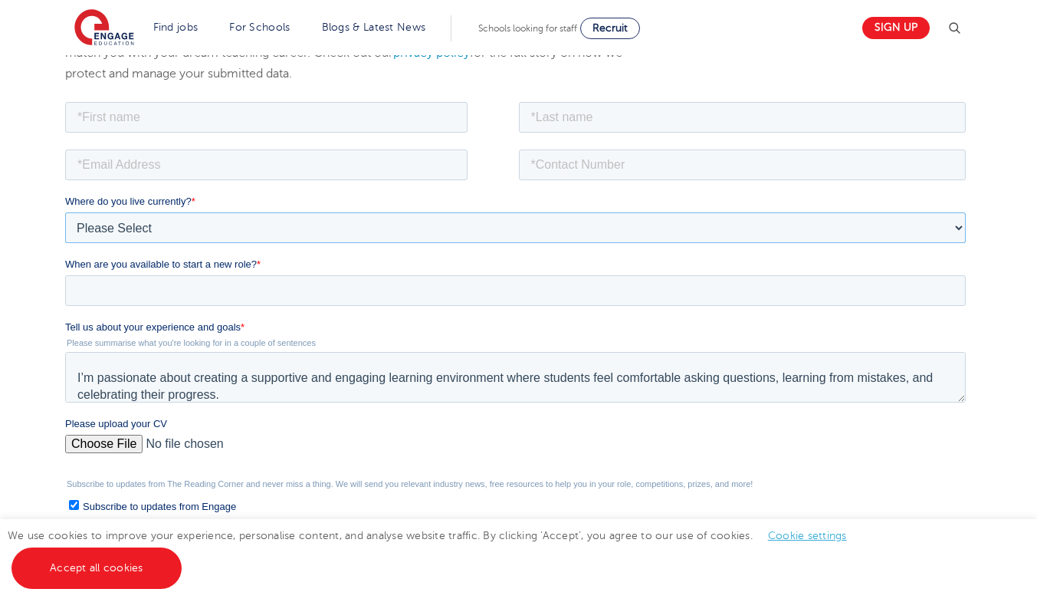
click at [168, 230] on select "Please Select UK Canada Ireland Australia New Zealand Europe USA South Africa J…" at bounding box center [515, 227] width 901 height 31
select select "Middle East"
click at [65, 212] on select "Please Select UK Canada Ireland Australia New Zealand Europe USA South Africa J…" at bounding box center [515, 227] width 901 height 31
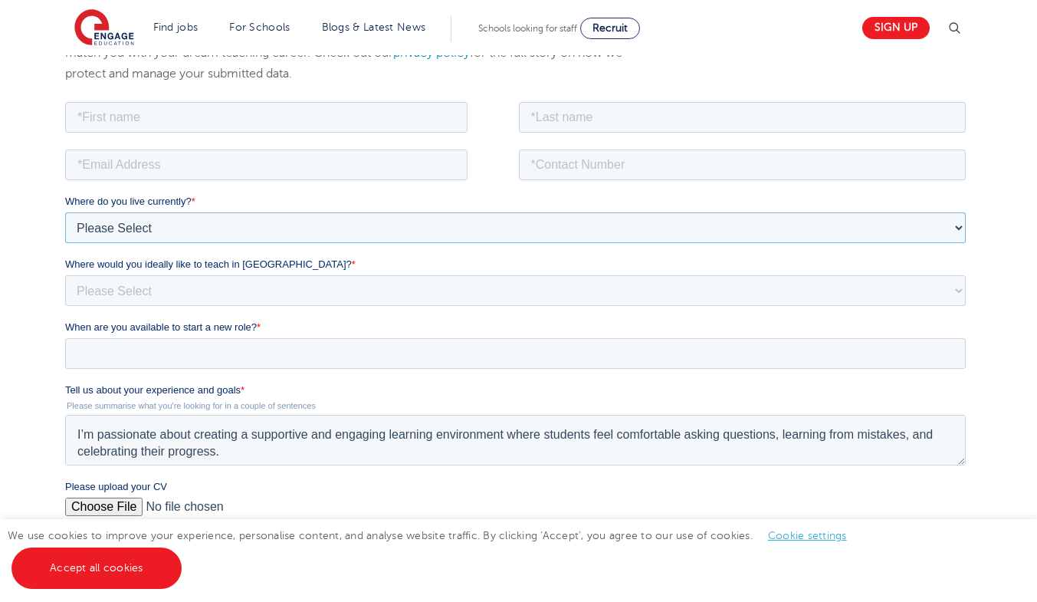
scroll to position [84, 0]
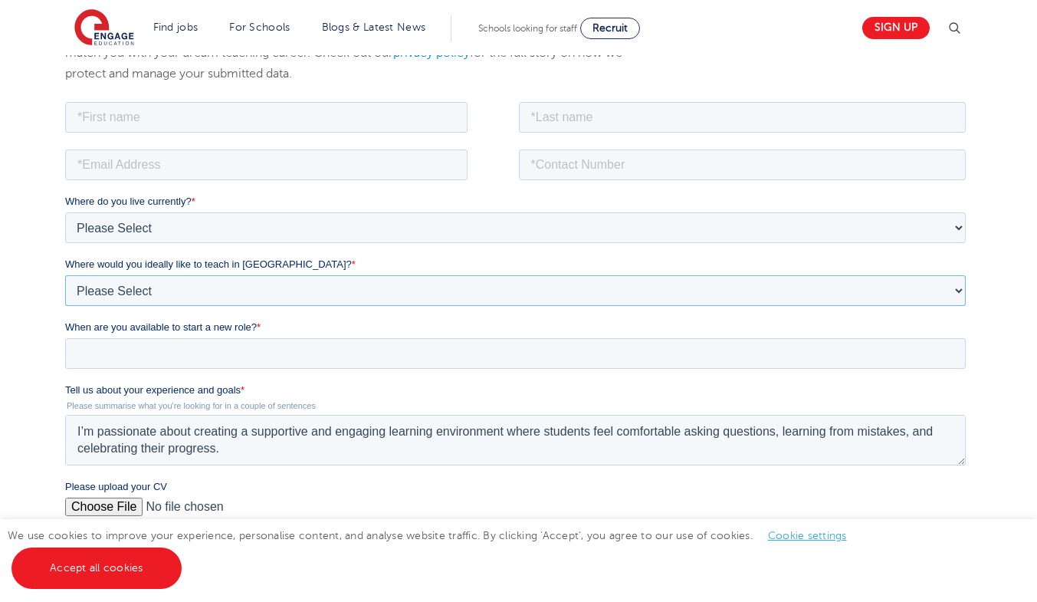
click at [190, 281] on select "Please Select I'm flexible! London Any city in England Greater London/Home Coun…" at bounding box center [515, 289] width 901 height 31
select select "Urban-Other"
click at [65, 274] on select "Please Select I'm flexible! London Any city in England Greater London/Home Coun…" at bounding box center [515, 289] width 901 height 31
click at [176, 348] on input "When are you available to start a new role? *" at bounding box center [515, 352] width 901 height 31
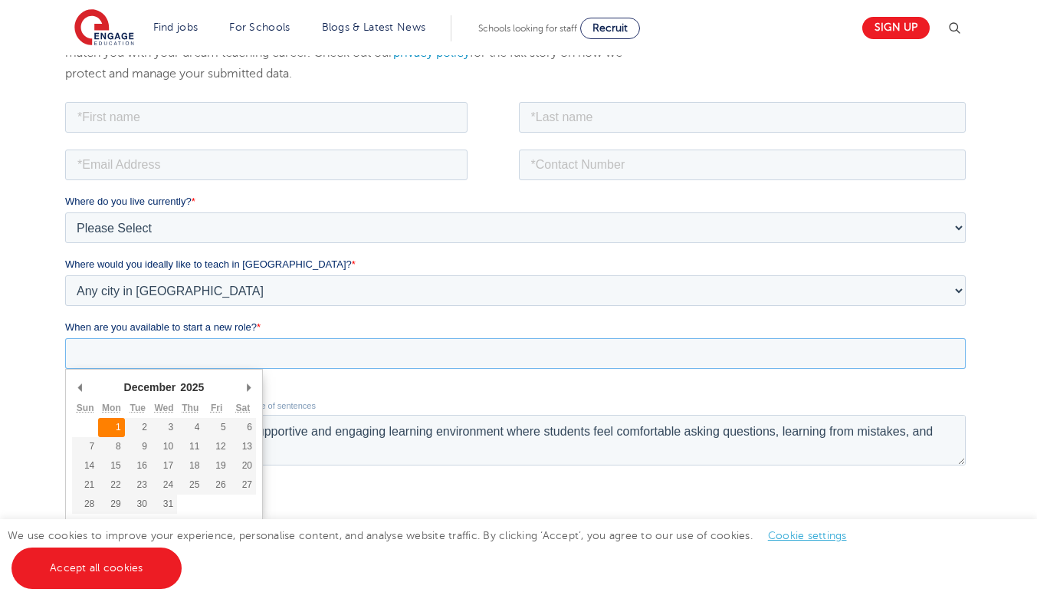
type div "2025-12-01"
type input "2025/12/01"
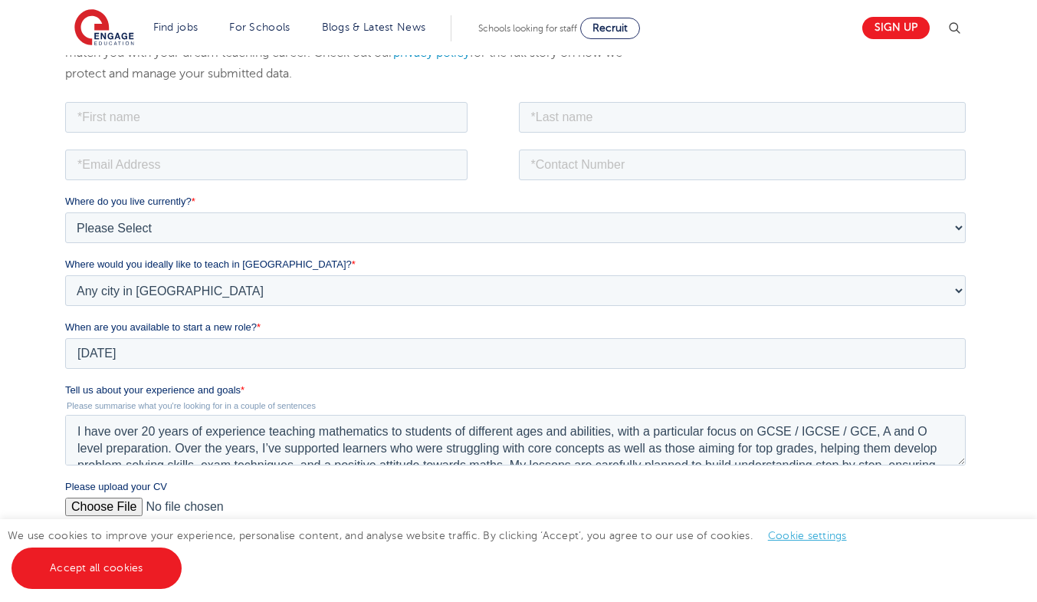
scroll to position [0, 0]
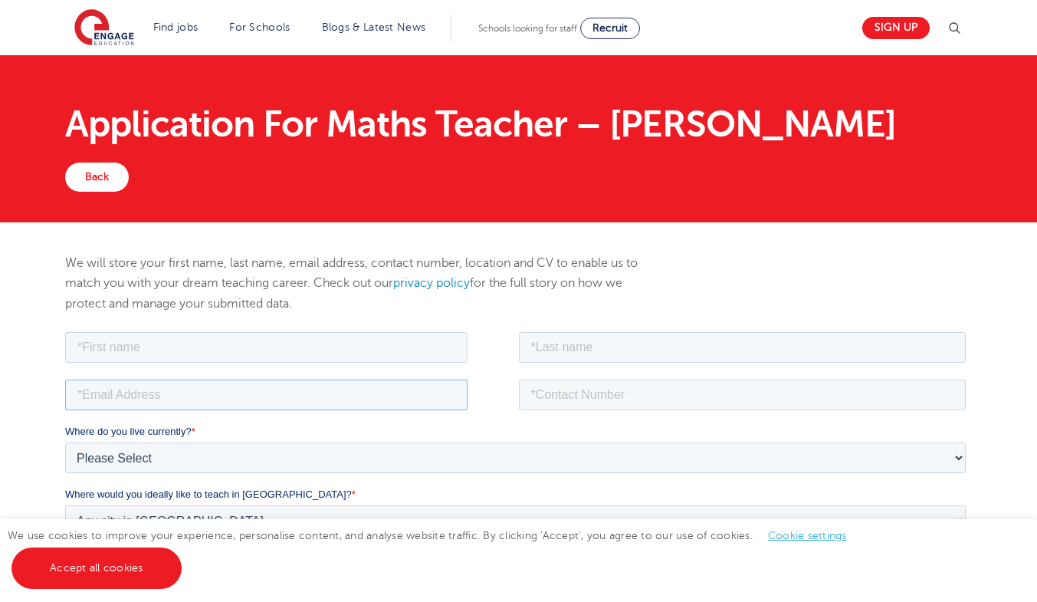
click at [406, 379] on input "email" at bounding box center [266, 394] width 402 height 31
paste input "proftariq2005@gmail.com"
type input "proftariq2005@gmail.com"
click at [558, 396] on input "tel" at bounding box center [743, 394] width 448 height 31
paste input "+97430611334"
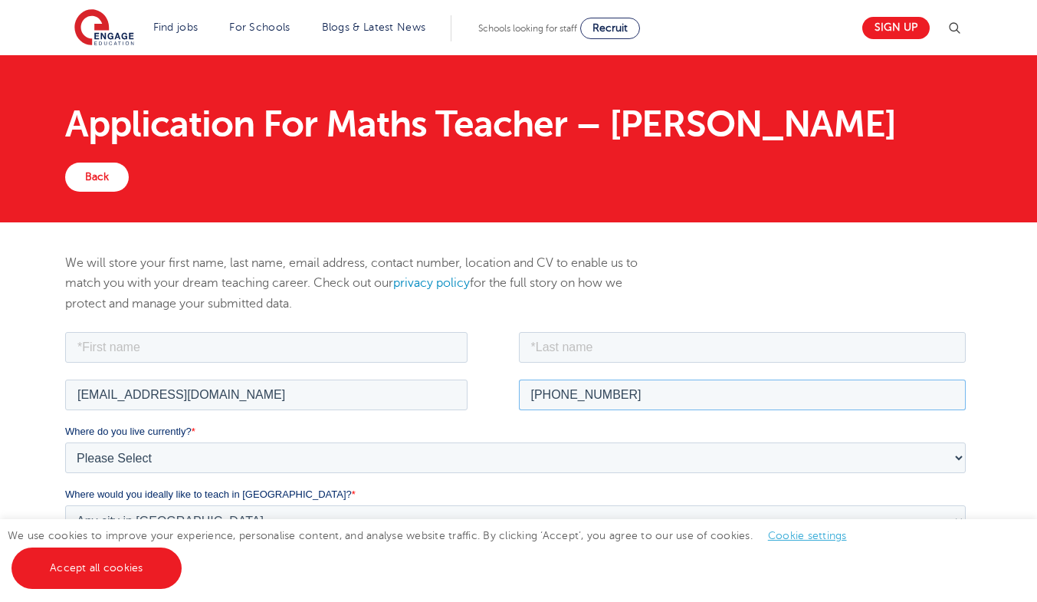
type input "+97430611334"
click at [307, 336] on input "text" at bounding box center [266, 346] width 402 height 31
type input "Muhammad"
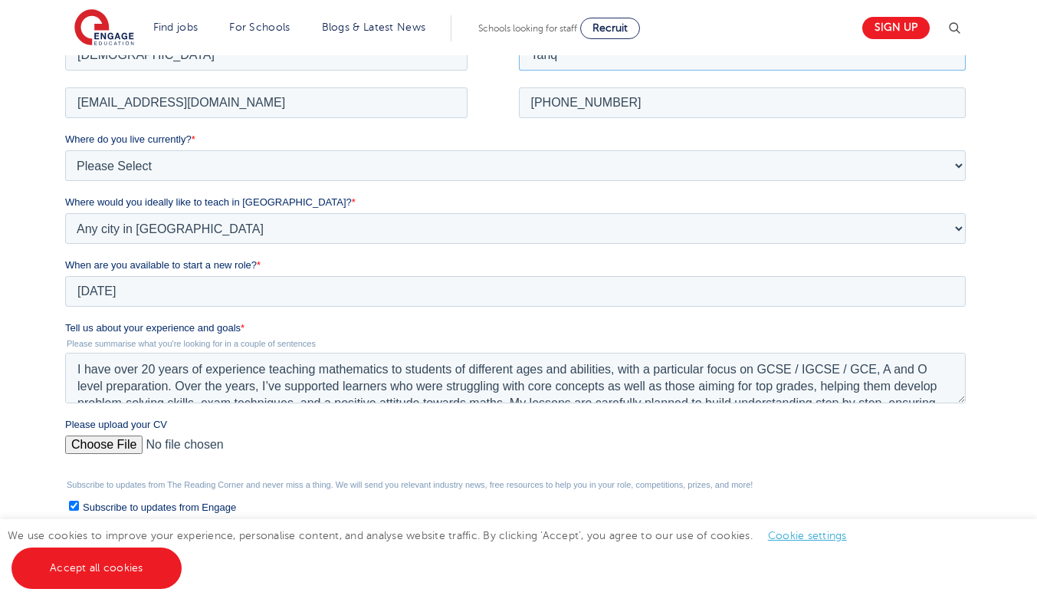
scroll to position [383, 0]
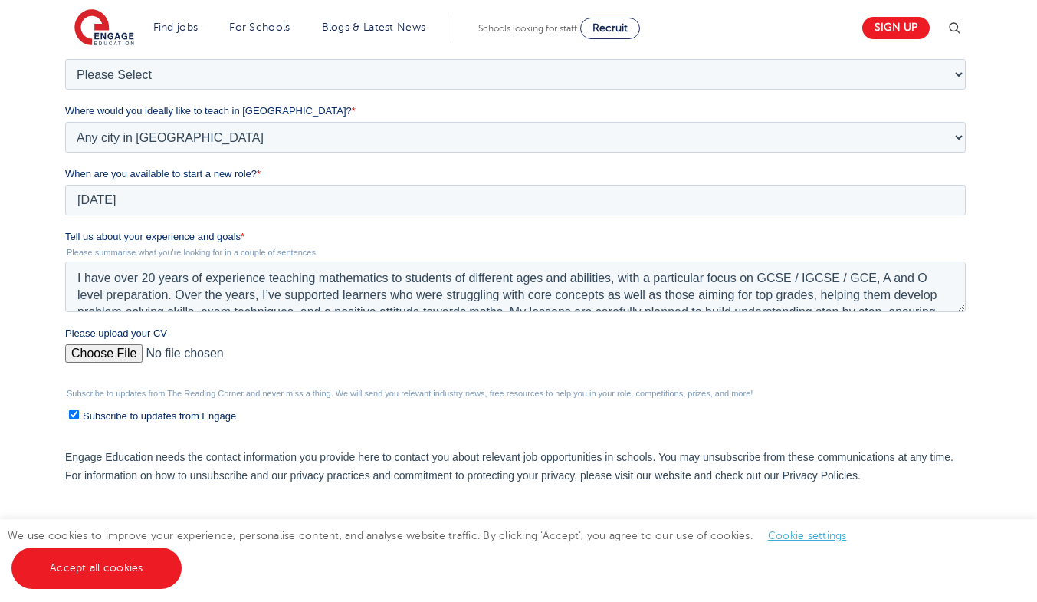
type input "Tariq"
click at [75, 411] on input "Subscribe to updates from Engage" at bounding box center [74, 414] width 10 height 10
checkbox input "false"
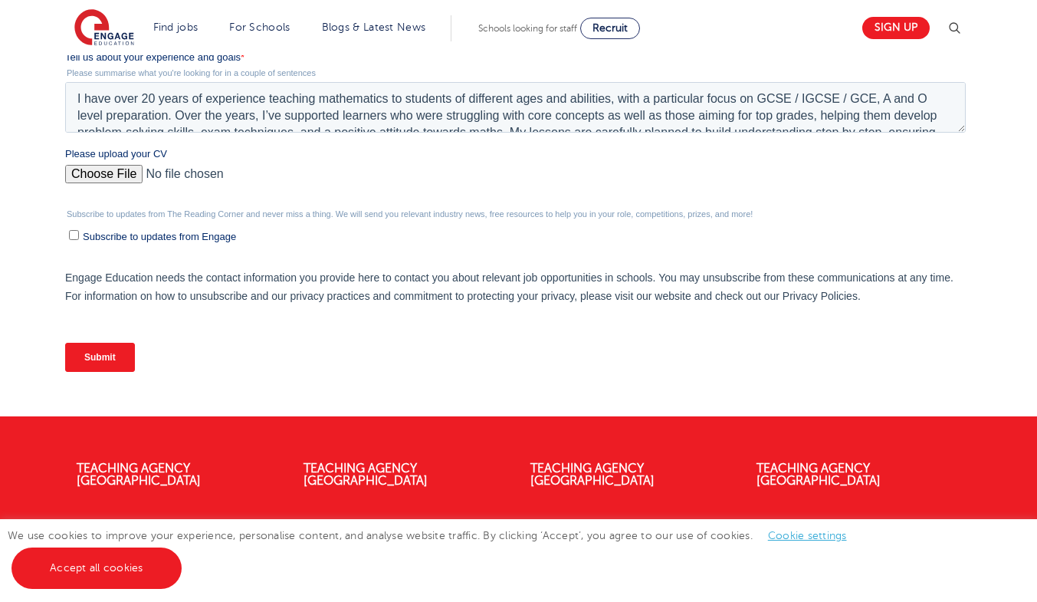
scroll to position [613, 0]
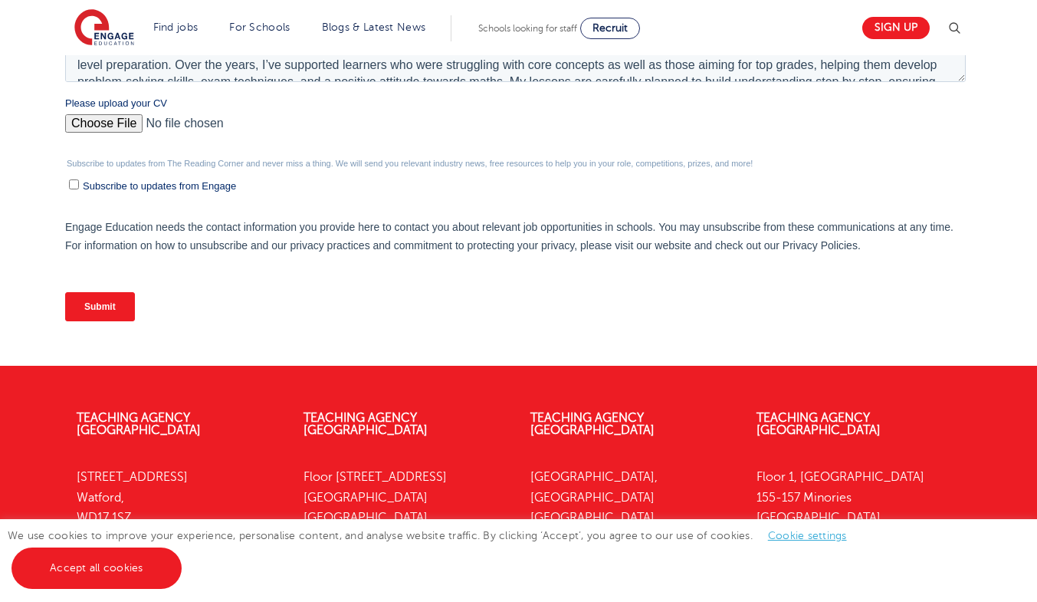
click at [94, 297] on input "Submit" at bounding box center [100, 306] width 70 height 29
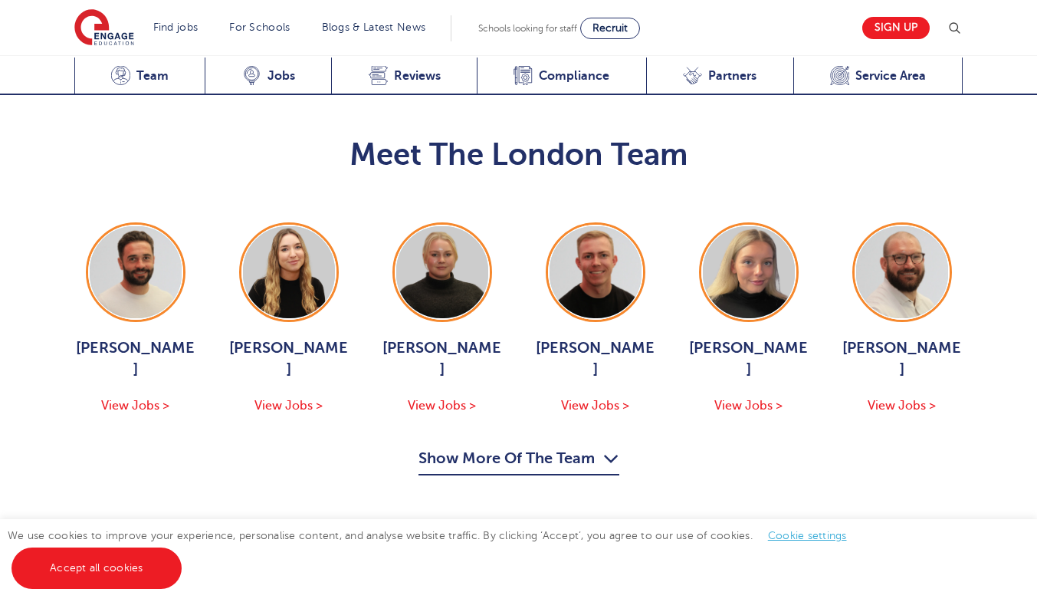
scroll to position [1610, 0]
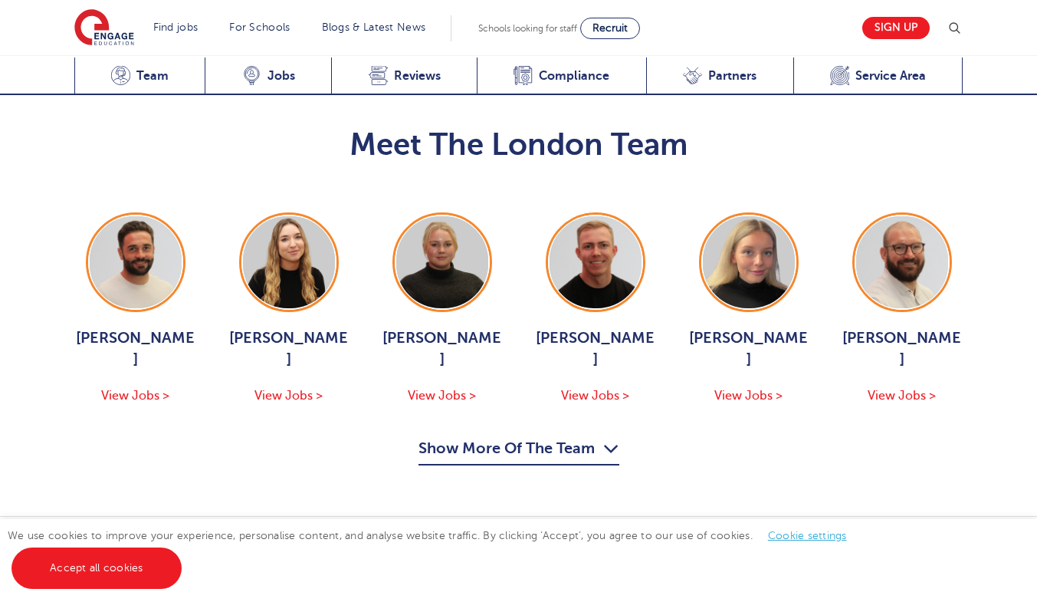
click at [540, 436] on button "Show More Of The Team" at bounding box center [519, 450] width 201 height 29
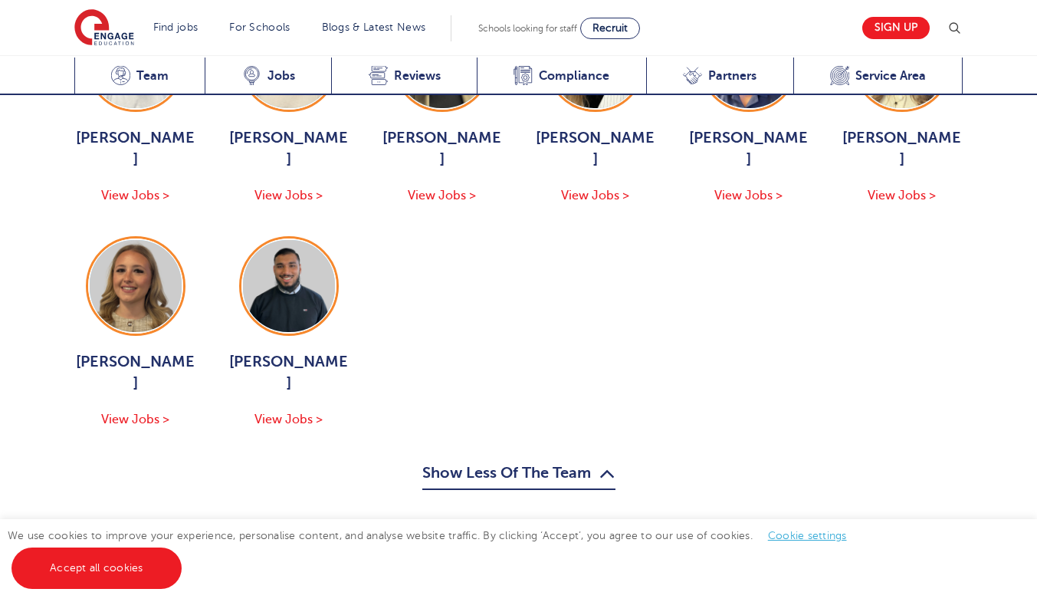
scroll to position [2300, 0]
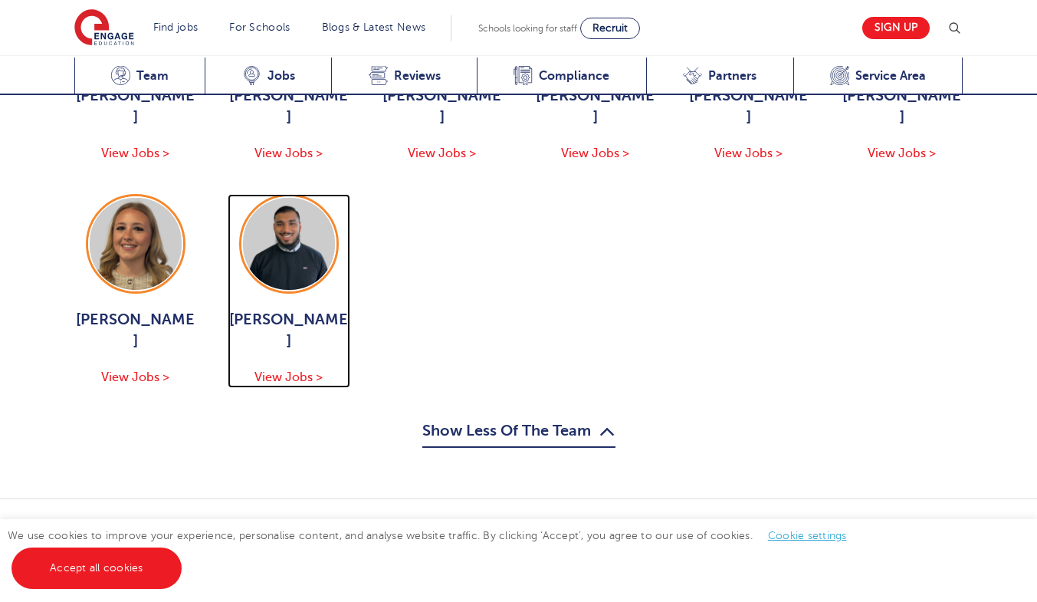
click at [292, 309] on span "Usama Noor" at bounding box center [289, 330] width 123 height 43
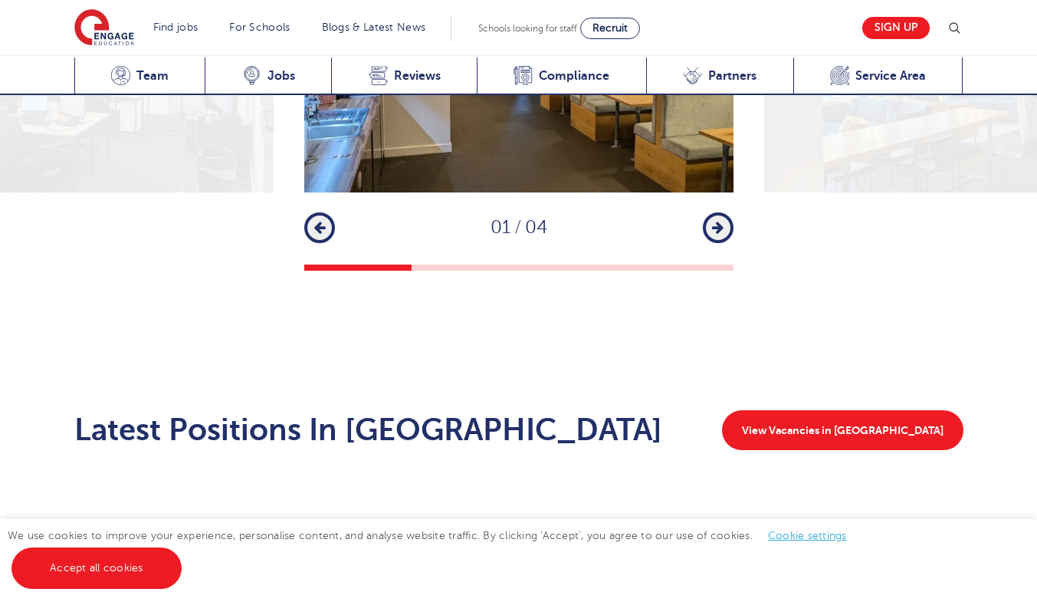
scroll to position [2218, 0]
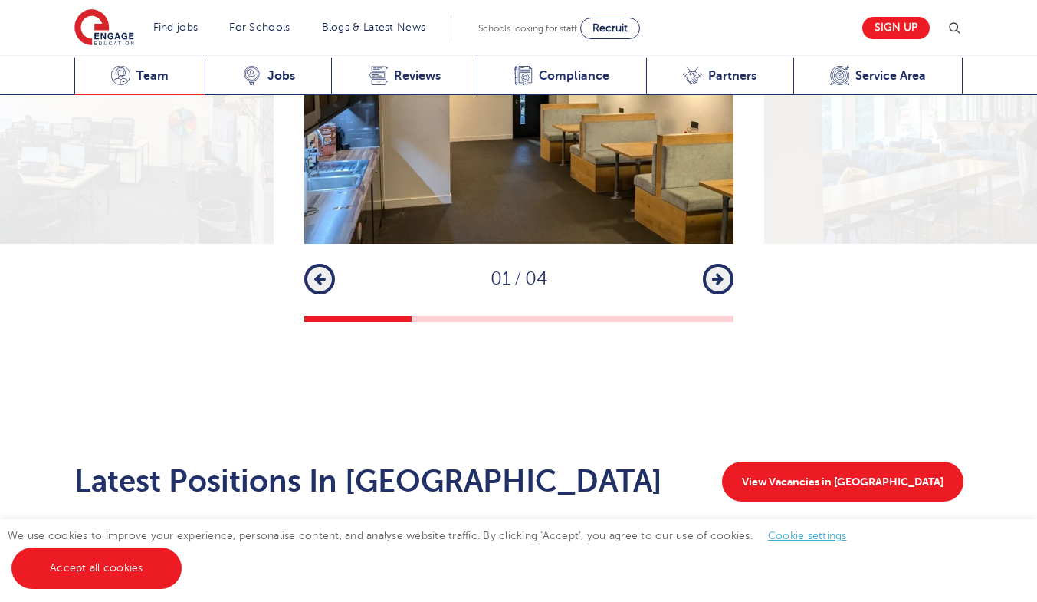
click at [143, 76] on span "Team" at bounding box center [152, 75] width 32 height 15
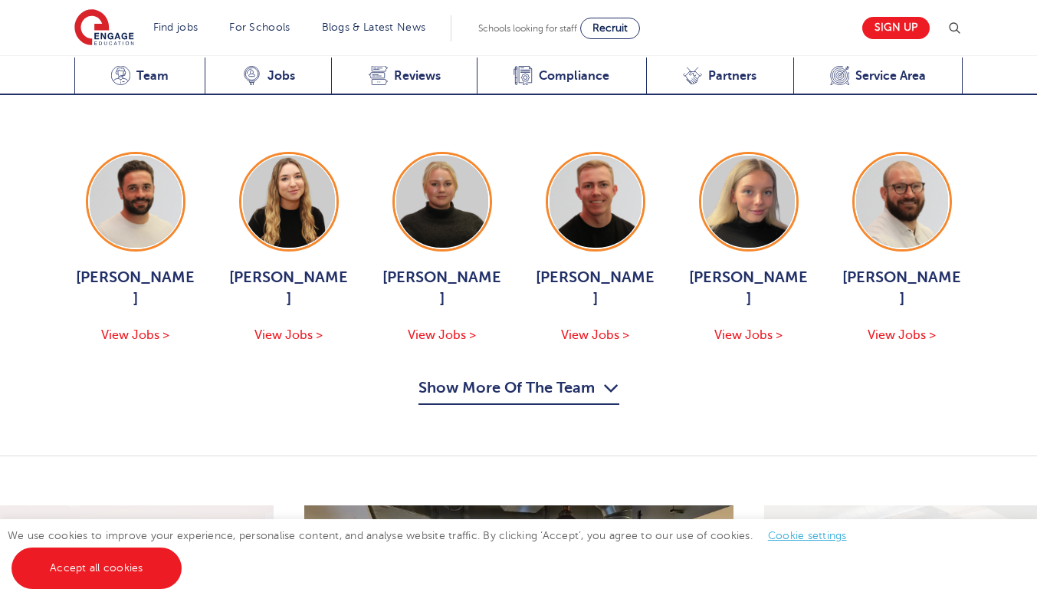
scroll to position [1647, 0]
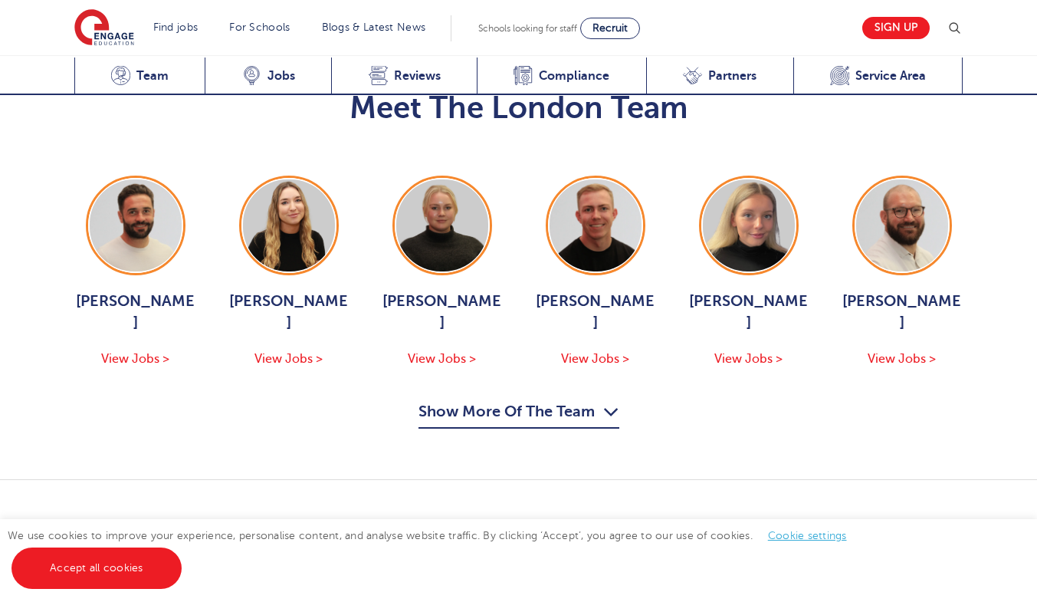
click at [491, 399] on button "Show More Of The Team" at bounding box center [519, 413] width 201 height 29
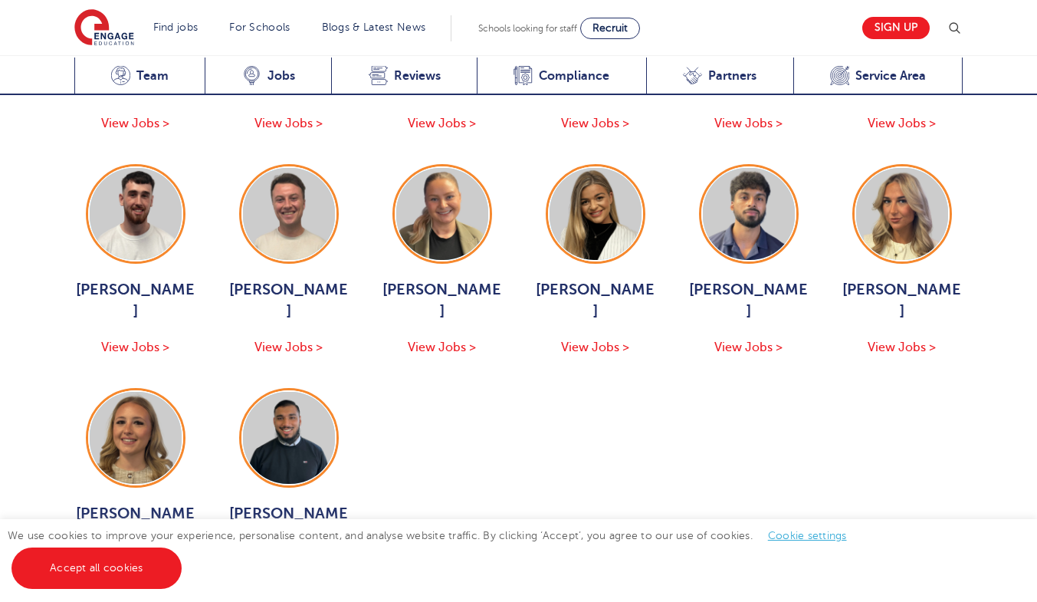
scroll to position [2107, 0]
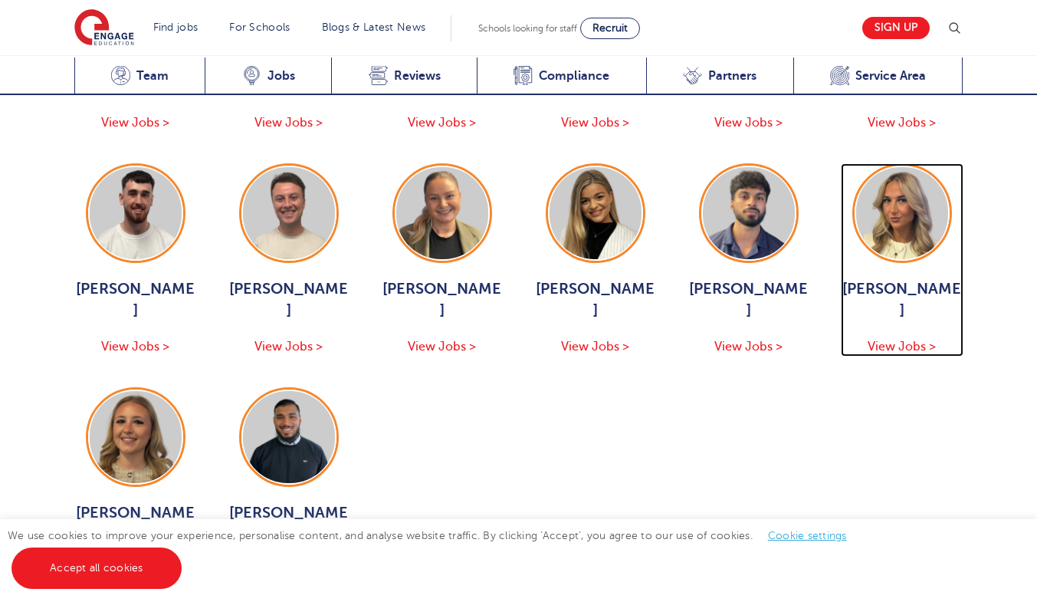
click at [905, 279] on span "[PERSON_NAME]" at bounding box center [902, 299] width 123 height 43
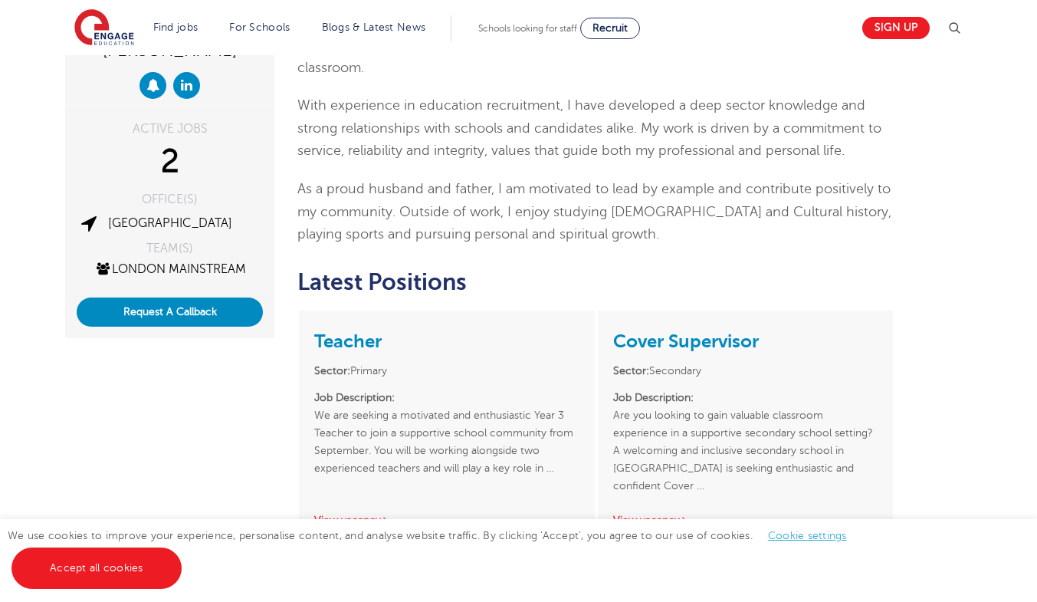
scroll to position [230, 0]
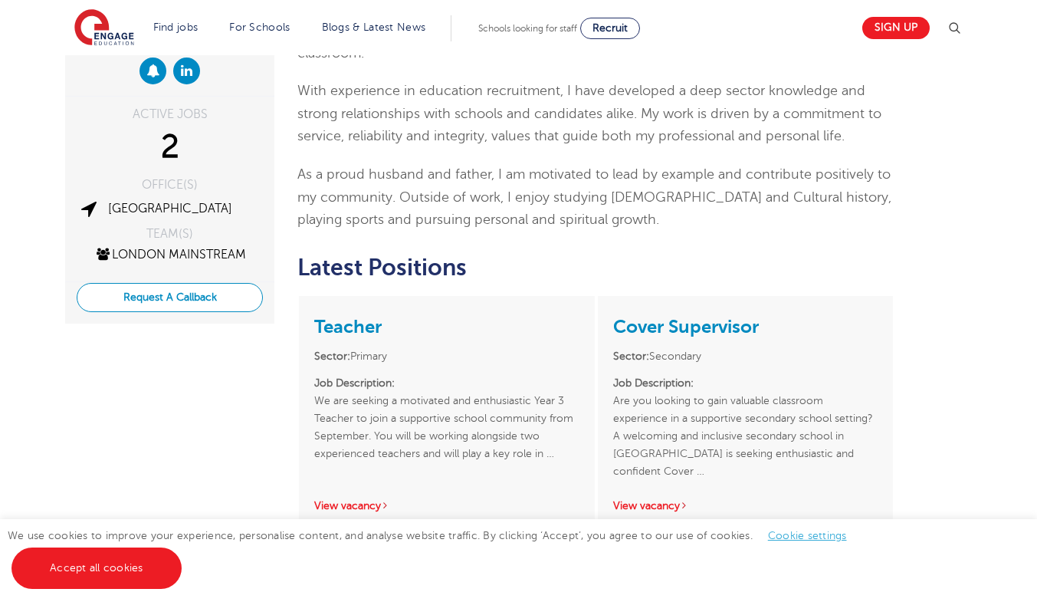
click at [146, 293] on button "Request A Callback" at bounding box center [170, 297] width 186 height 29
click at [149, 299] on button "Request A Callback" at bounding box center [170, 297] width 186 height 29
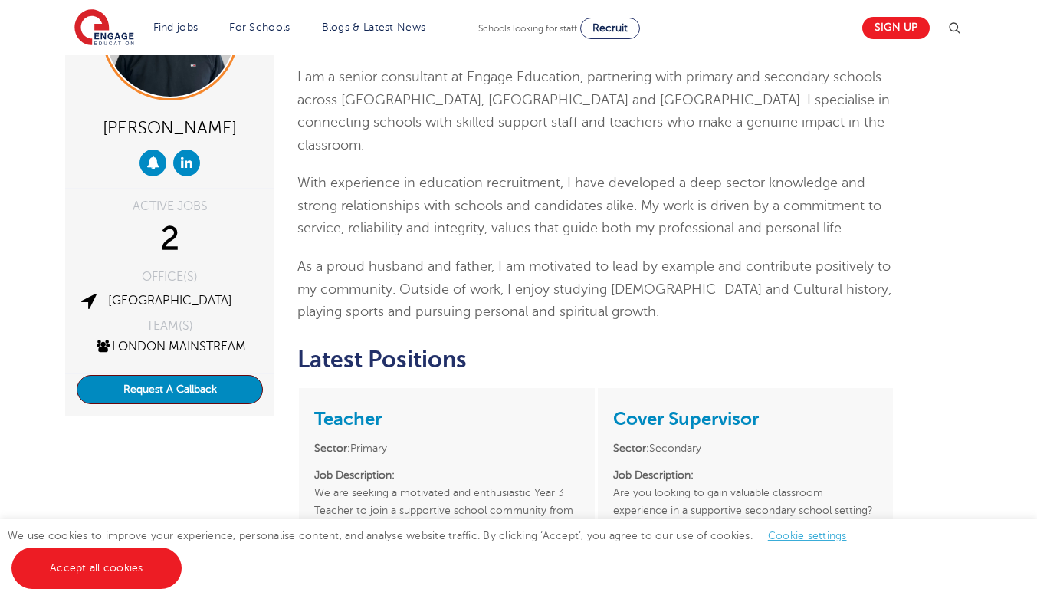
scroll to position [153, 0]
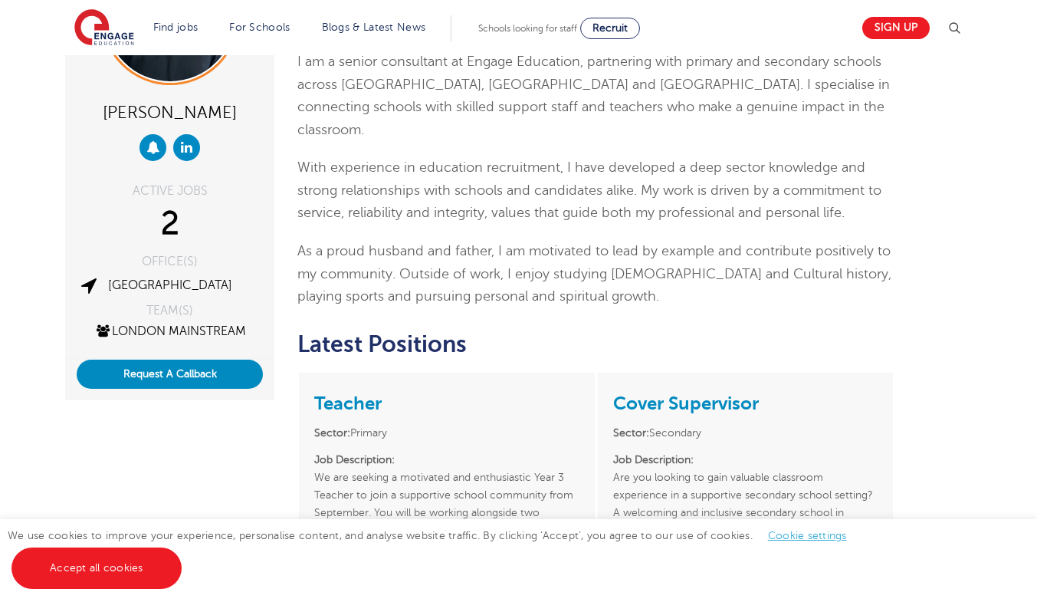
click at [821, 538] on link "Cookie settings" at bounding box center [807, 535] width 79 height 11
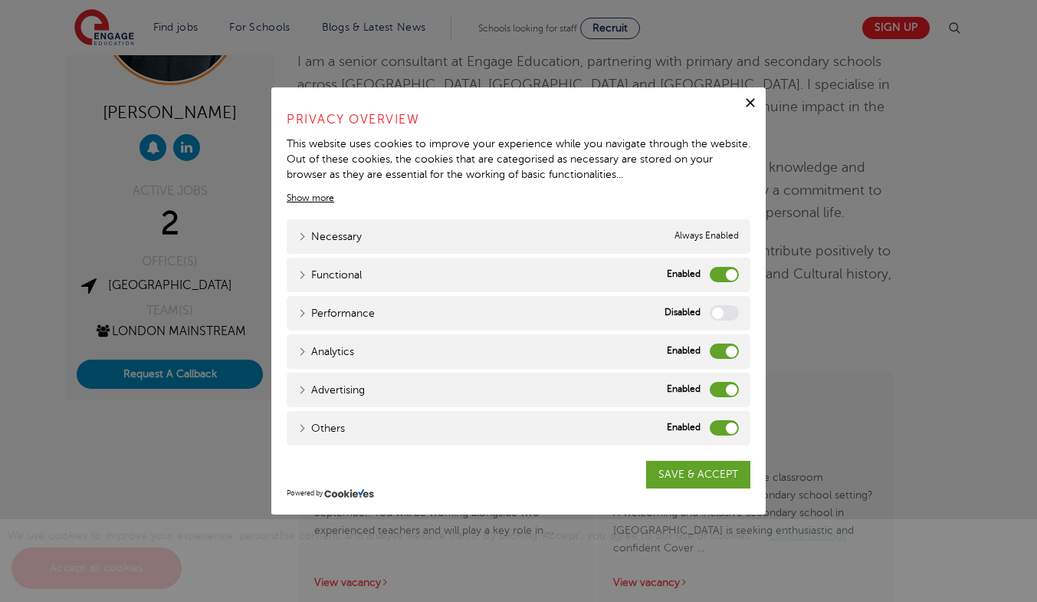
click at [727, 356] on label "Analytics" at bounding box center [724, 350] width 29 height 15
click at [0, 0] on input "Analytics" at bounding box center [0, 0] width 0 height 0
click at [732, 396] on label "Advertising" at bounding box center [724, 389] width 29 height 15
click at [0, 0] on input "Advertising" at bounding box center [0, 0] width 0 height 0
click at [723, 427] on label "Others" at bounding box center [724, 427] width 29 height 15
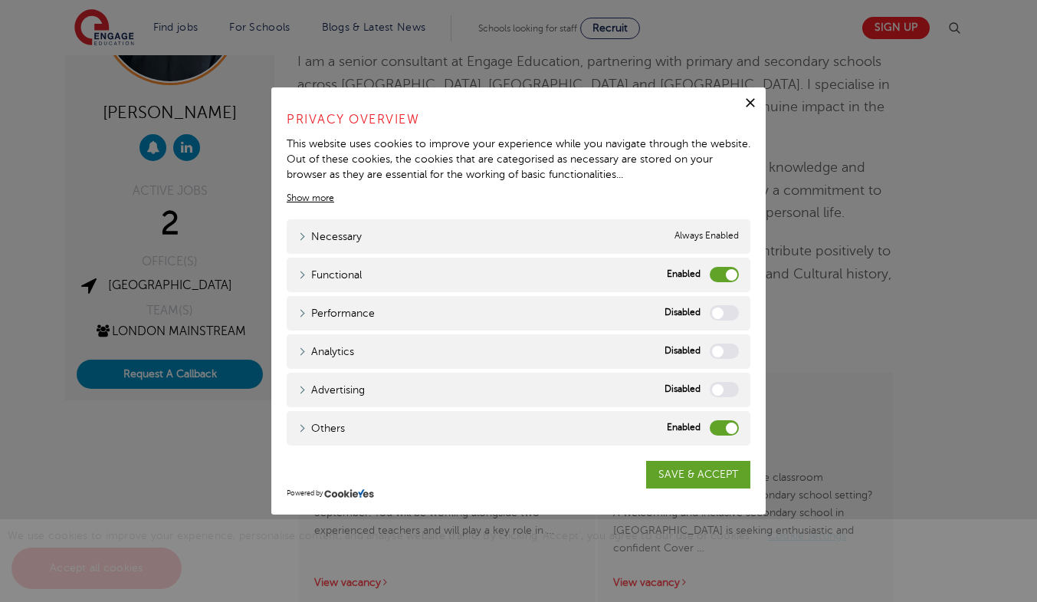
click at [0, 0] on input "Others" at bounding box center [0, 0] width 0 height 0
click at [728, 274] on label "Functional" at bounding box center [724, 274] width 29 height 15
click at [0, 0] on input "Functional" at bounding box center [0, 0] width 0 height 0
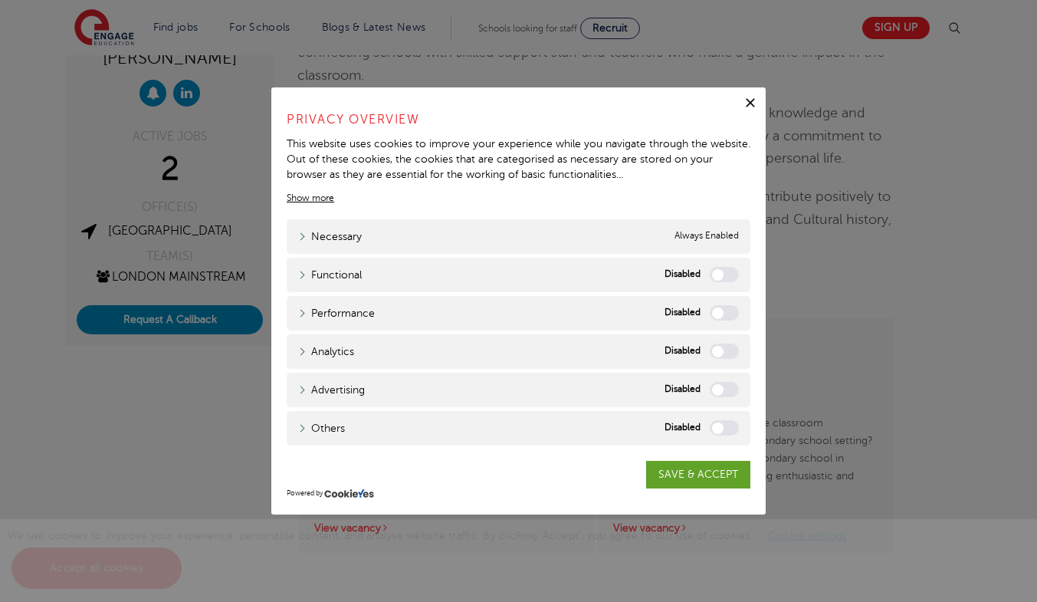
scroll to position [383, 0]
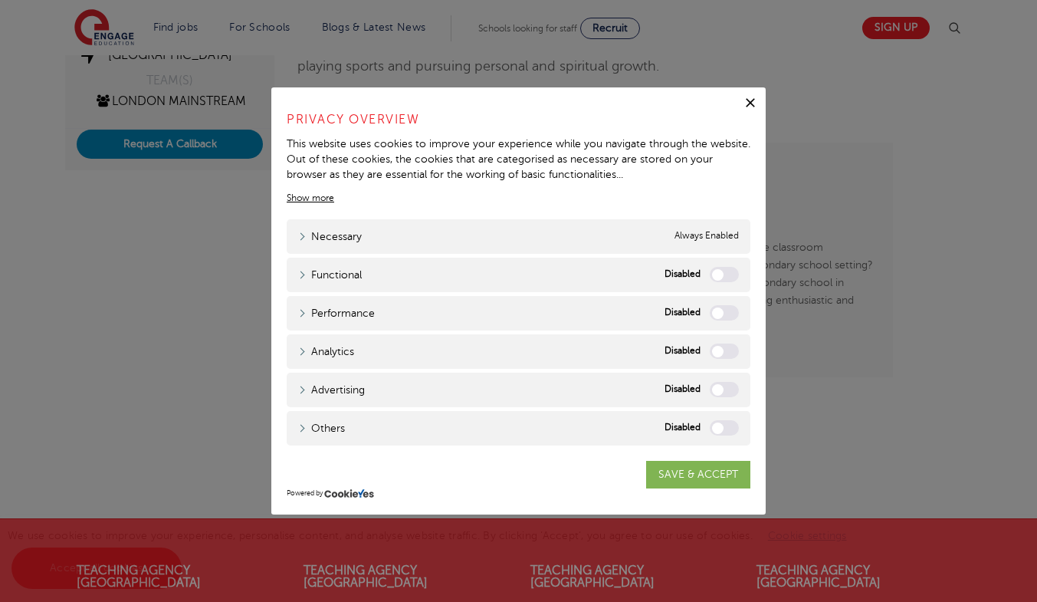
click at [692, 473] on link "SAVE & ACCEPT" at bounding box center [698, 475] width 104 height 28
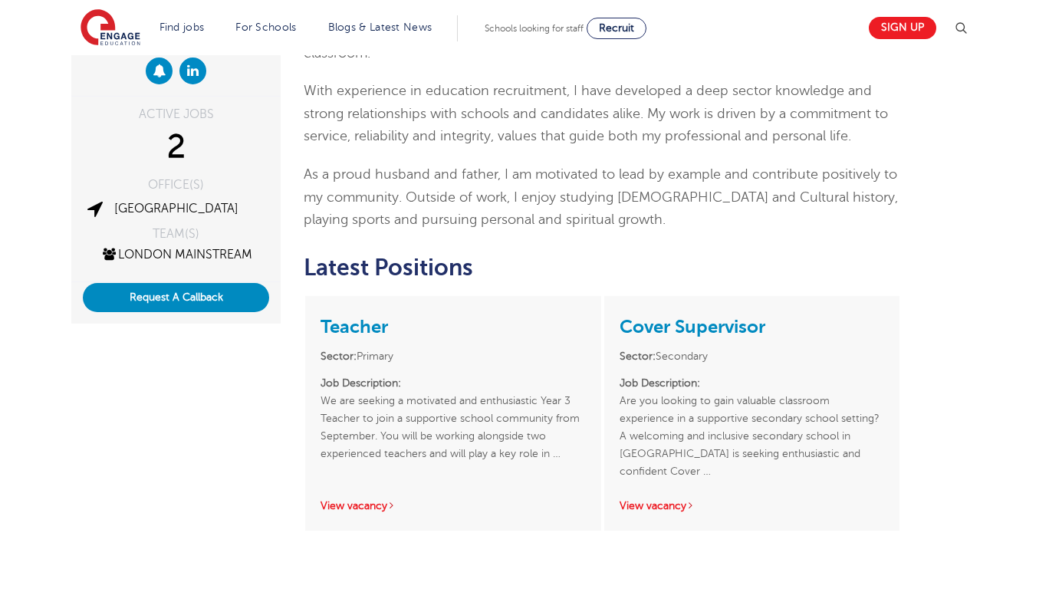
scroll to position [153, 0]
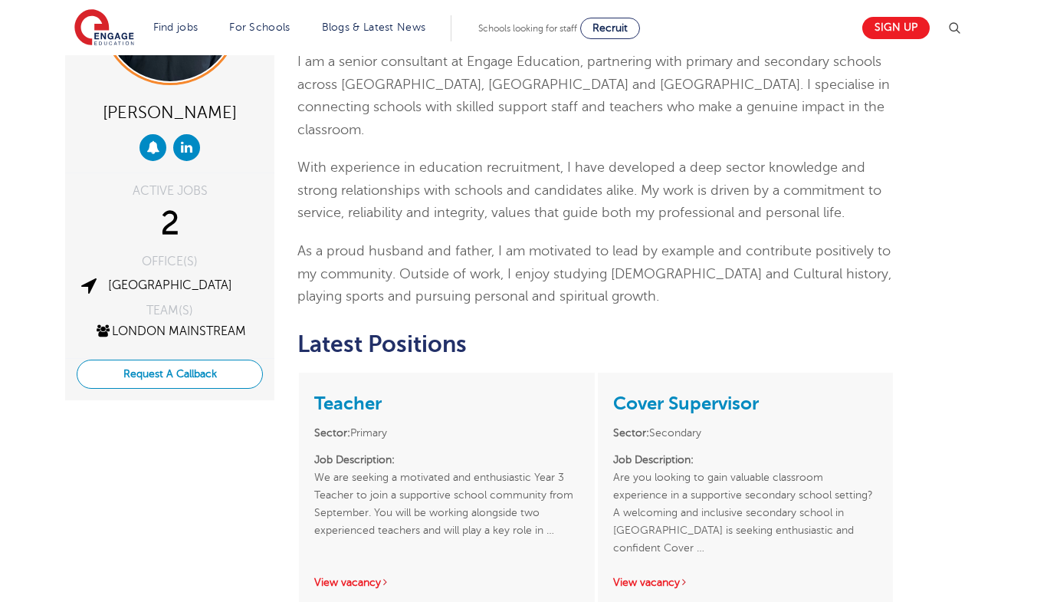
click at [194, 377] on button "Request A Callback" at bounding box center [170, 374] width 186 height 29
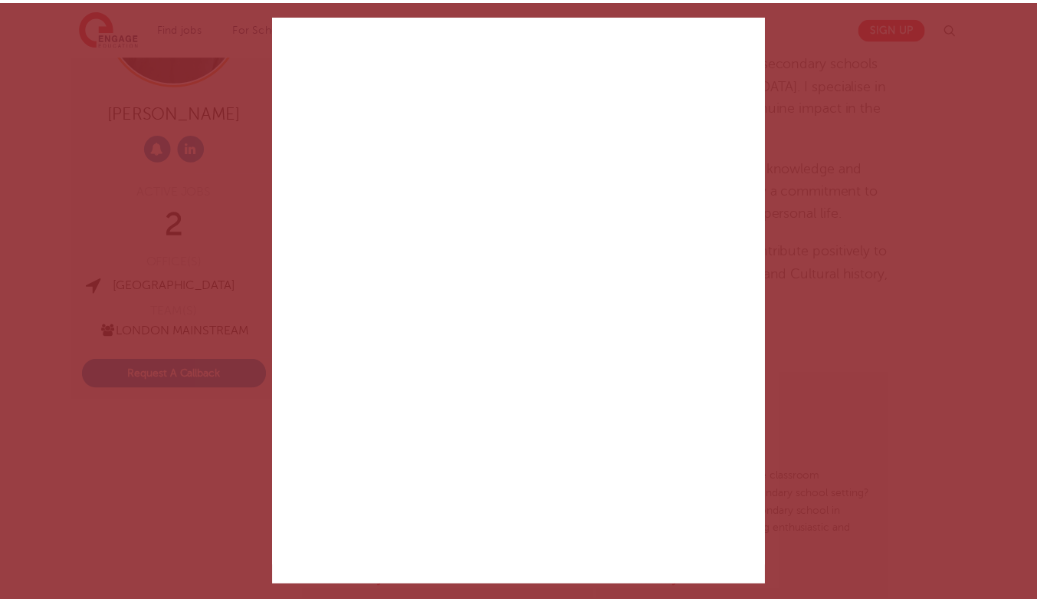
scroll to position [0, 0]
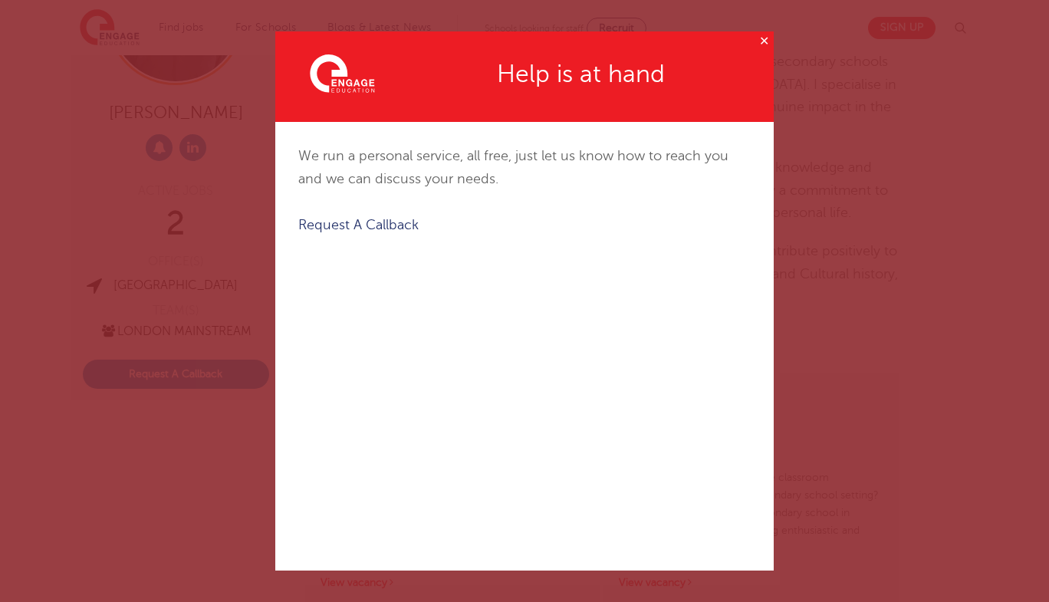
click at [766, 41] on button "✕" at bounding box center [763, 40] width 19 height 19
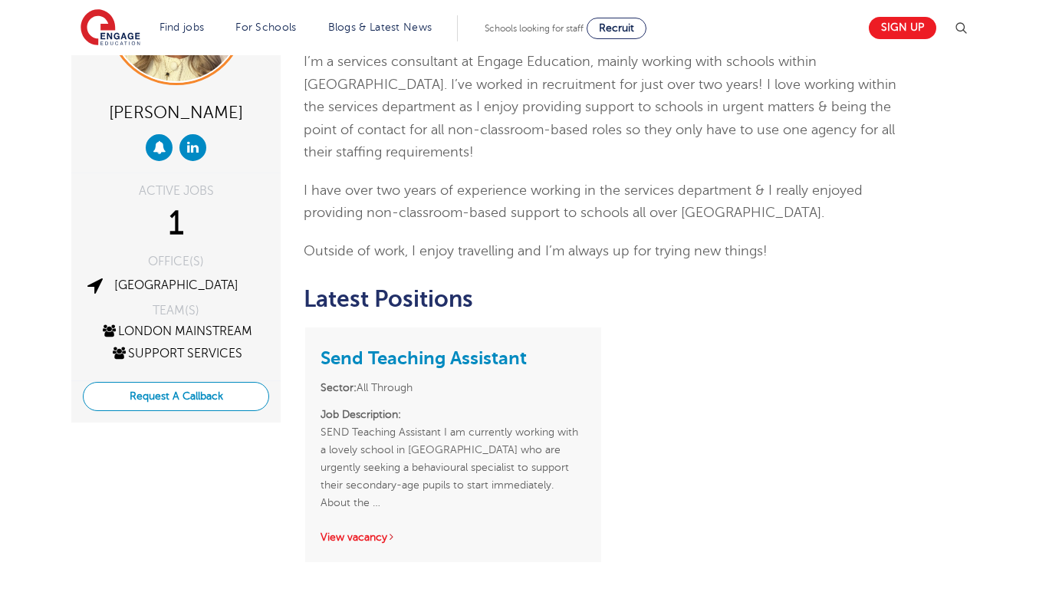
scroll to position [153, 0]
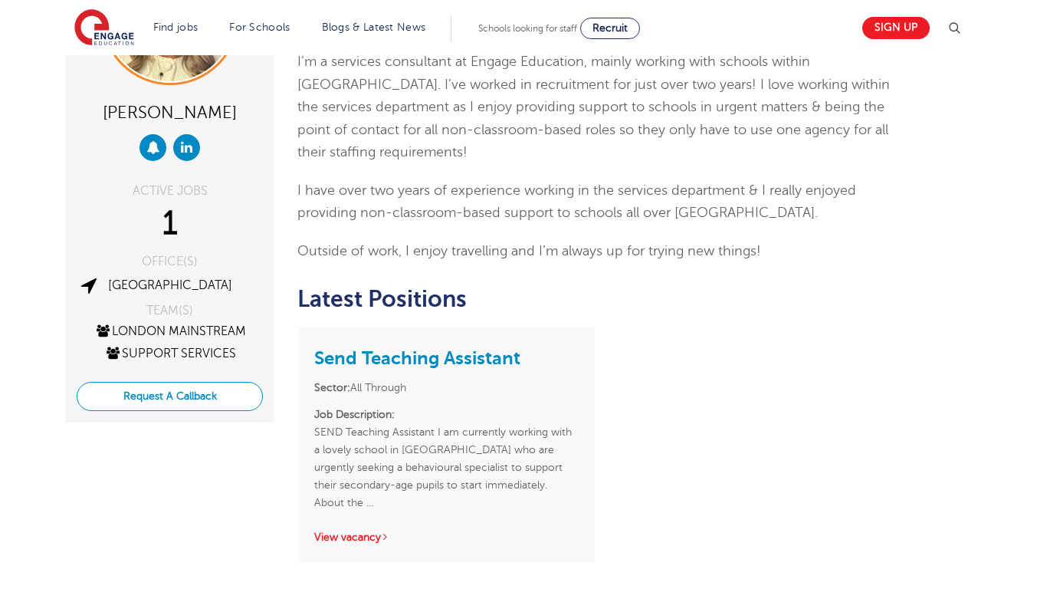
click at [188, 398] on button "Request A Callback" at bounding box center [170, 396] width 186 height 29
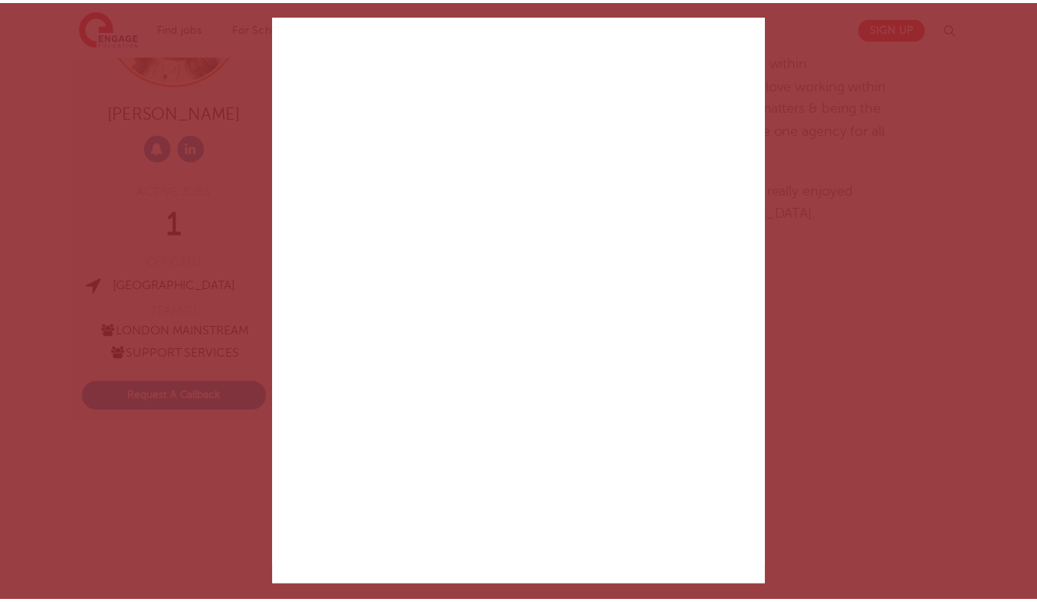
scroll to position [0, 0]
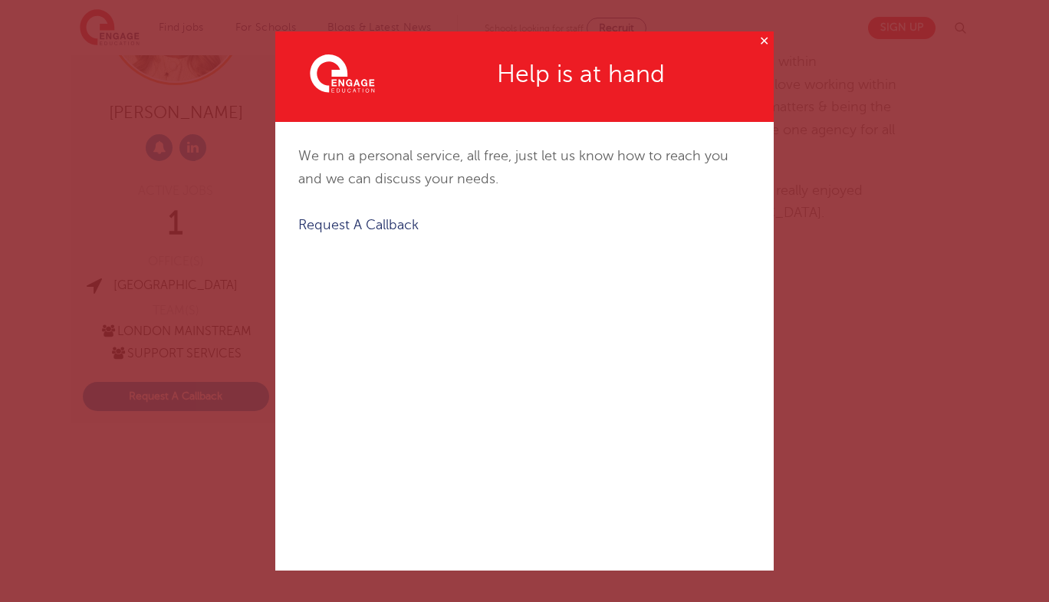
click at [764, 41] on button "✕" at bounding box center [763, 40] width 19 height 19
